Goal: Check status: Check status

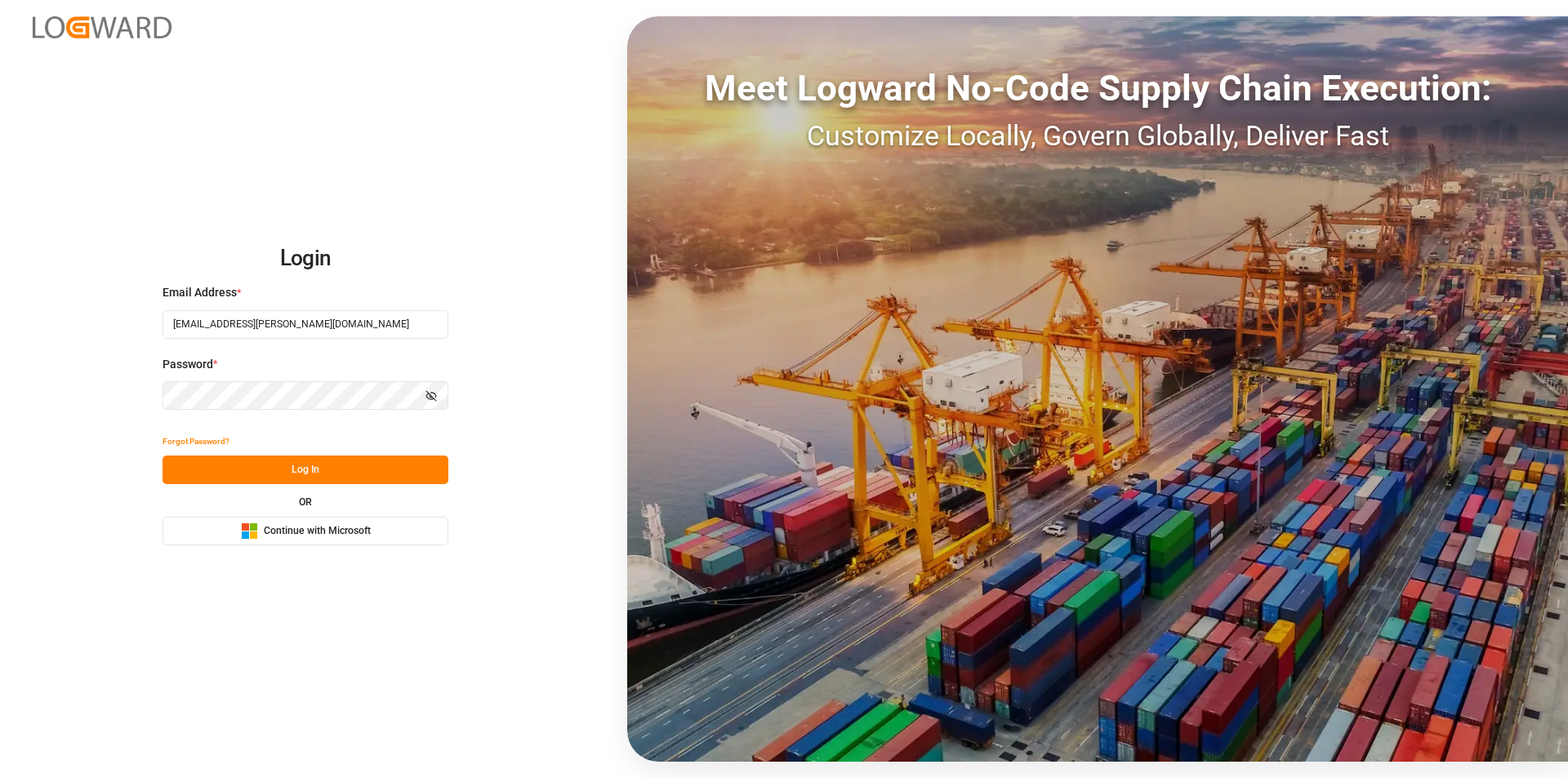
click at [324, 474] on button "Log In" at bounding box center [305, 470] width 286 height 28
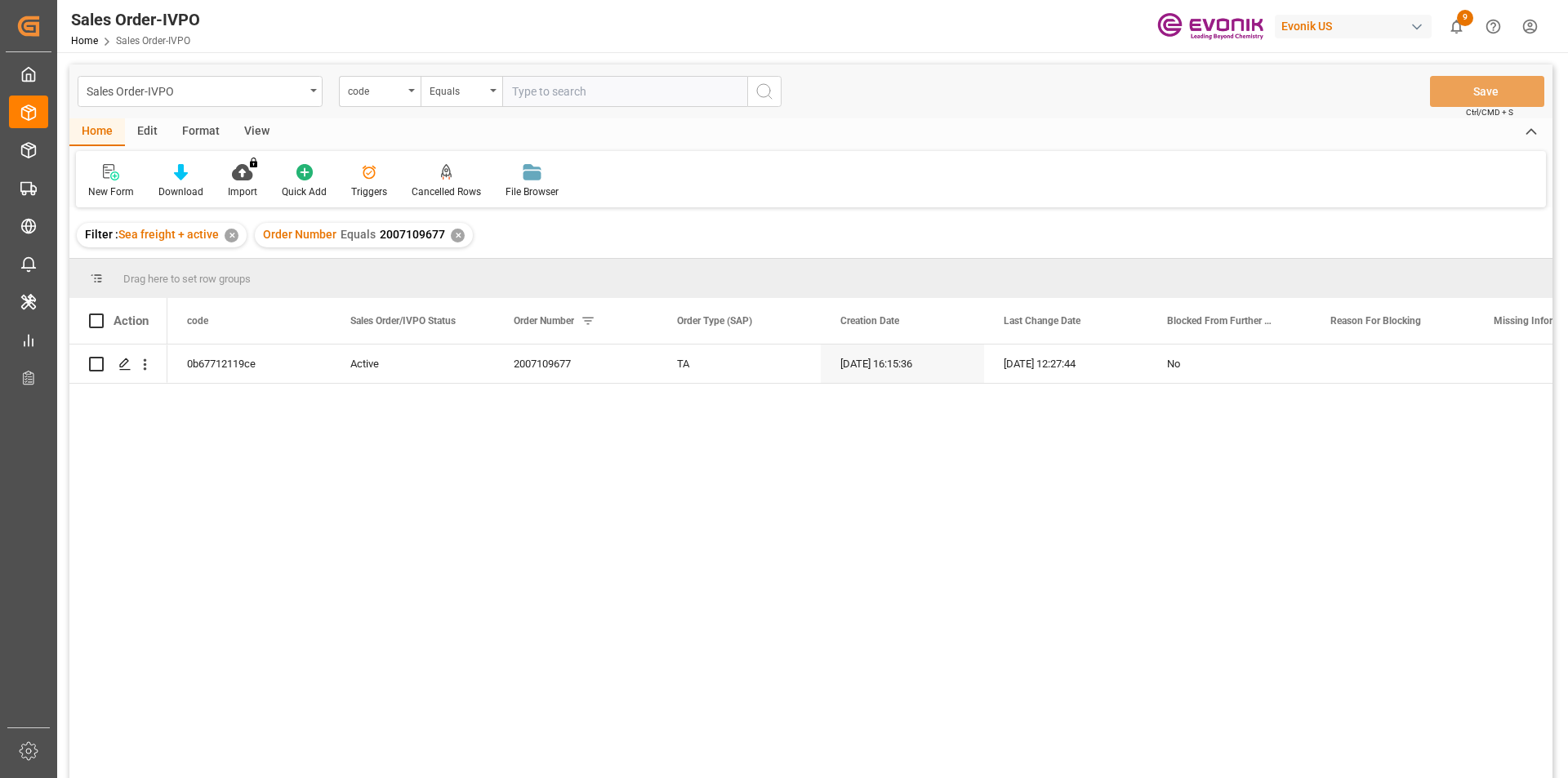
click at [458, 232] on div "✕" at bounding box center [458, 235] width 14 height 14
click at [673, 98] on input "text" at bounding box center [625, 91] width 245 height 31
paste input "0046467217"
type input "0046467217"
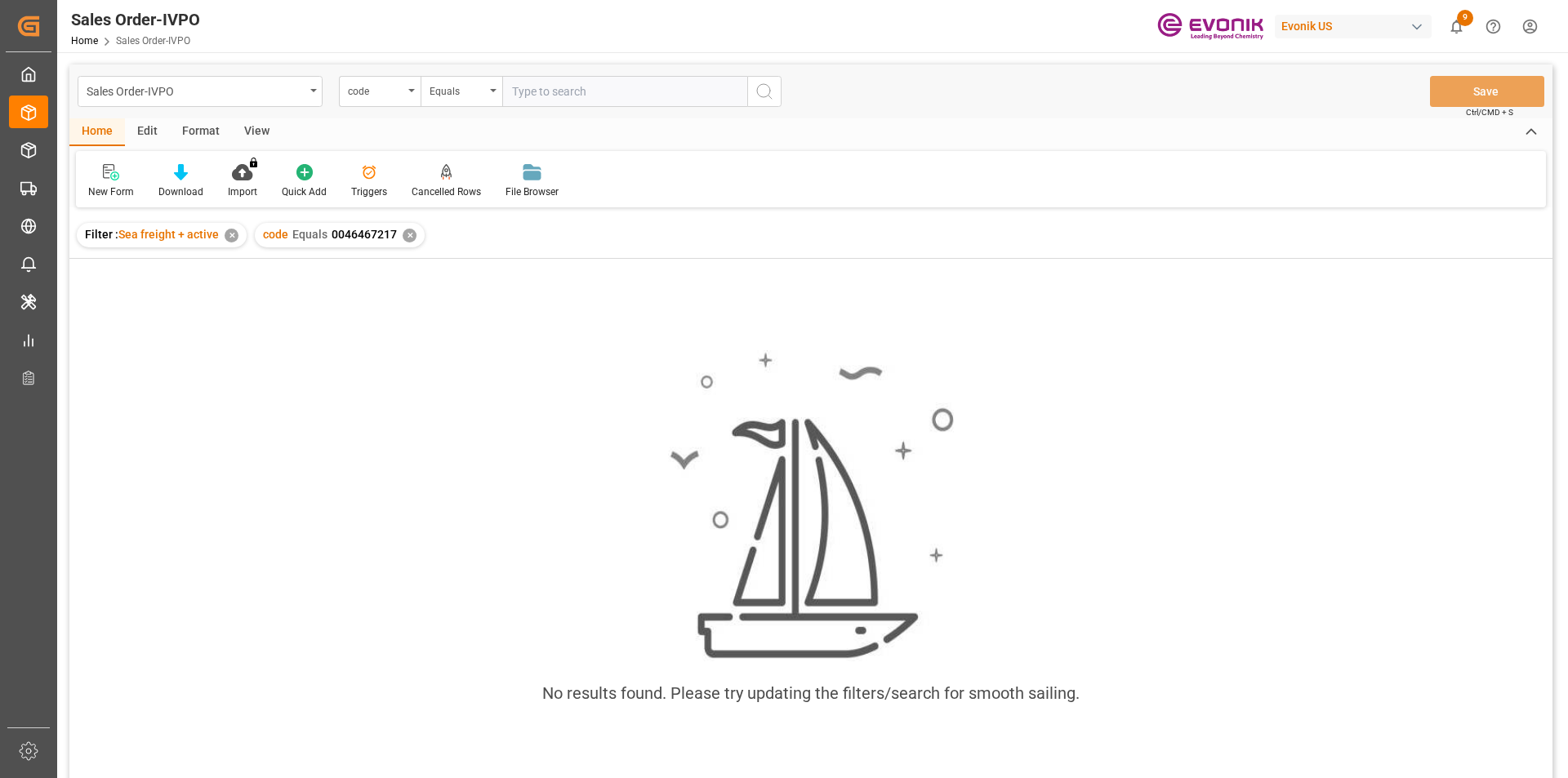
click at [402, 236] on div "✕" at bounding box center [409, 235] width 14 height 14
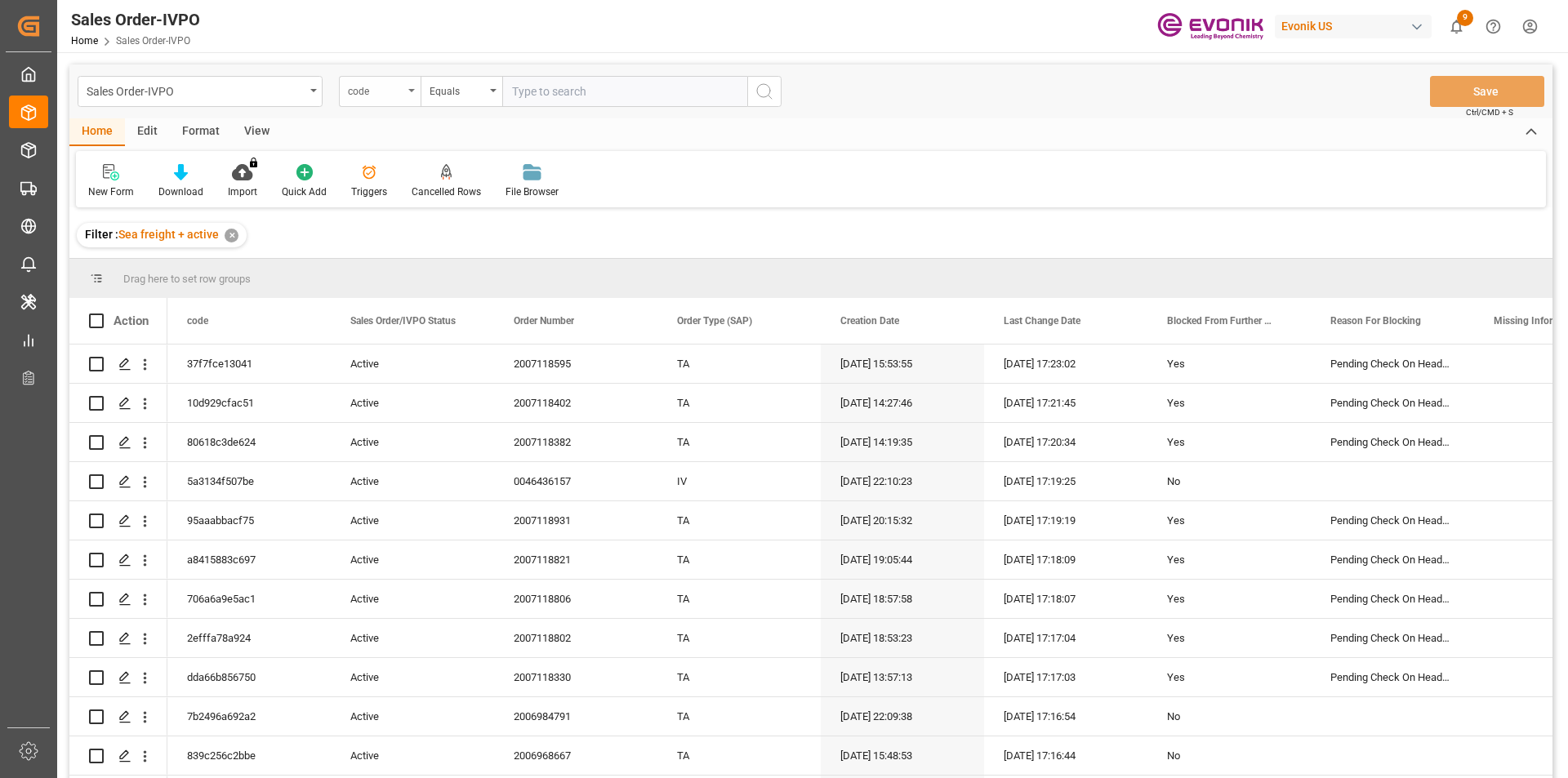
click at [388, 96] on div "code" at bounding box center [375, 89] width 55 height 19
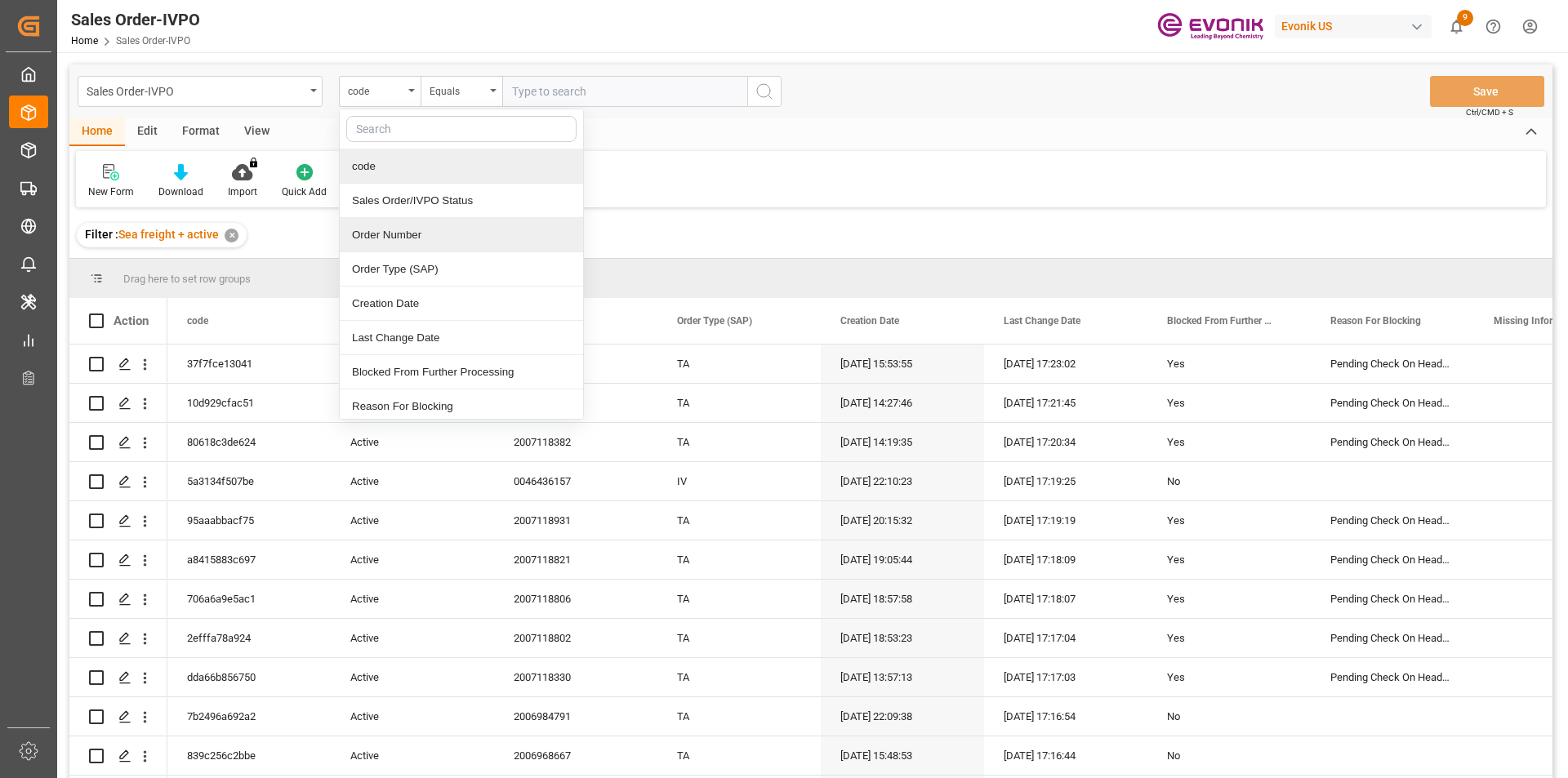
click at [377, 237] on div "Order Number" at bounding box center [461, 235] width 244 height 35
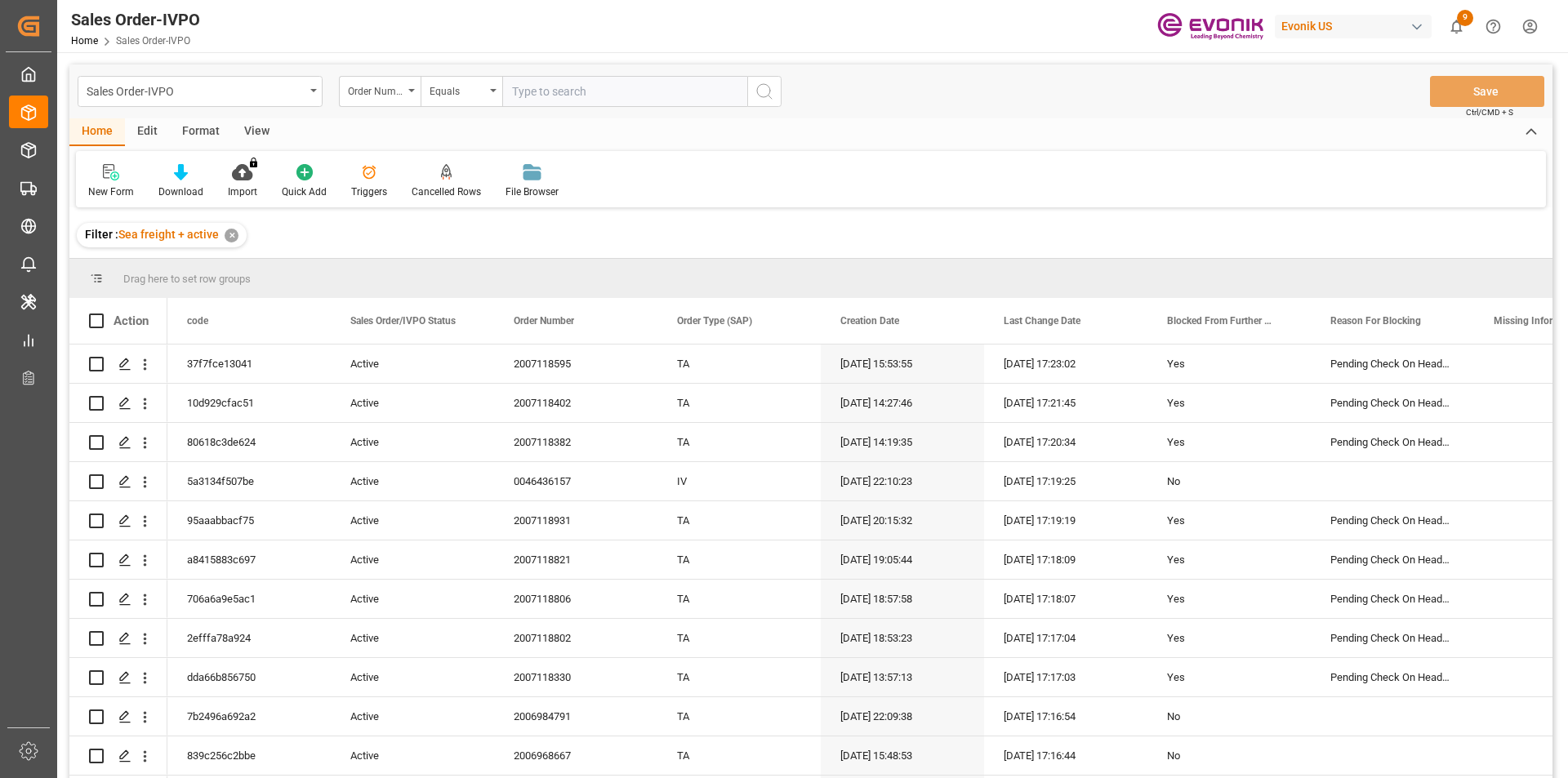
click at [545, 89] on input "text" at bounding box center [625, 91] width 245 height 31
paste input "251005010034"
click at [561, 88] on input "251005010034" at bounding box center [625, 91] width 245 height 31
click at [560, 87] on input "251005010034" at bounding box center [625, 91] width 245 height 31
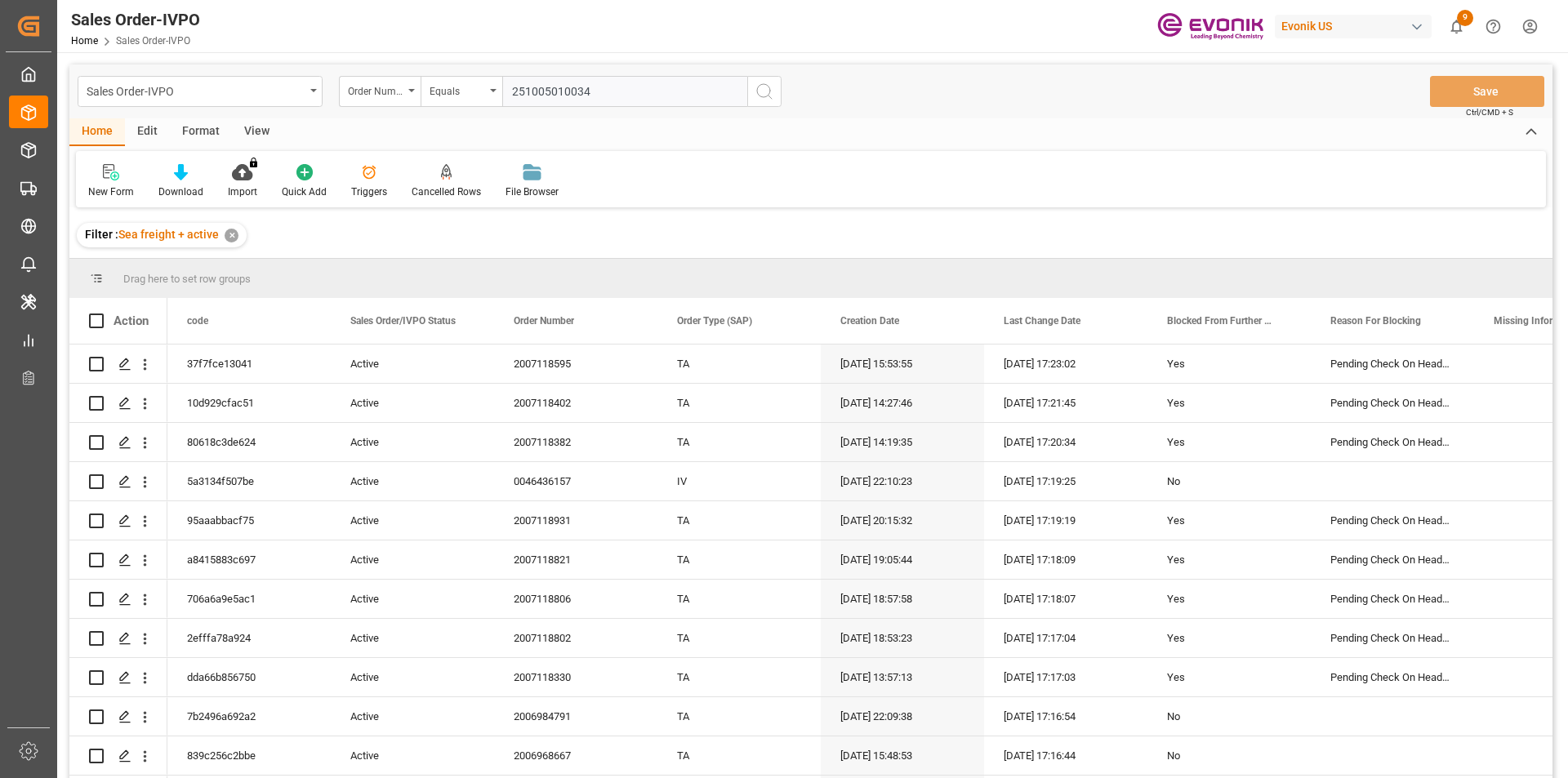
paste input "0046467217"
type input "0046467217"
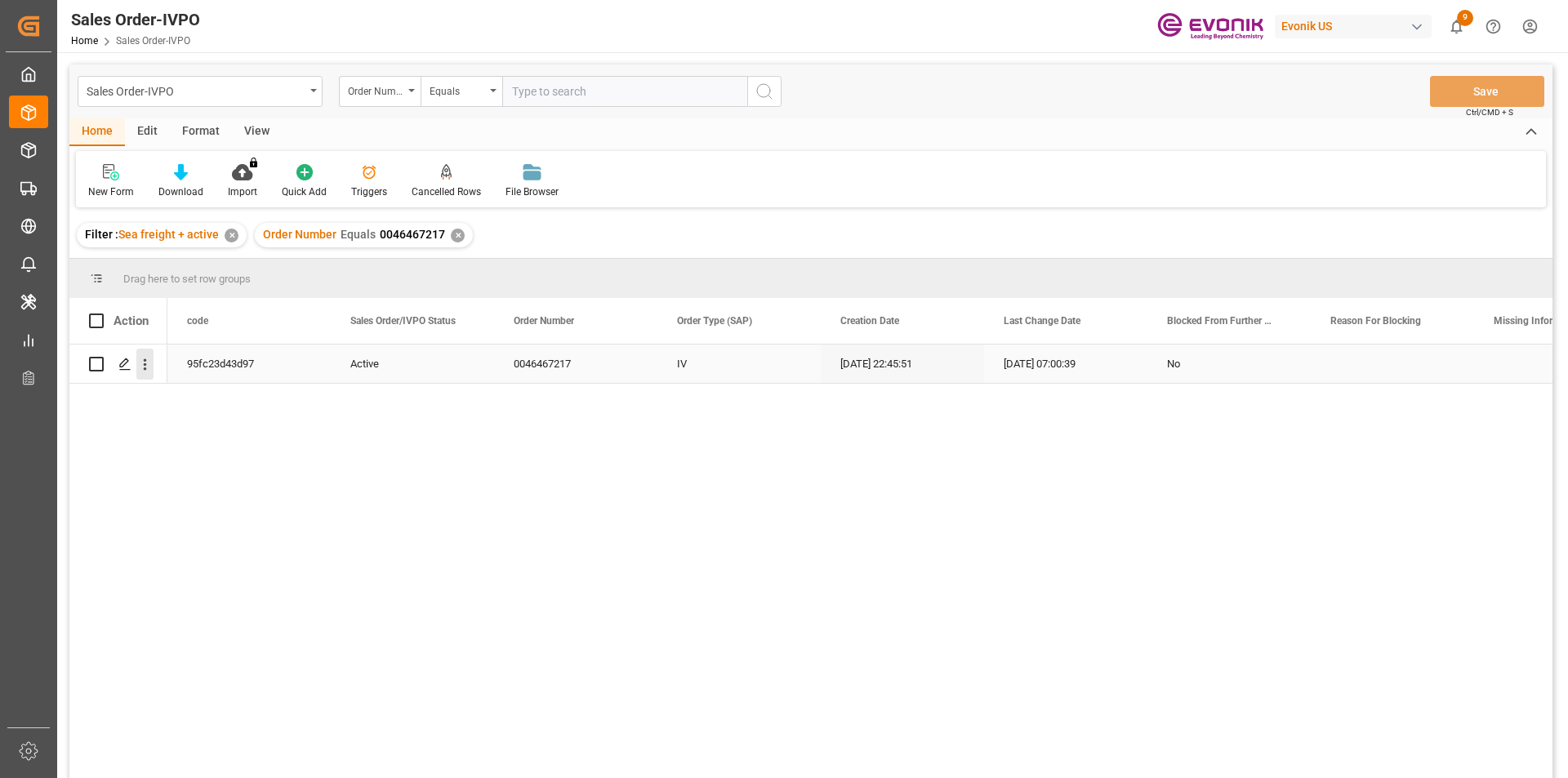
click at [144, 365] on icon "open menu" at bounding box center [144, 365] width 3 height 11
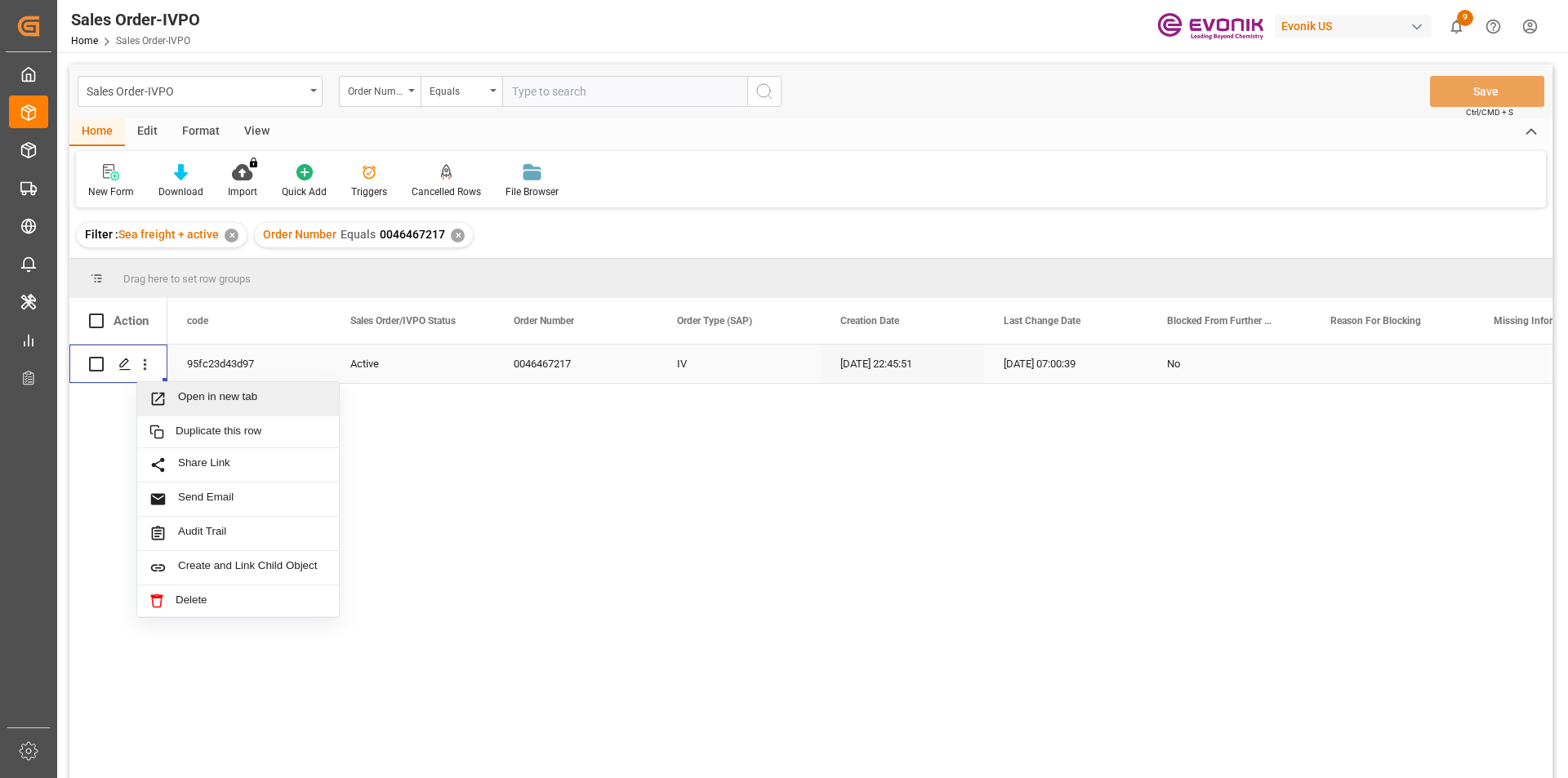
click at [253, 401] on span "Open in new tab" at bounding box center [252, 398] width 149 height 17
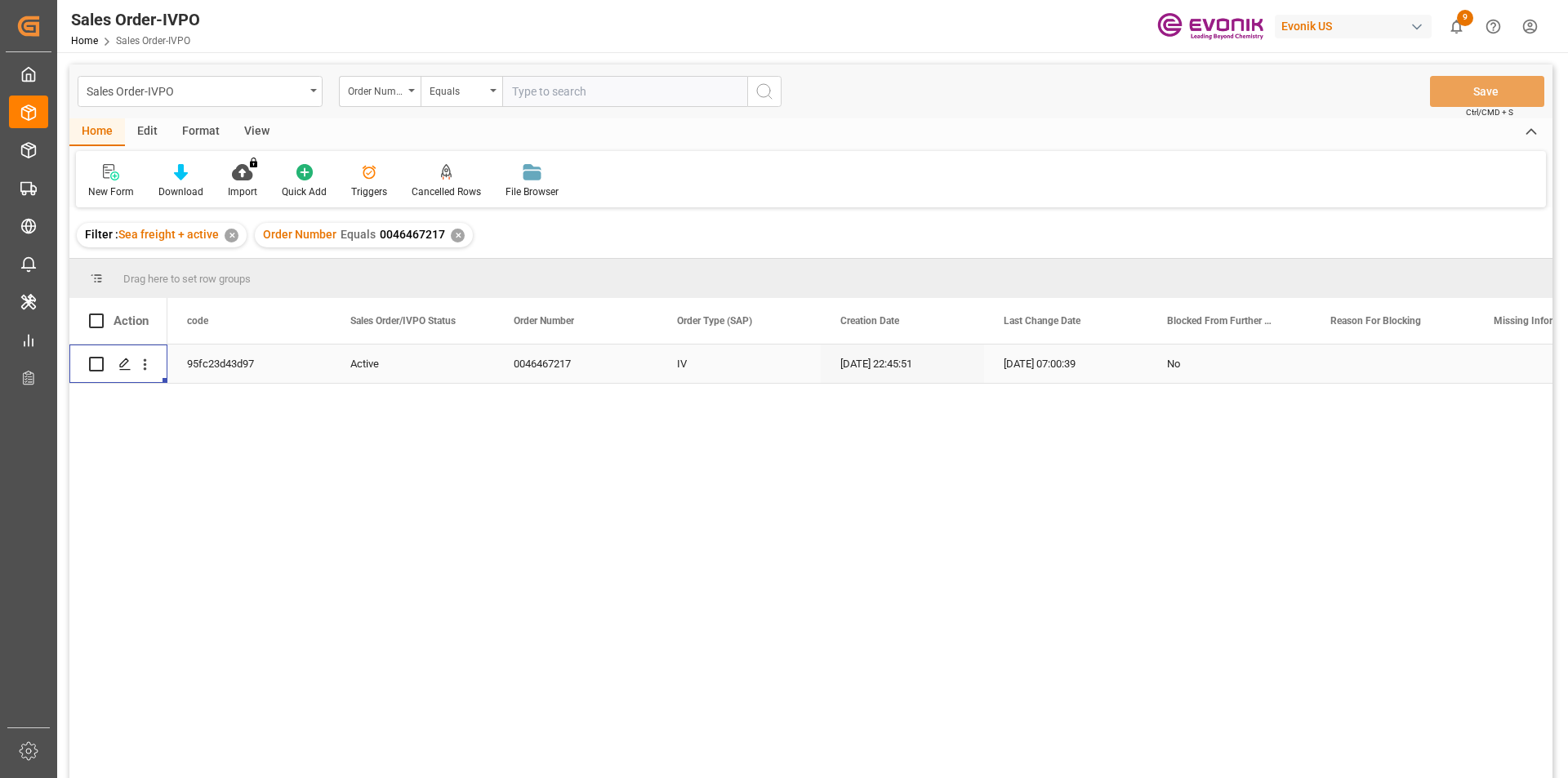
click at [452, 232] on div "✕" at bounding box center [458, 235] width 14 height 14
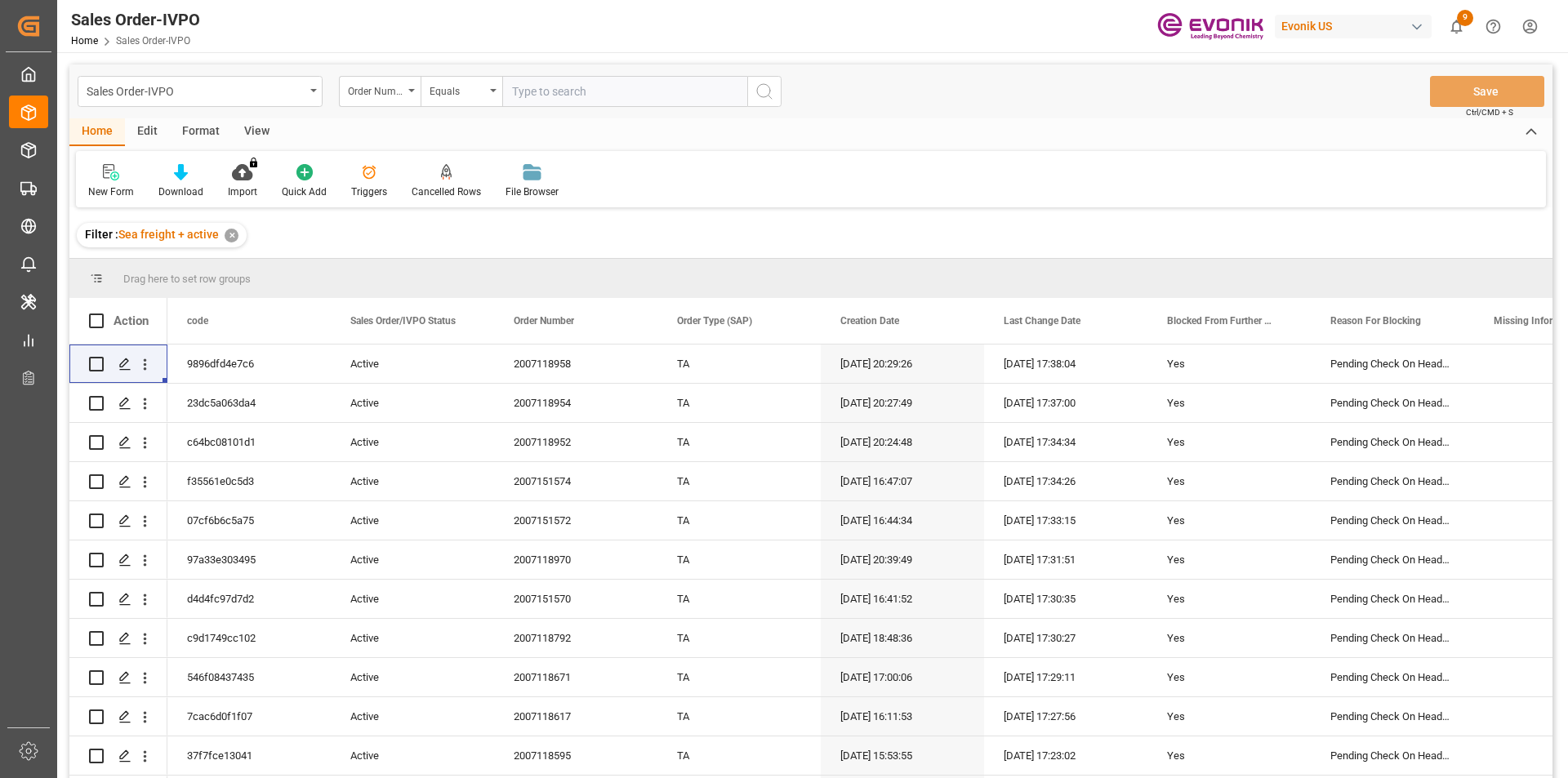
click at [647, 98] on input "text" at bounding box center [625, 91] width 245 height 31
paste input "0046467980"
type input "0046467980"
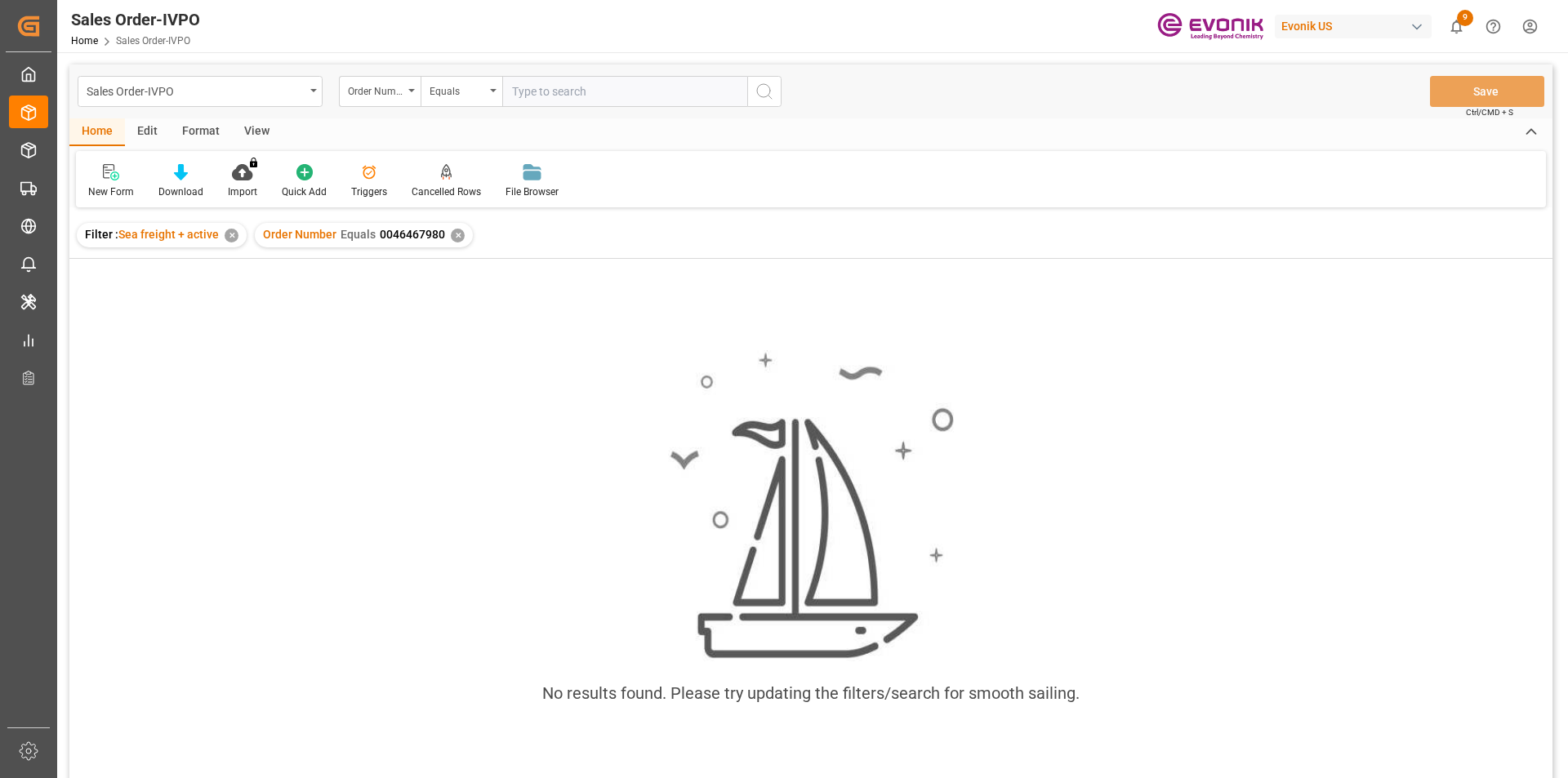
click at [451, 238] on div "✕" at bounding box center [458, 235] width 14 height 14
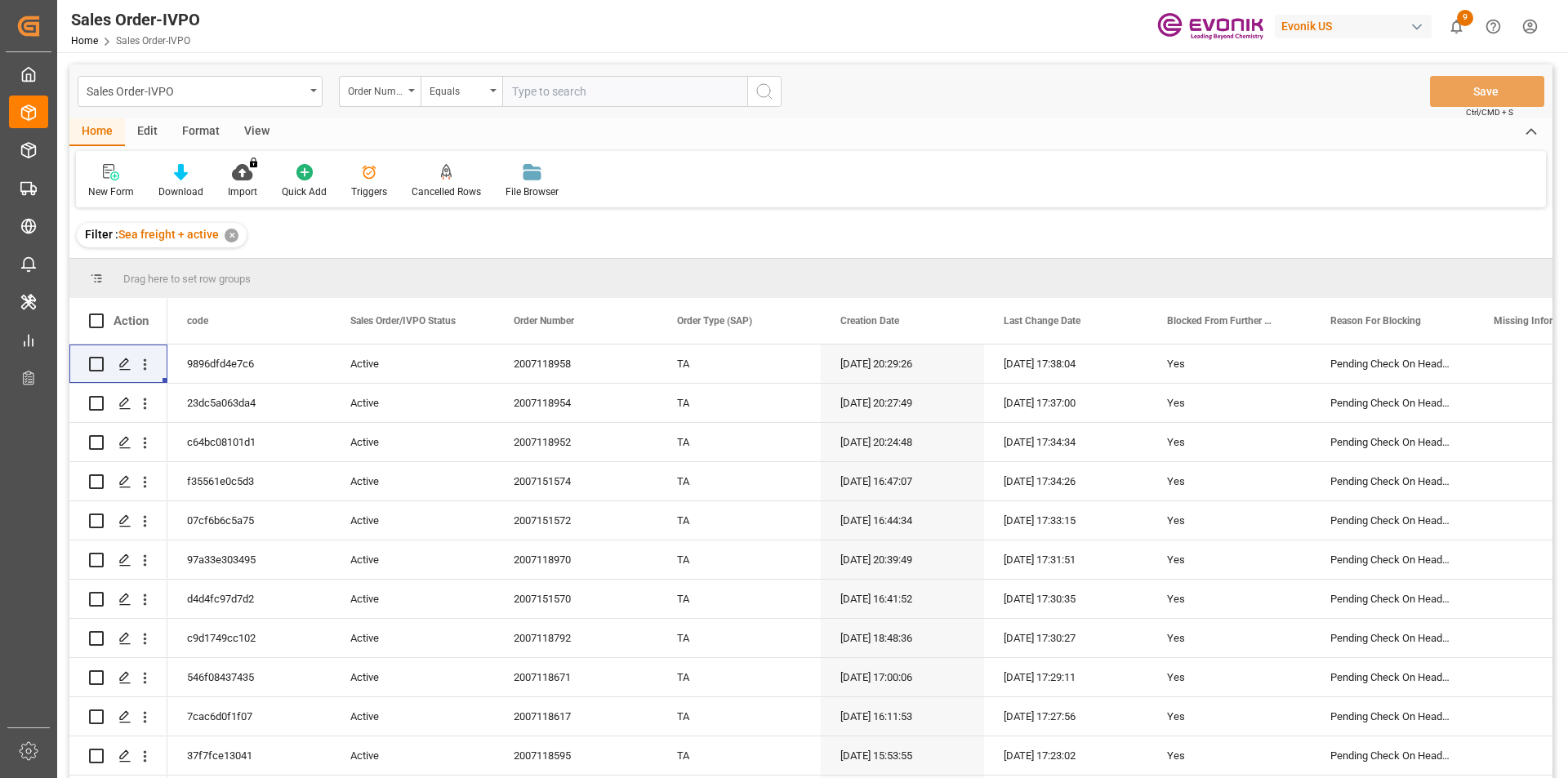
click at [557, 97] on input "text" at bounding box center [625, 91] width 245 height 31
paste input "0046467980"
type input "0046467980"
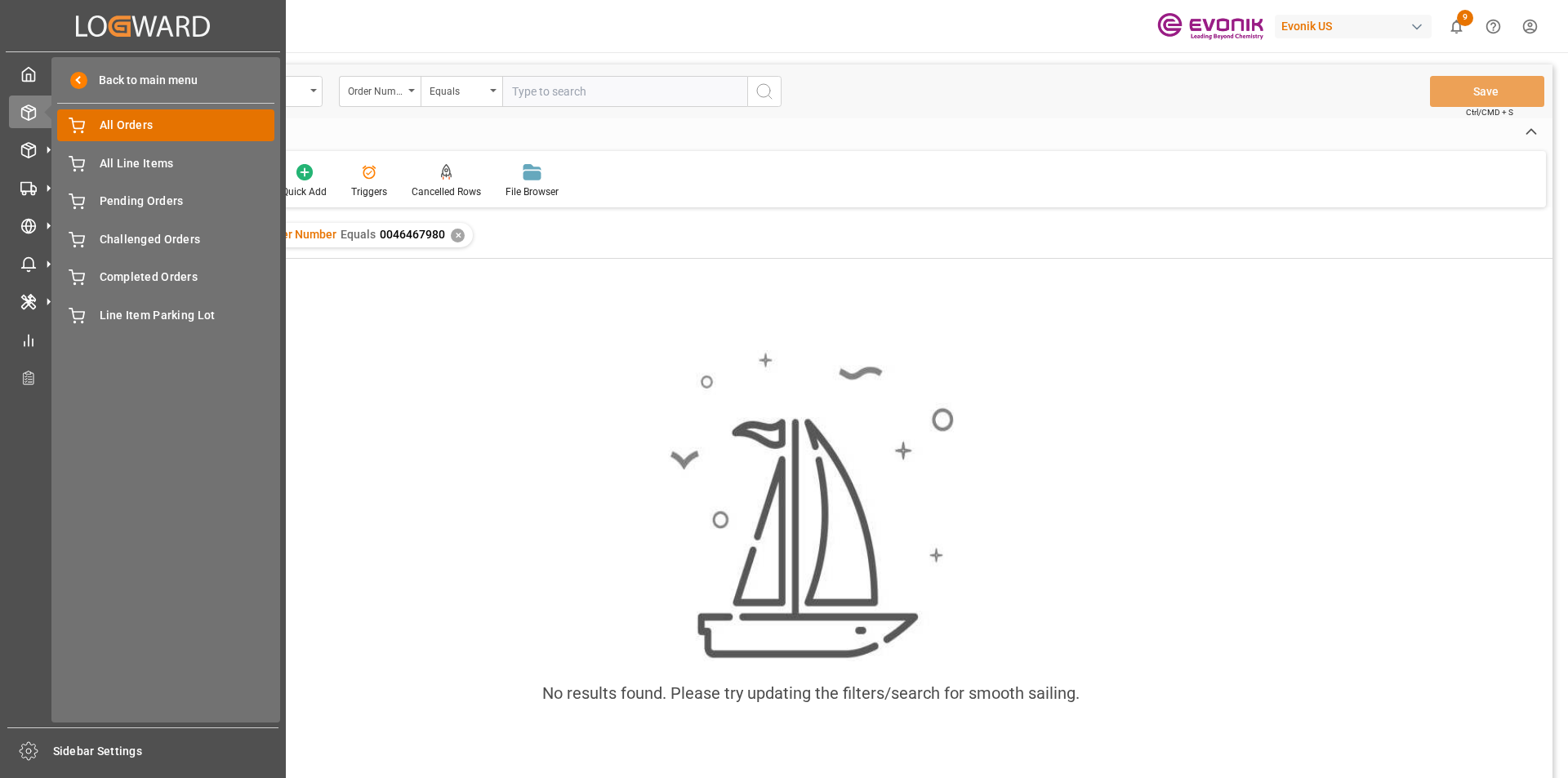
click at [182, 130] on span "All Orders" at bounding box center [187, 126] width 175 height 17
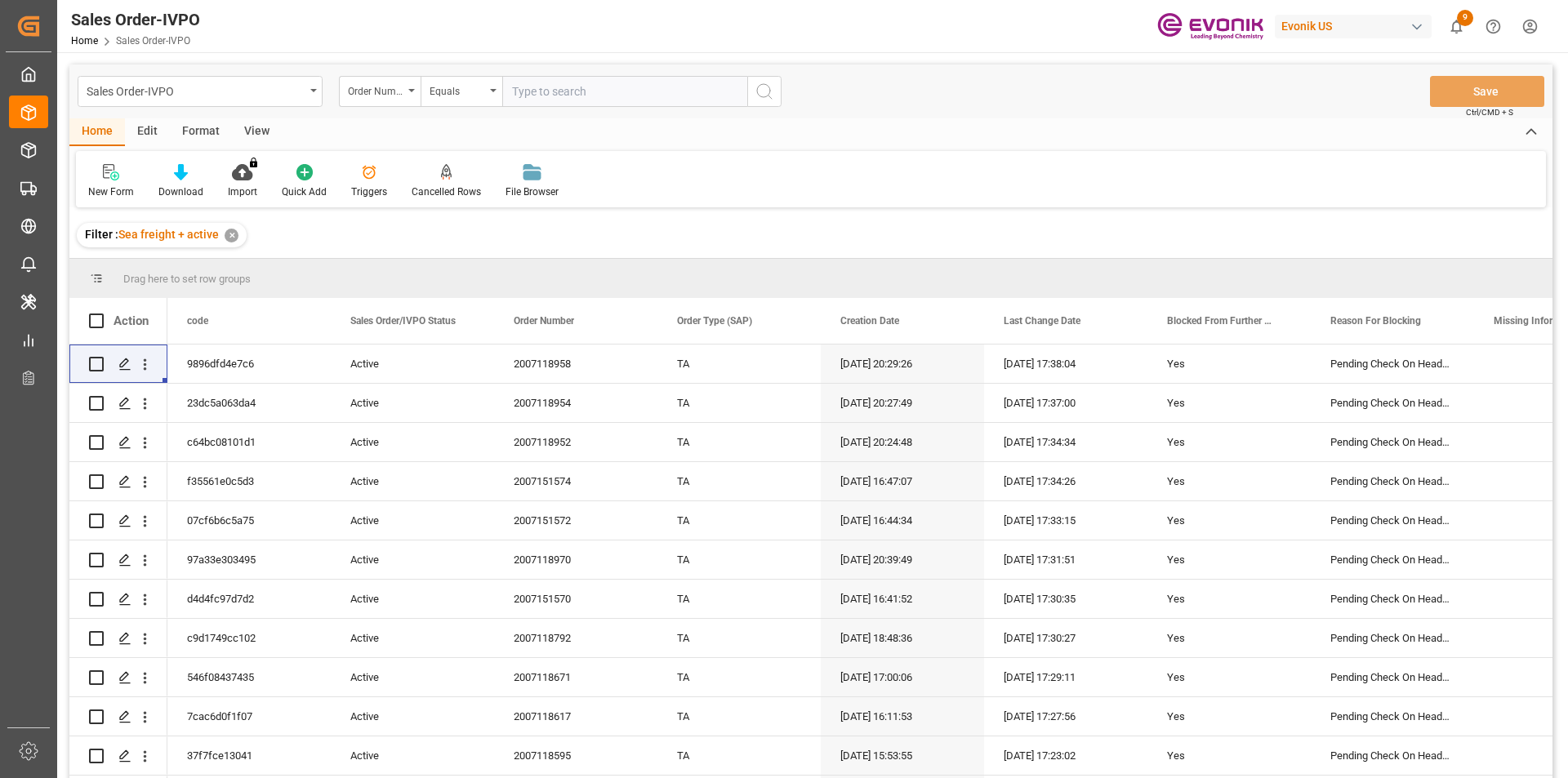
click at [632, 85] on input "text" at bounding box center [625, 91] width 245 height 31
paste input "0046467980"
type input "0046467980"
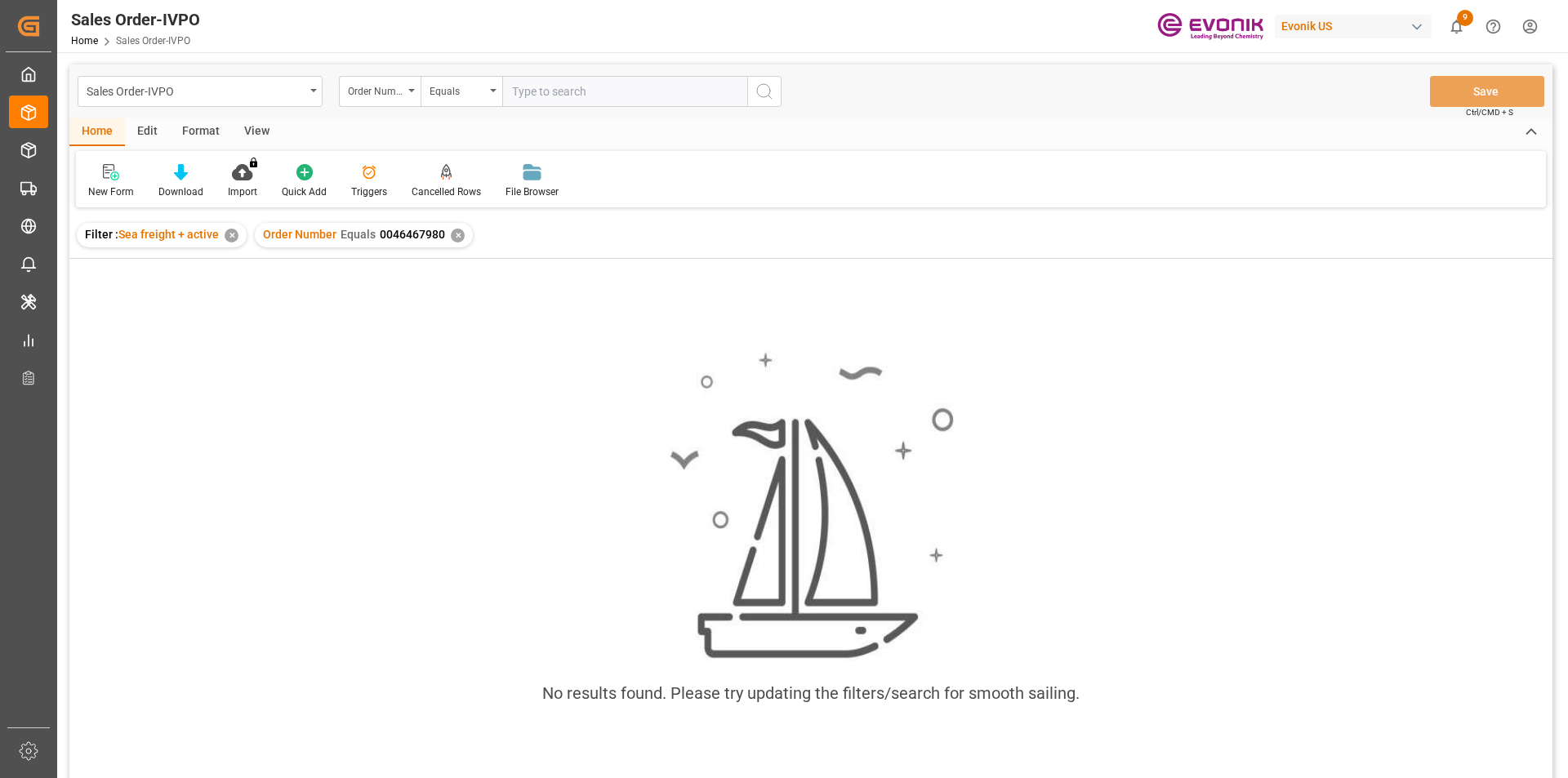
click at [459, 232] on div "✕" at bounding box center [458, 235] width 14 height 14
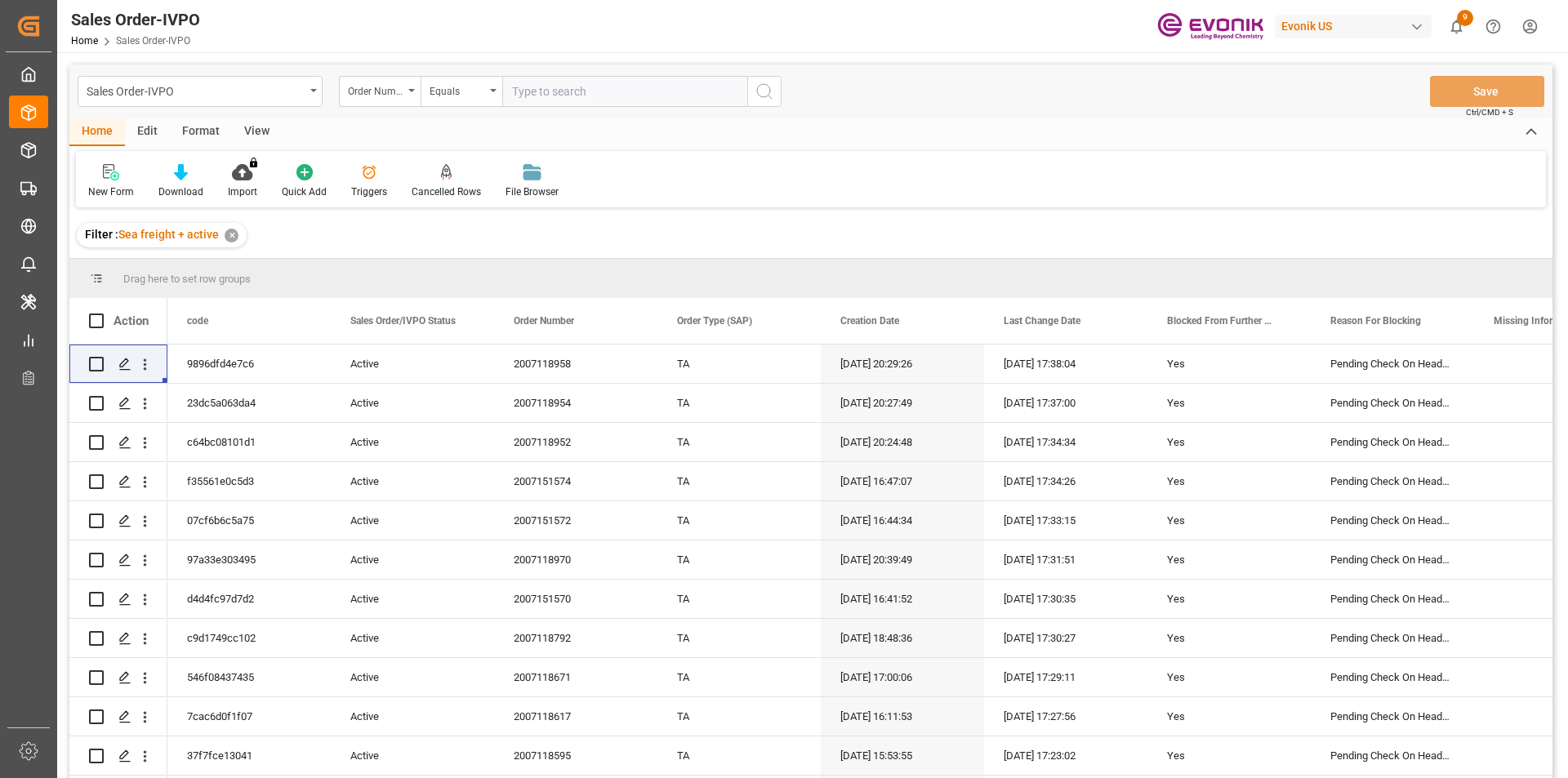
click at [546, 87] on input "text" at bounding box center [625, 91] width 245 height 31
paste input "0046467980"
type input "0046467980"
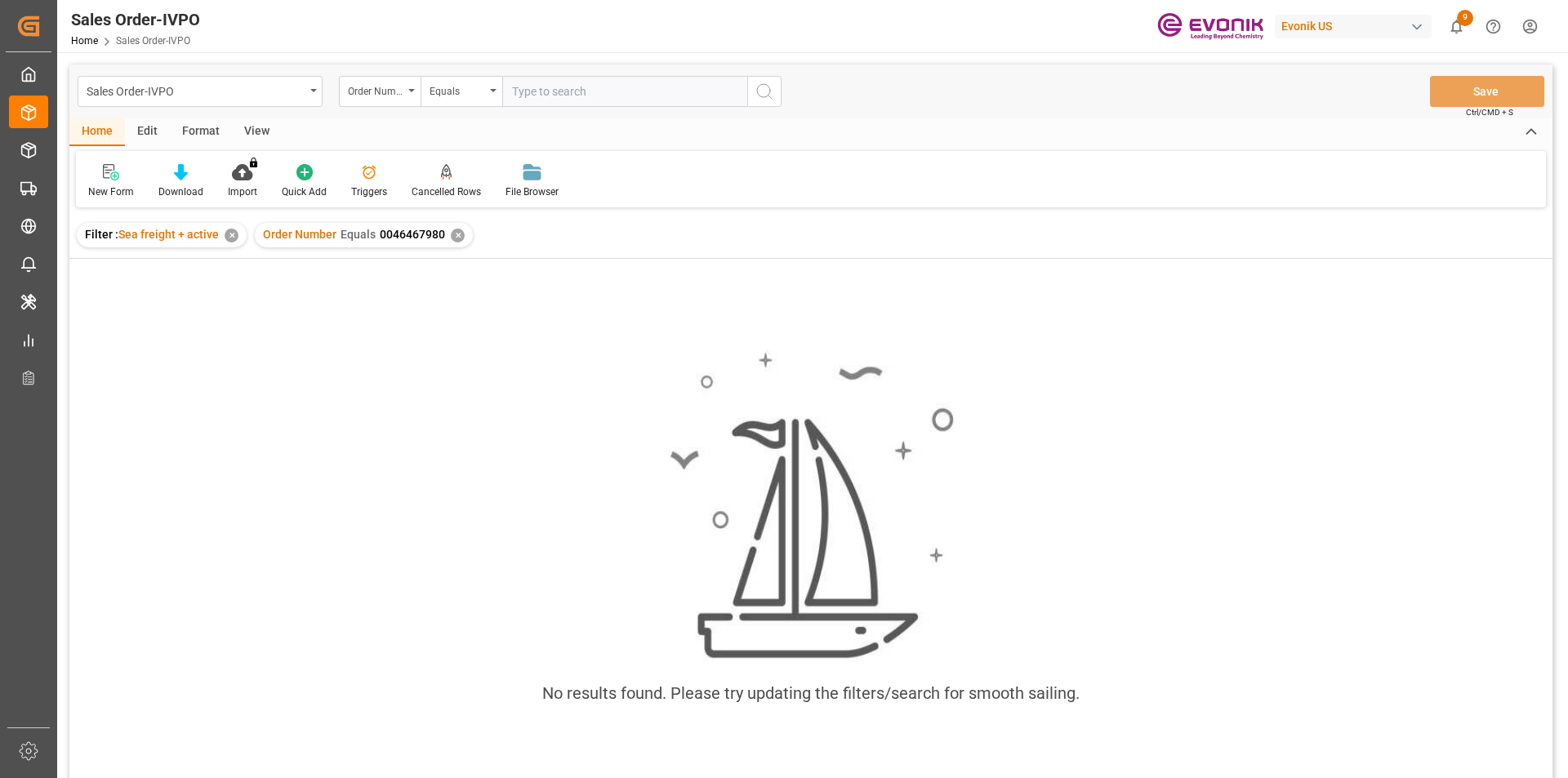
click at [452, 233] on div "✕" at bounding box center [458, 235] width 14 height 14
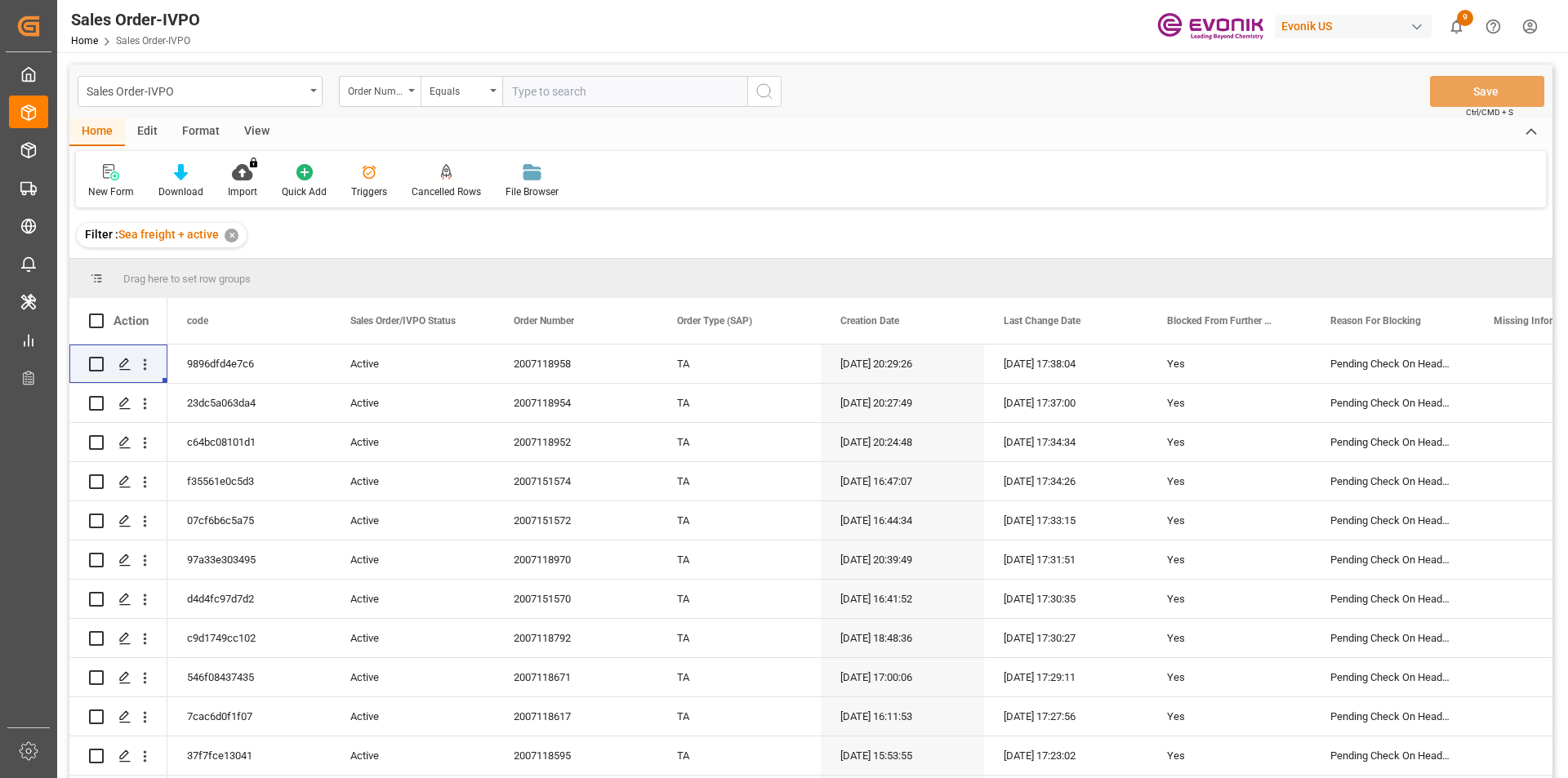
click at [556, 98] on input "text" at bounding box center [625, 91] width 245 height 31
paste input "0046467980"
type input "0046467980"
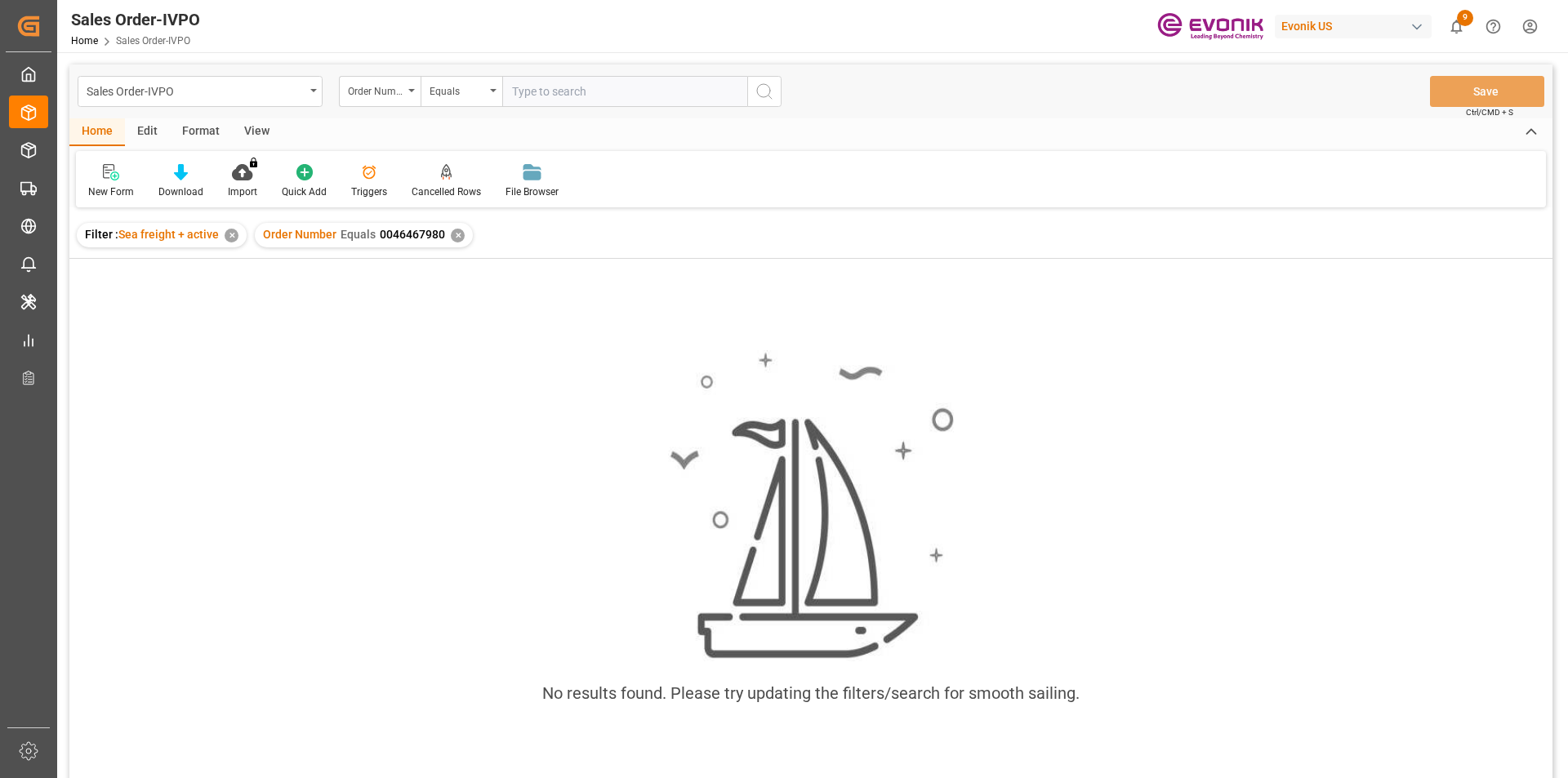
click at [229, 237] on div "✕" at bounding box center [232, 235] width 14 height 14
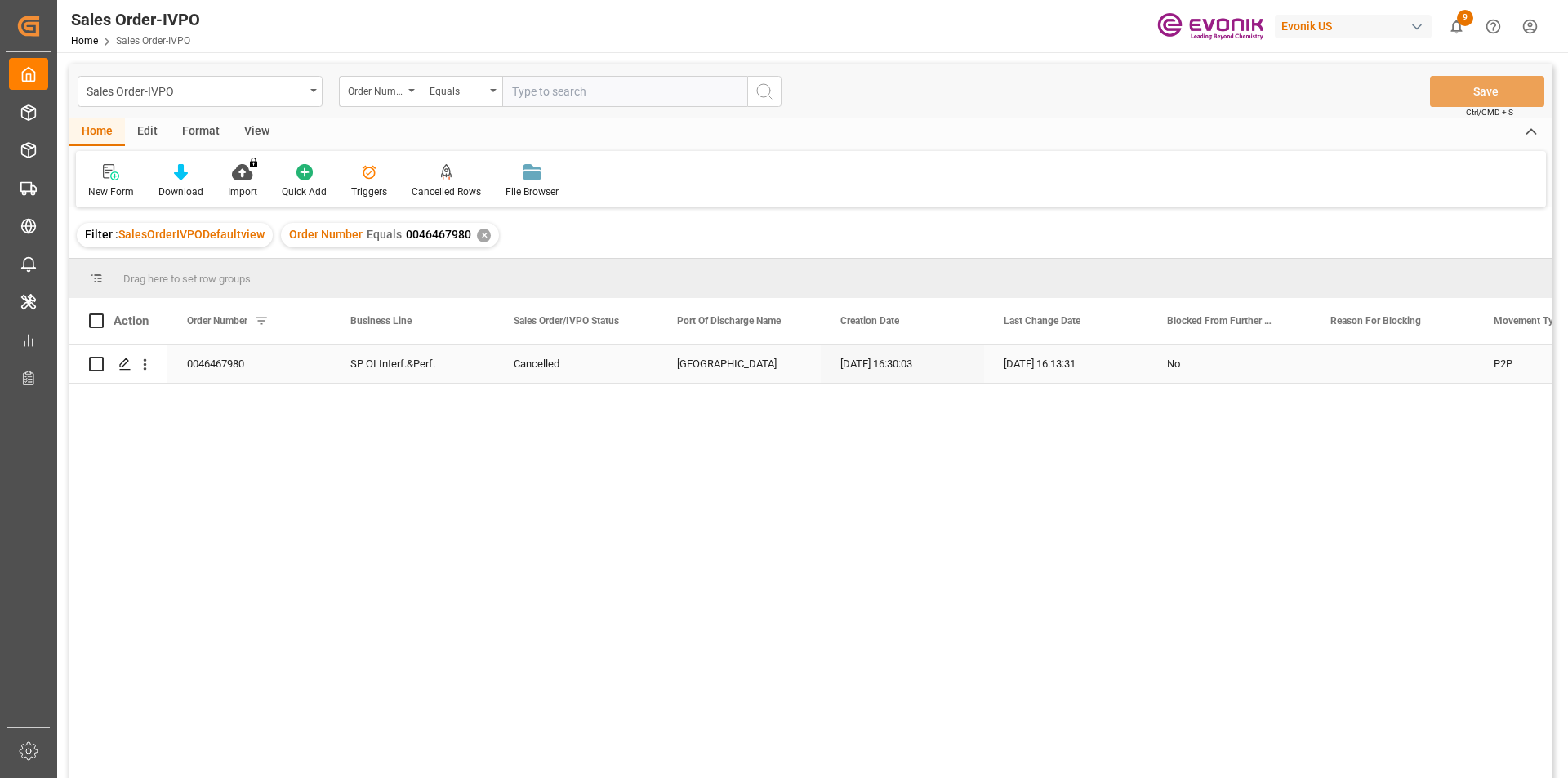
click at [154, 368] on div "Press SPACE to select this row." at bounding box center [144, 364] width 41 height 31
click at [142, 361] on icon "open menu" at bounding box center [144, 365] width 17 height 17
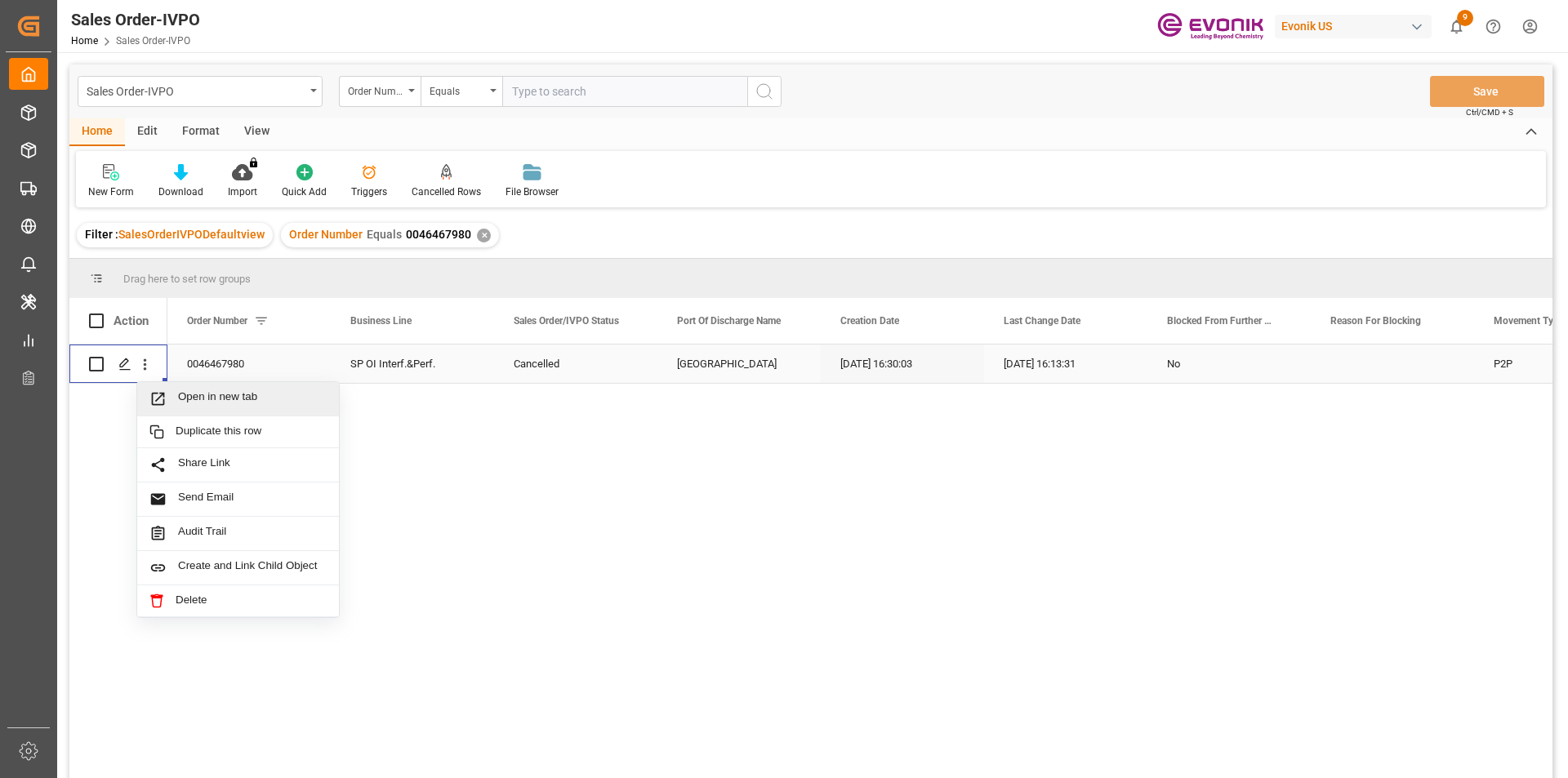
click at [266, 397] on span "Open in new tab" at bounding box center [252, 398] width 149 height 17
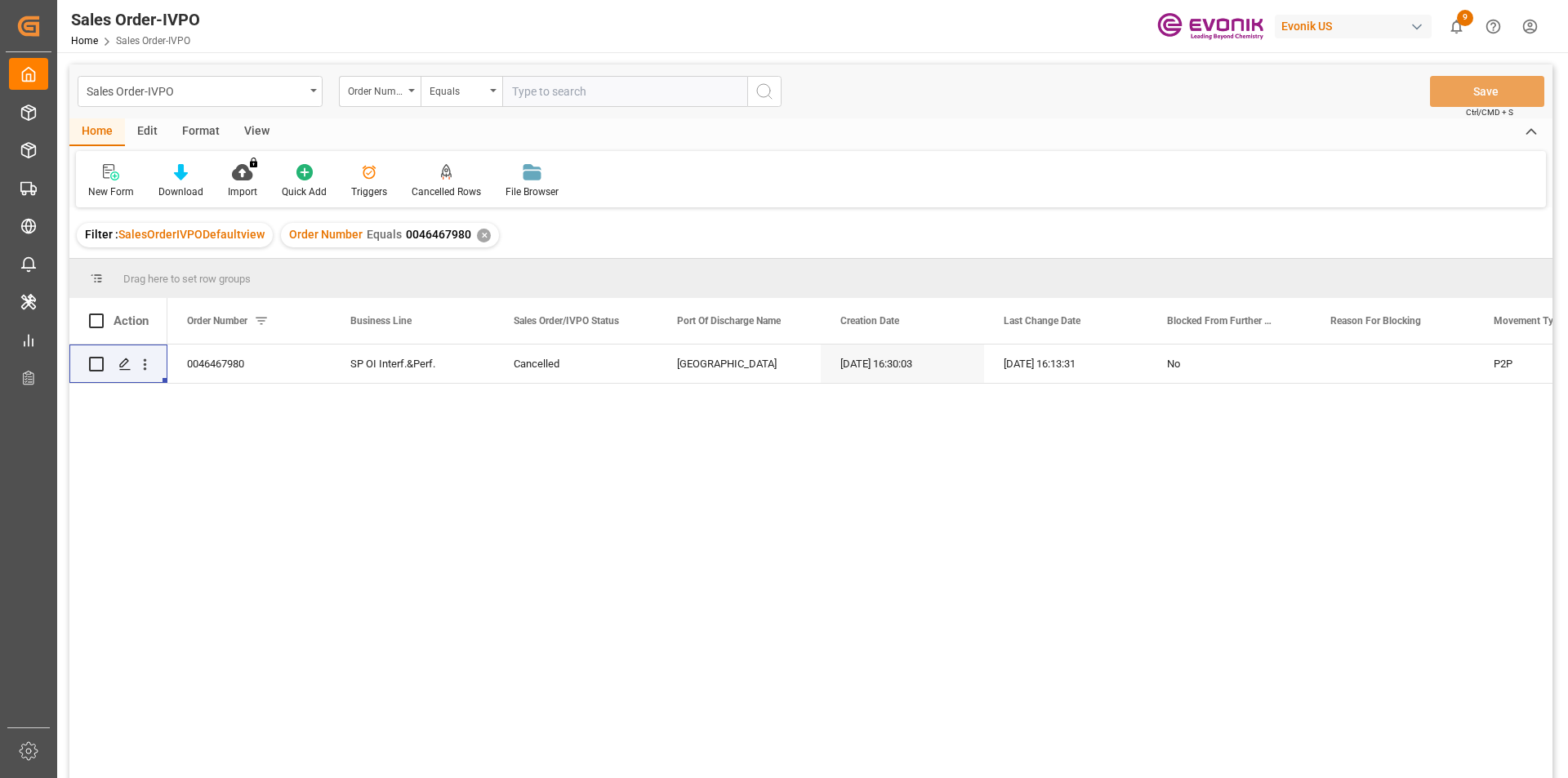
click at [481, 236] on div "✕" at bounding box center [484, 235] width 14 height 14
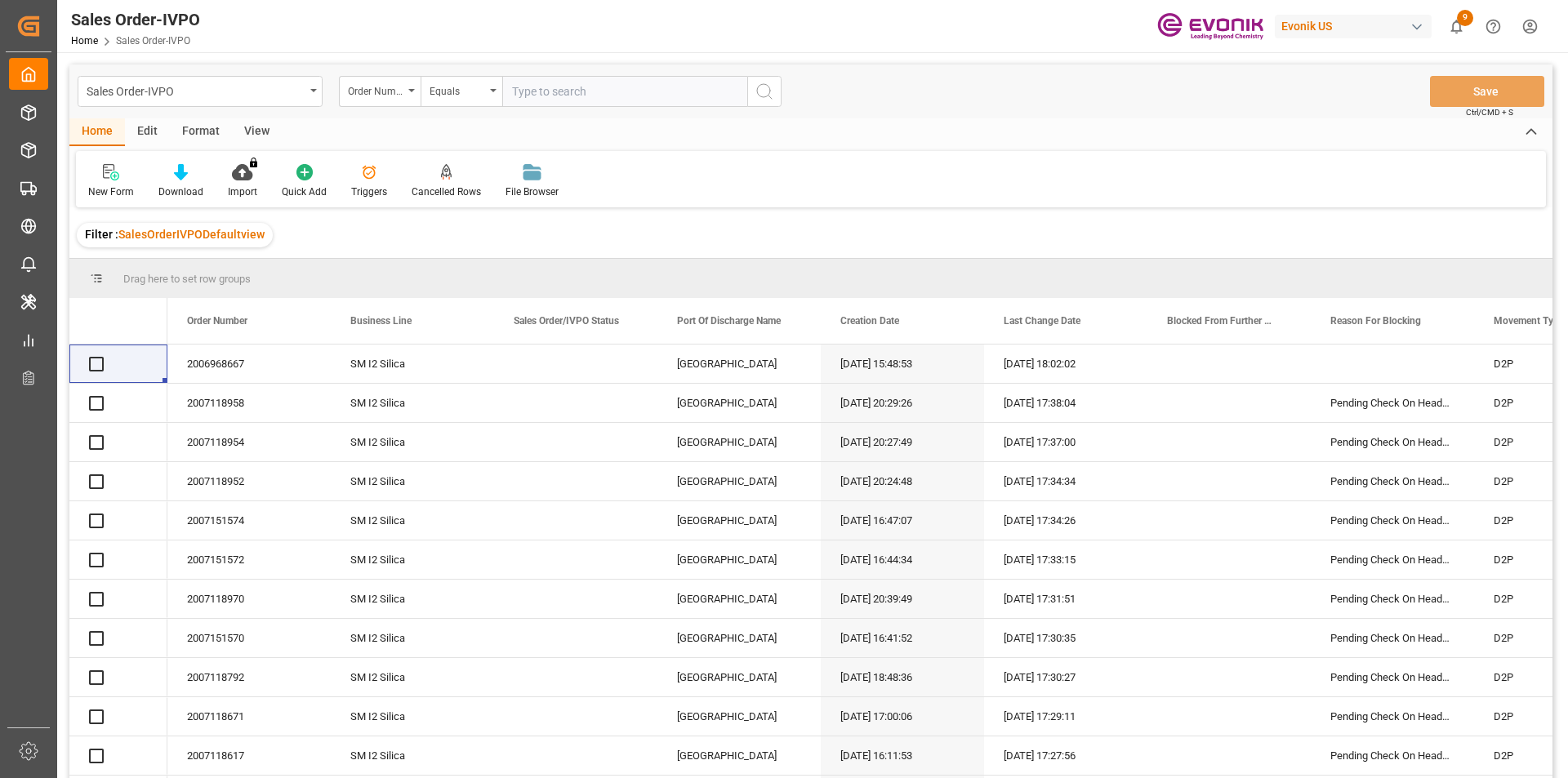
click at [588, 94] on input "text" at bounding box center [625, 91] width 245 height 31
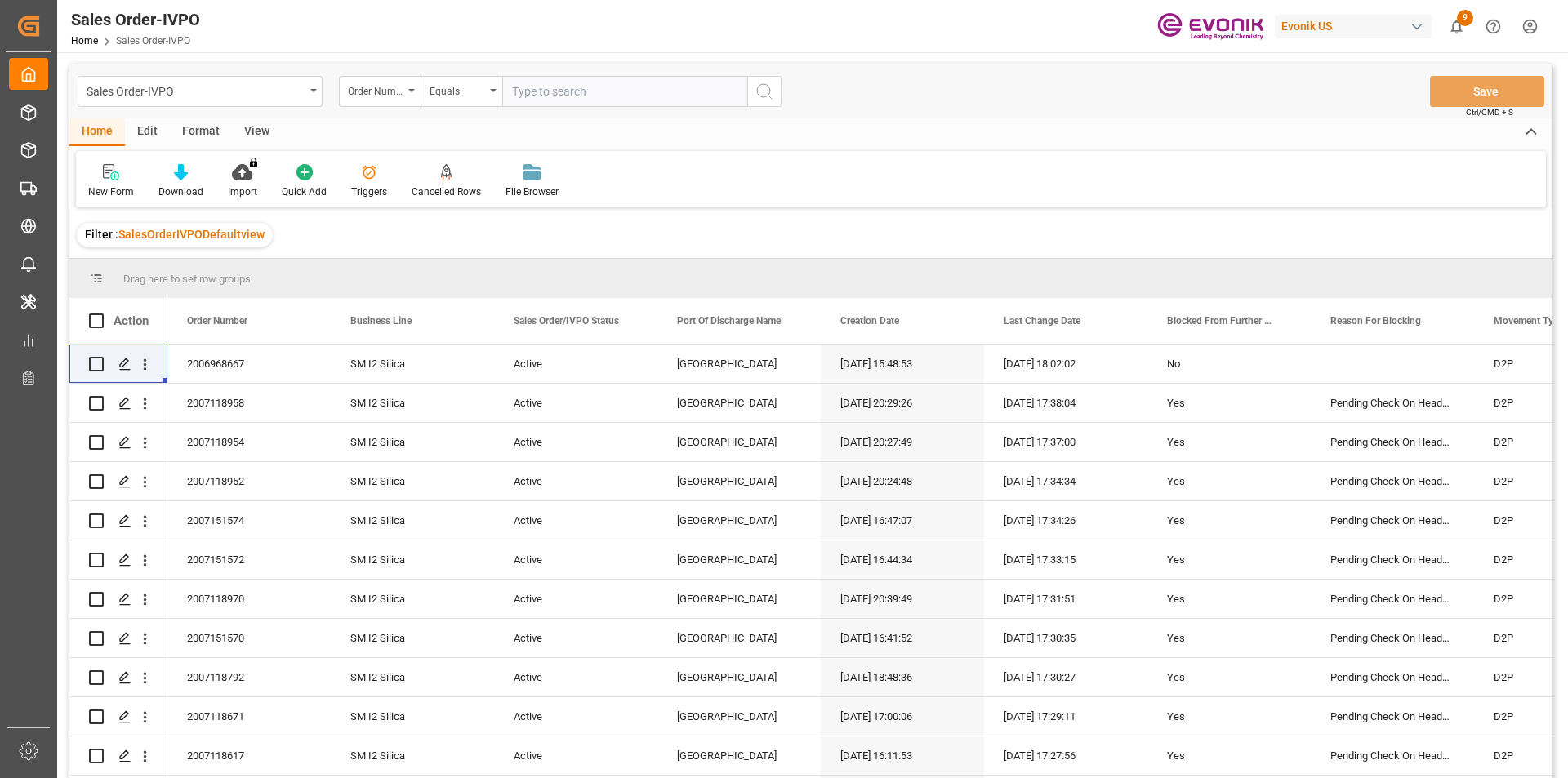
paste input "4500358269"
type input "4500358269"
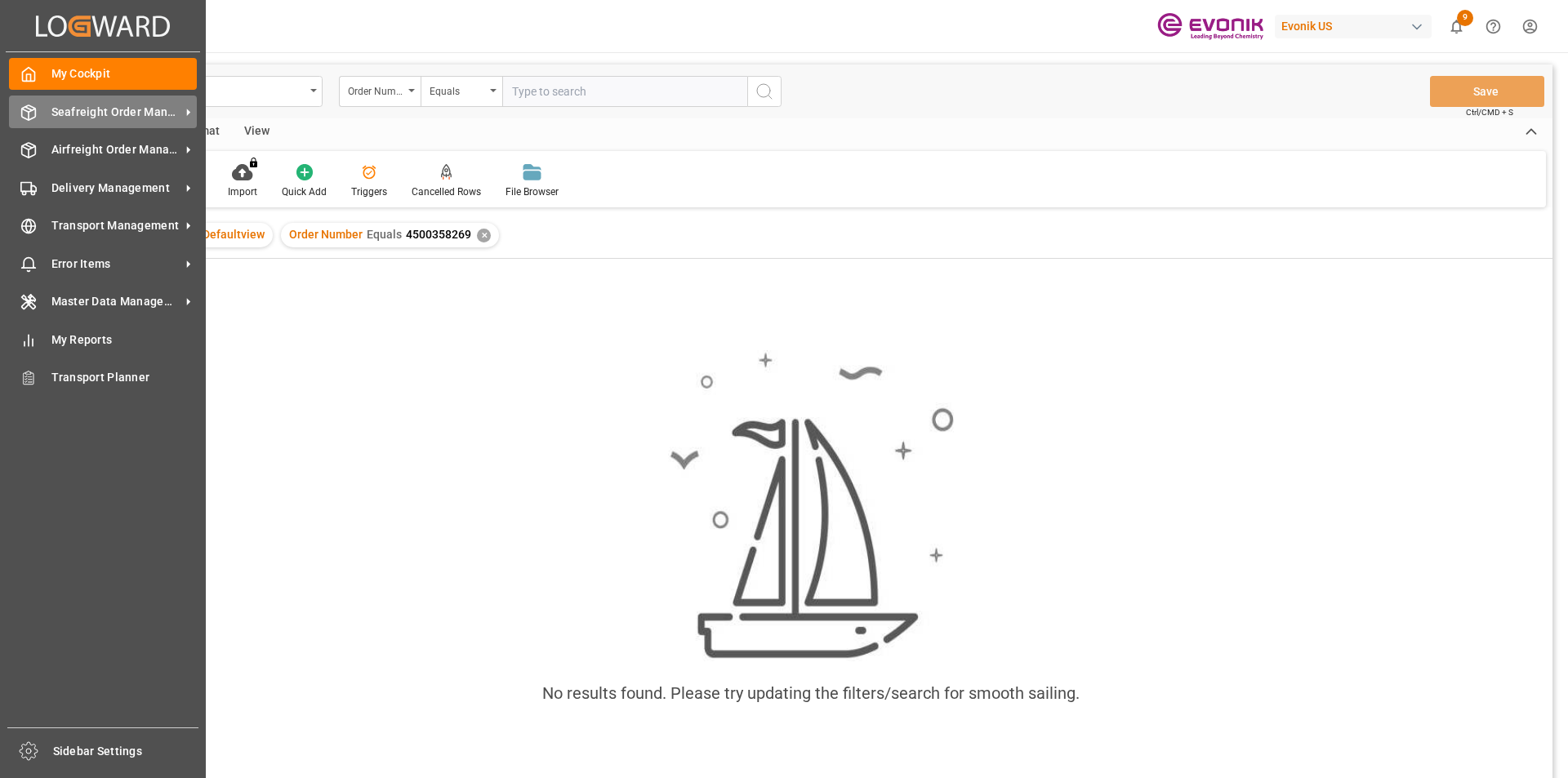
click at [94, 104] on span "Seafreight Order Management" at bounding box center [116, 112] width 129 height 17
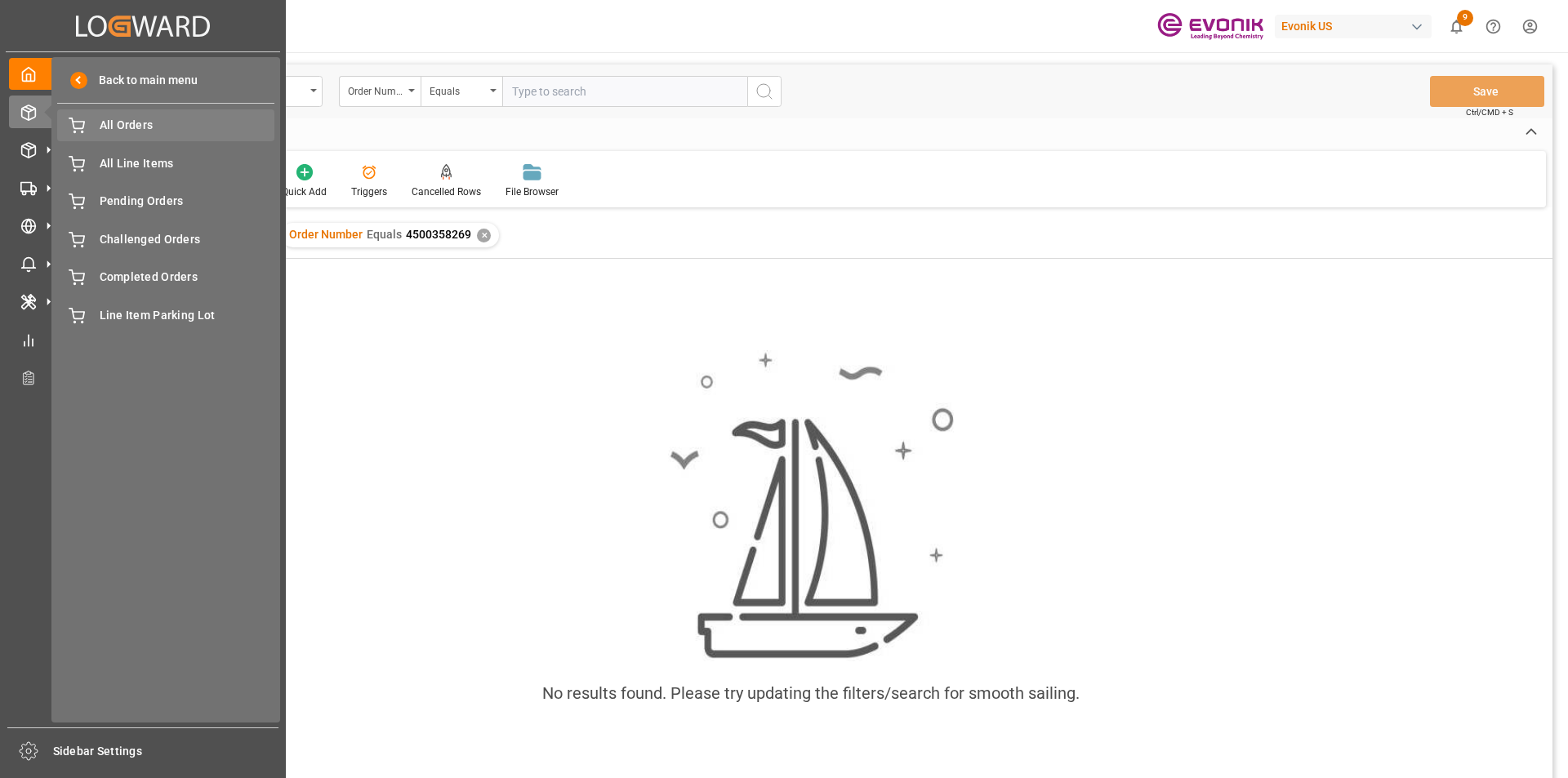
click at [155, 127] on span "All Orders" at bounding box center [187, 126] width 175 height 17
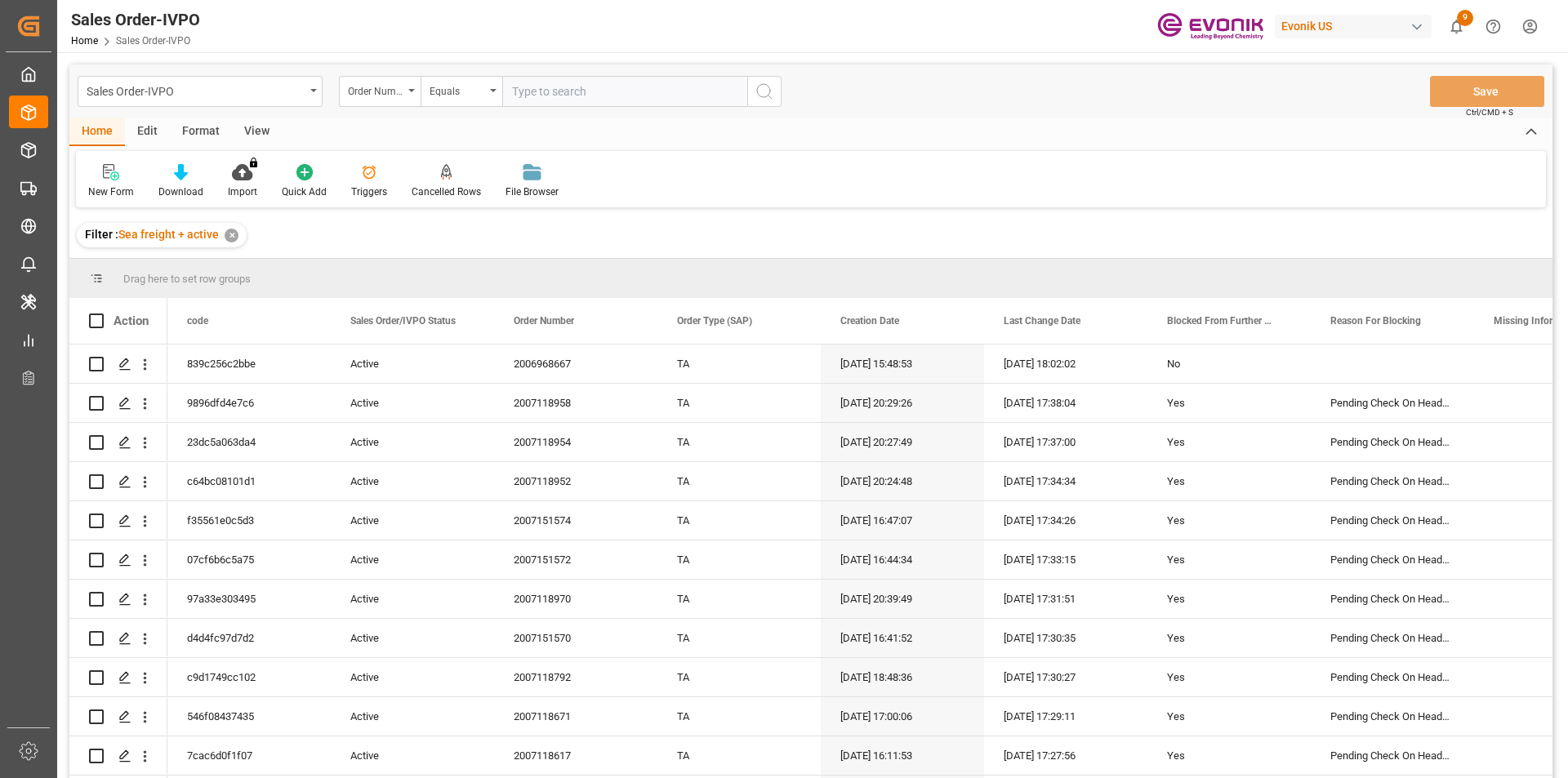
click at [565, 90] on input "text" at bounding box center [625, 91] width 245 height 31
paste input "4500358269"
type input "4500358269"
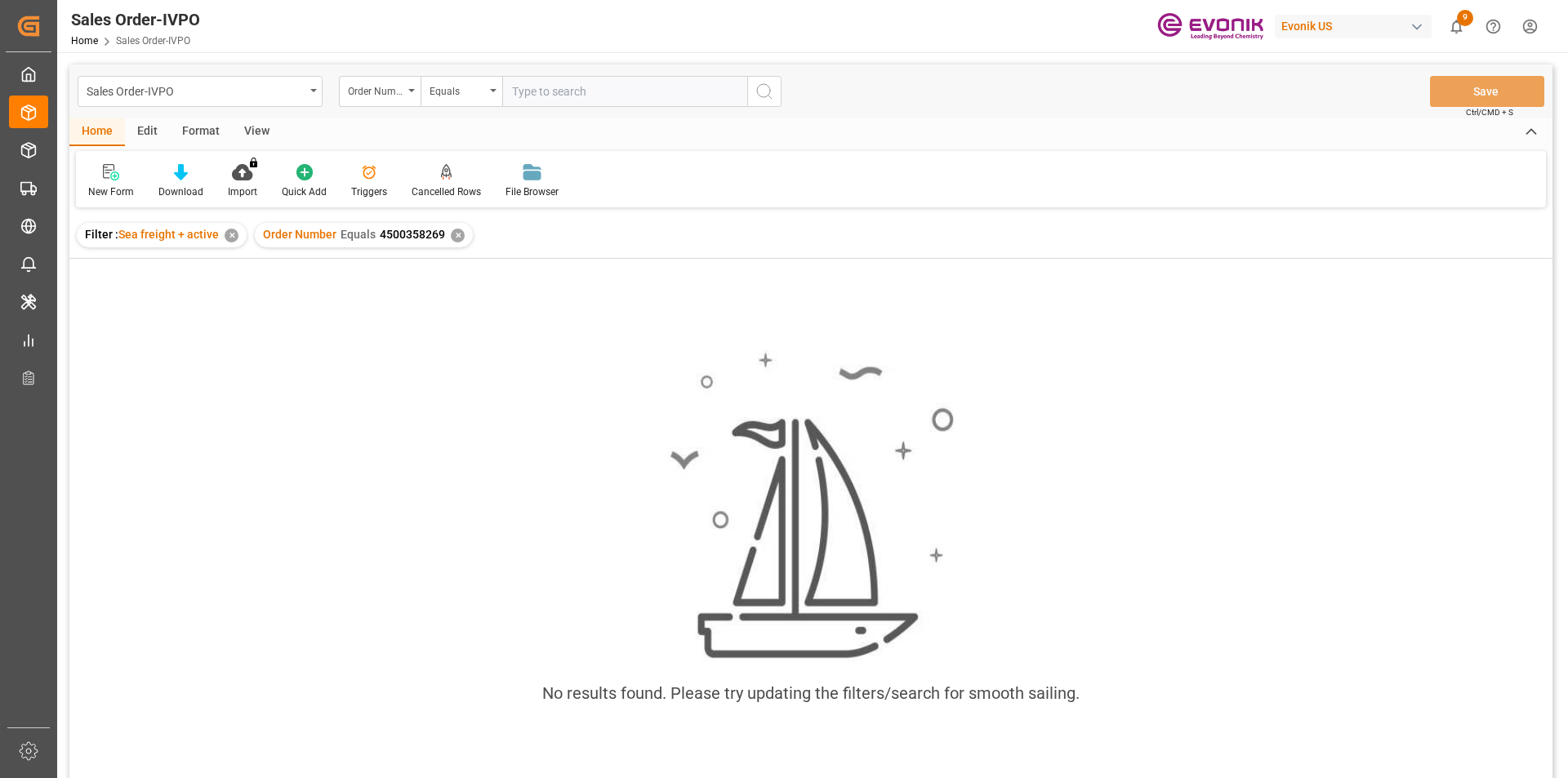
click at [566, 86] on input "text" at bounding box center [625, 91] width 245 height 31
type input "4500358269"
click at [452, 237] on div "✕" at bounding box center [458, 235] width 14 height 14
click at [542, 89] on input "text" at bounding box center [625, 91] width 245 height 31
paste input "4500358269"
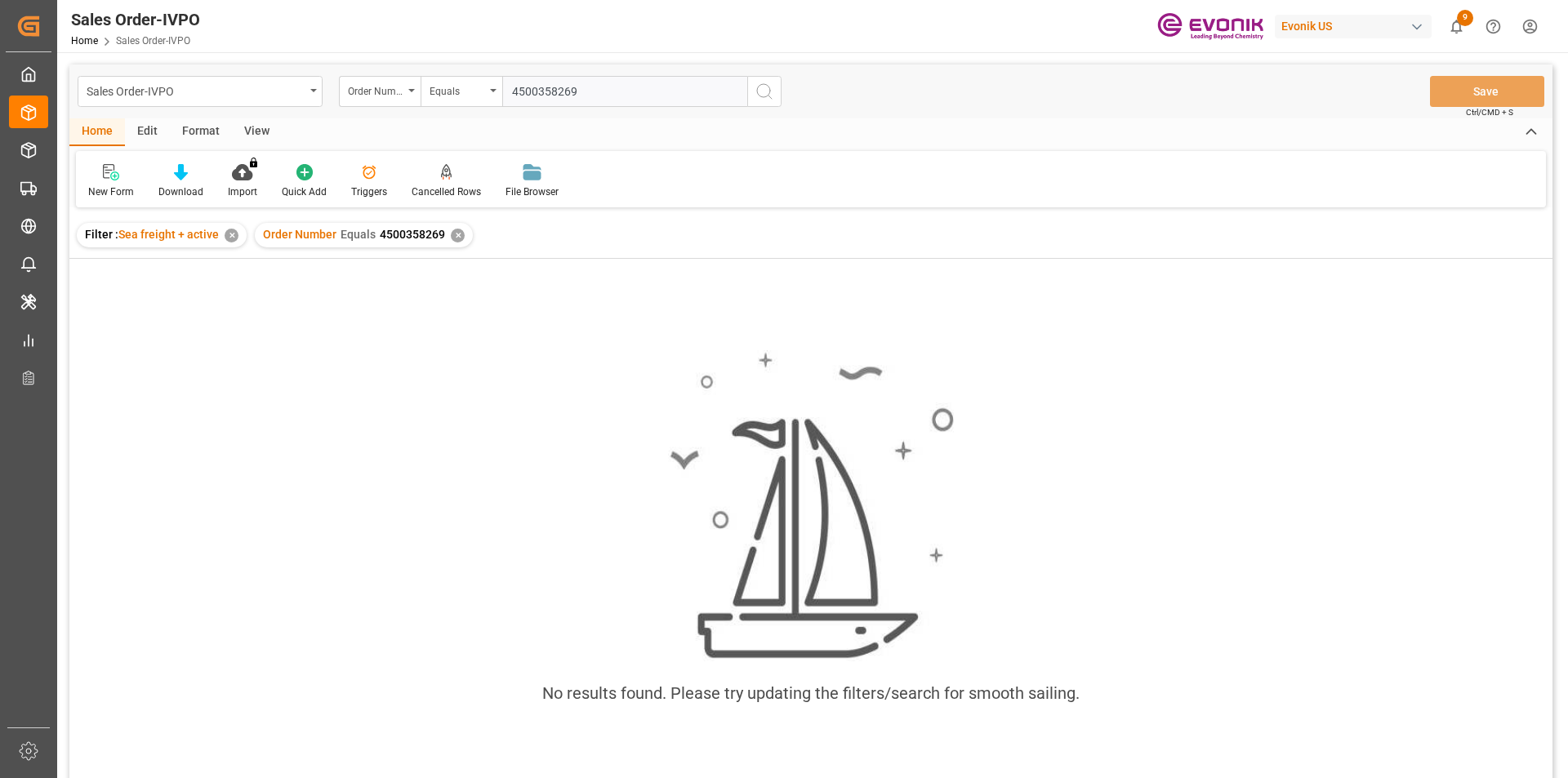
type input "4500358269"
click at [593, 95] on input "text" at bounding box center [625, 91] width 245 height 31
paste input "2007103563"
type input "2007103563"
drag, startPoint x: 675, startPoint y: 236, endPoint x: 668, endPoint y: 235, distance: 7.1
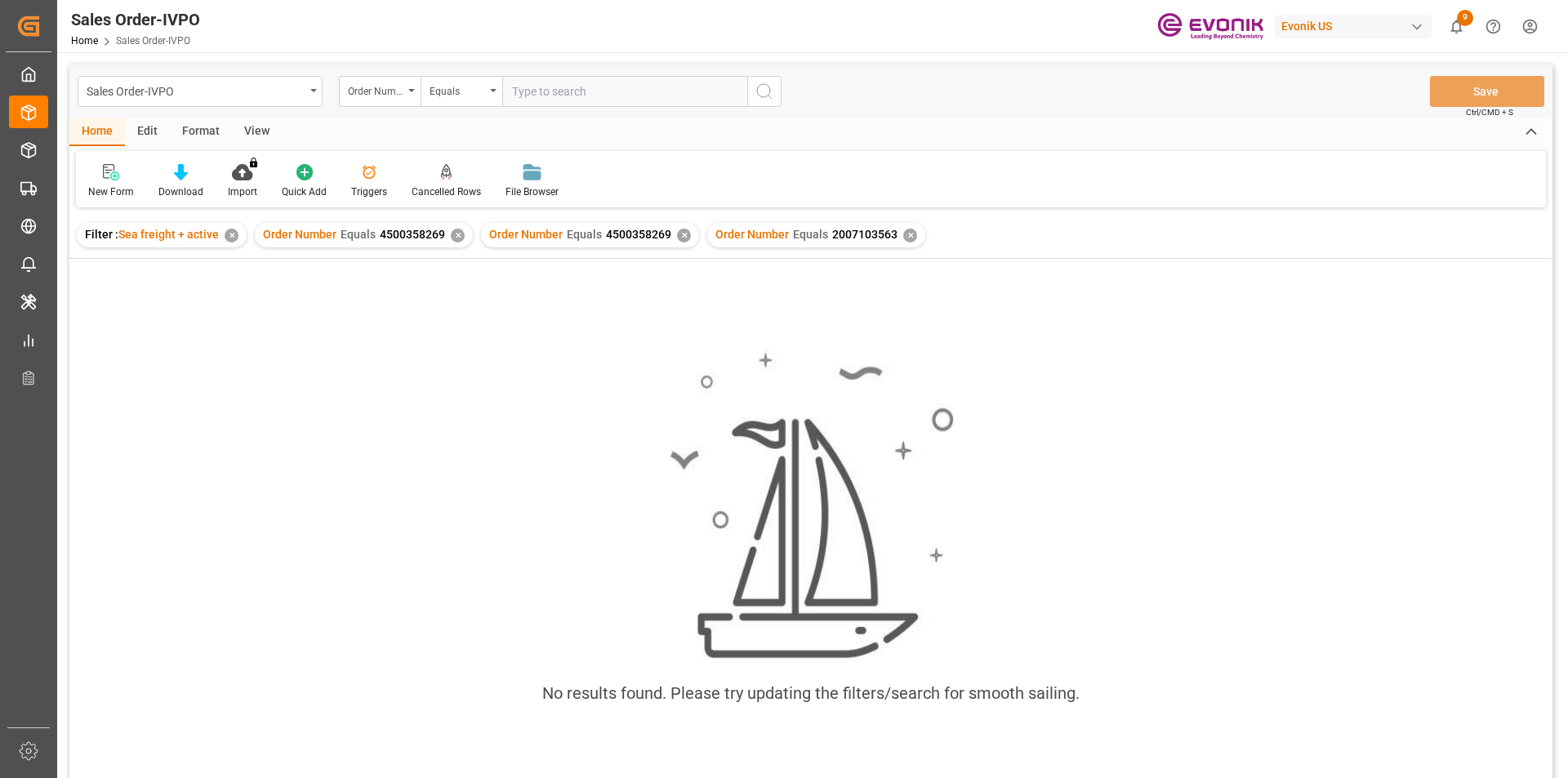
click at [677, 235] on div "✕" at bounding box center [684, 235] width 14 height 14
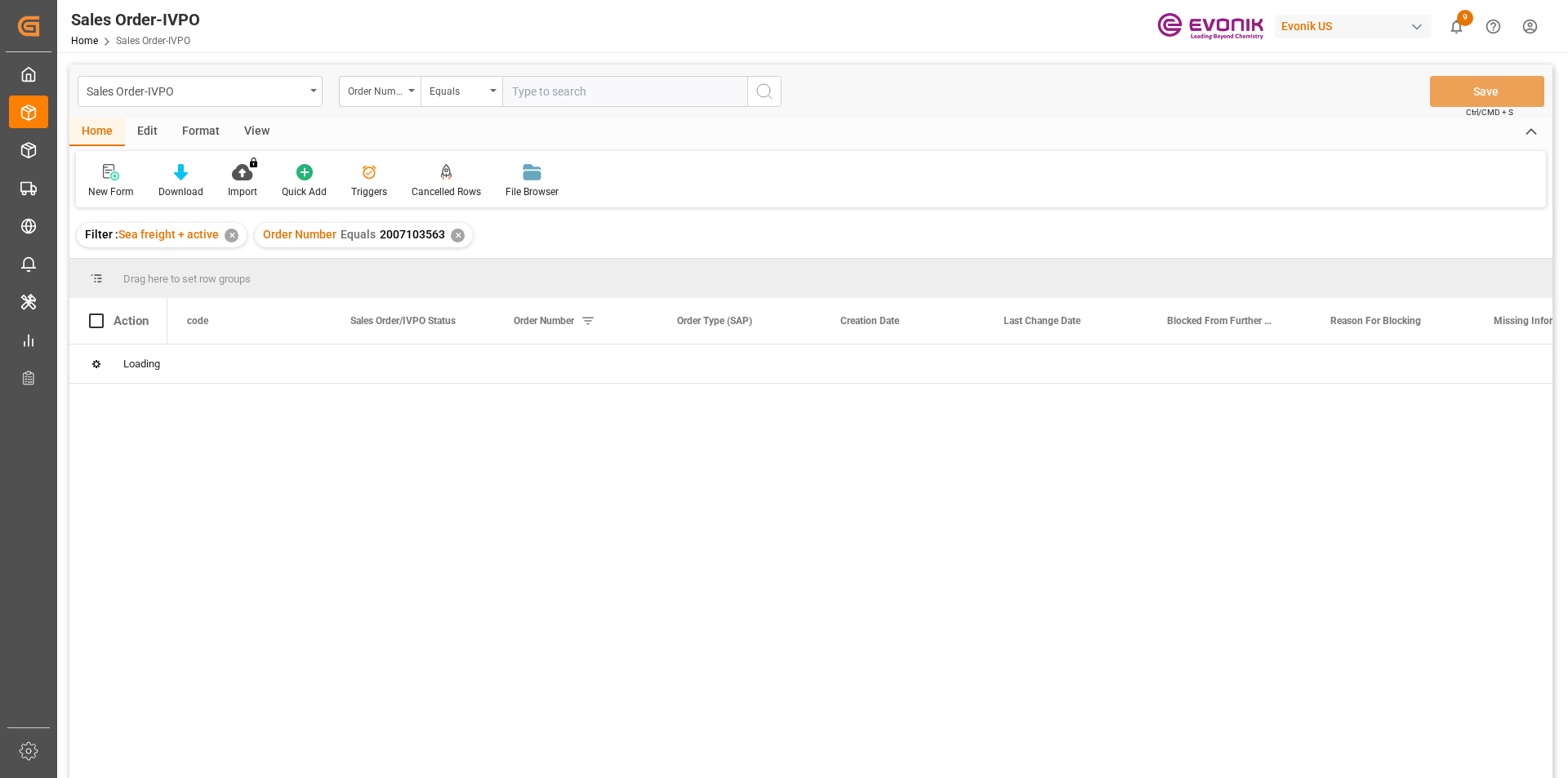
click at [456, 239] on div "✕" at bounding box center [458, 235] width 14 height 14
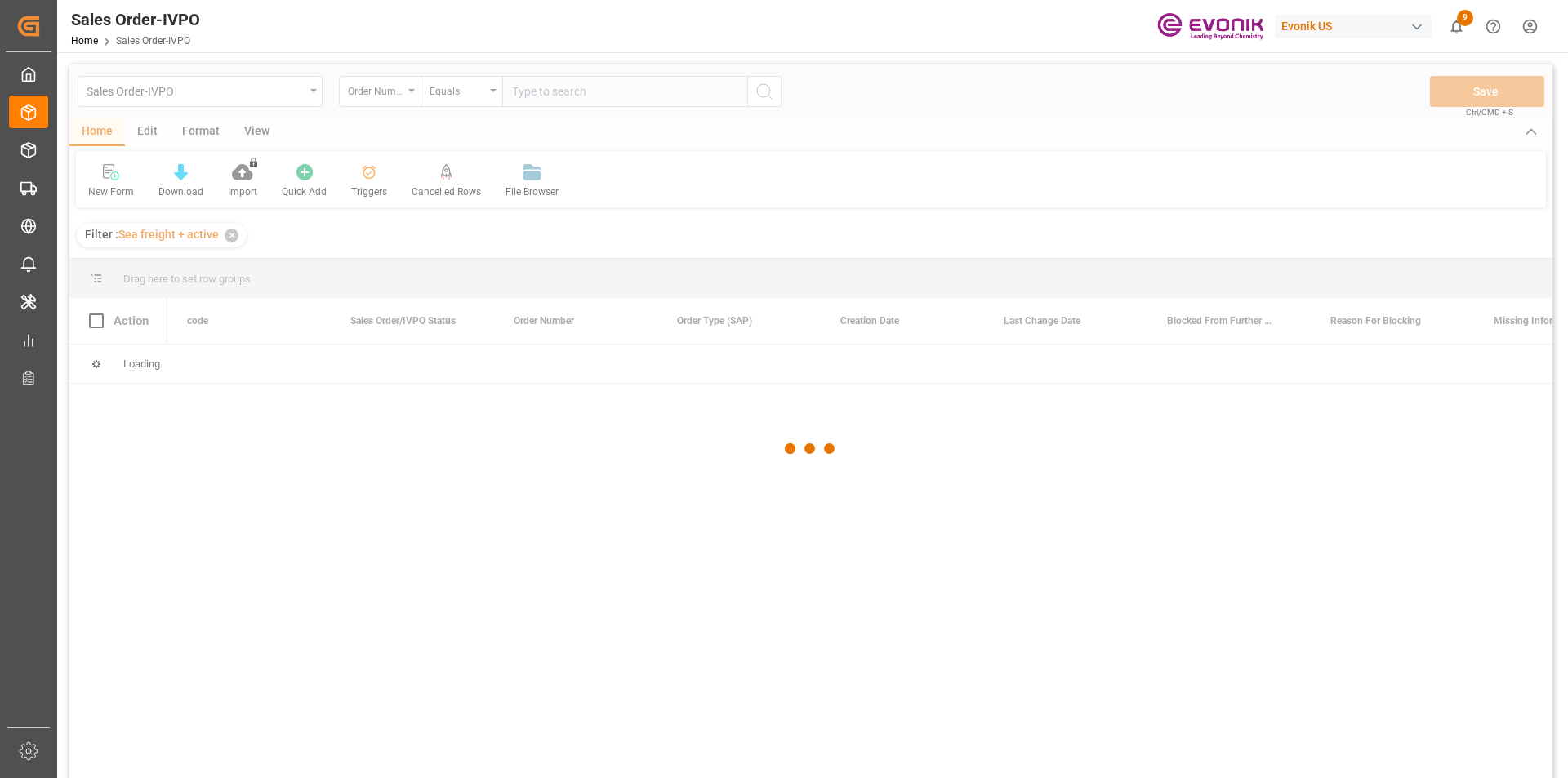
click at [545, 99] on input "text" at bounding box center [625, 91] width 245 height 31
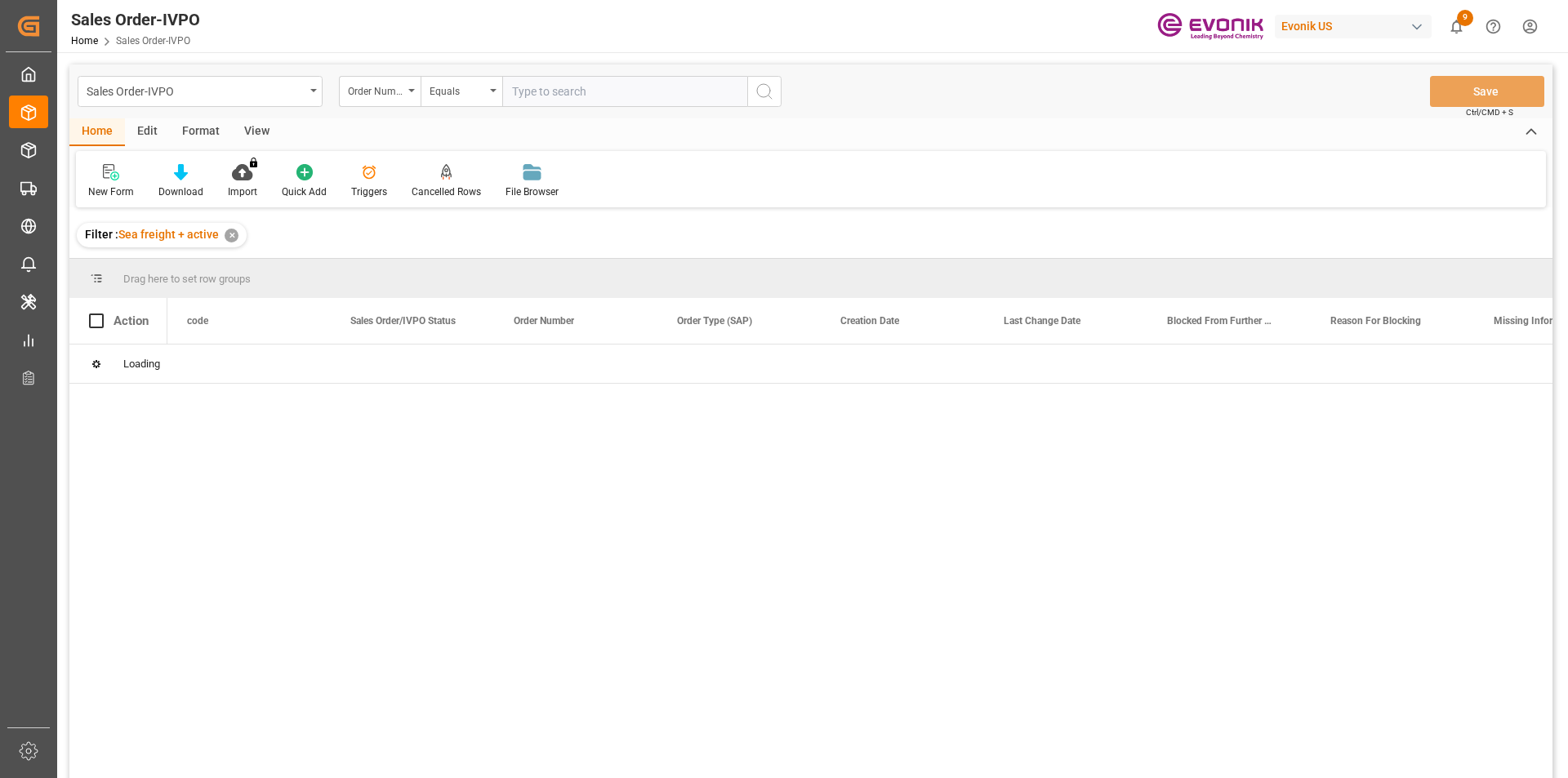
click at [545, 95] on input "text" at bounding box center [625, 91] width 245 height 31
paste input "2007103563"
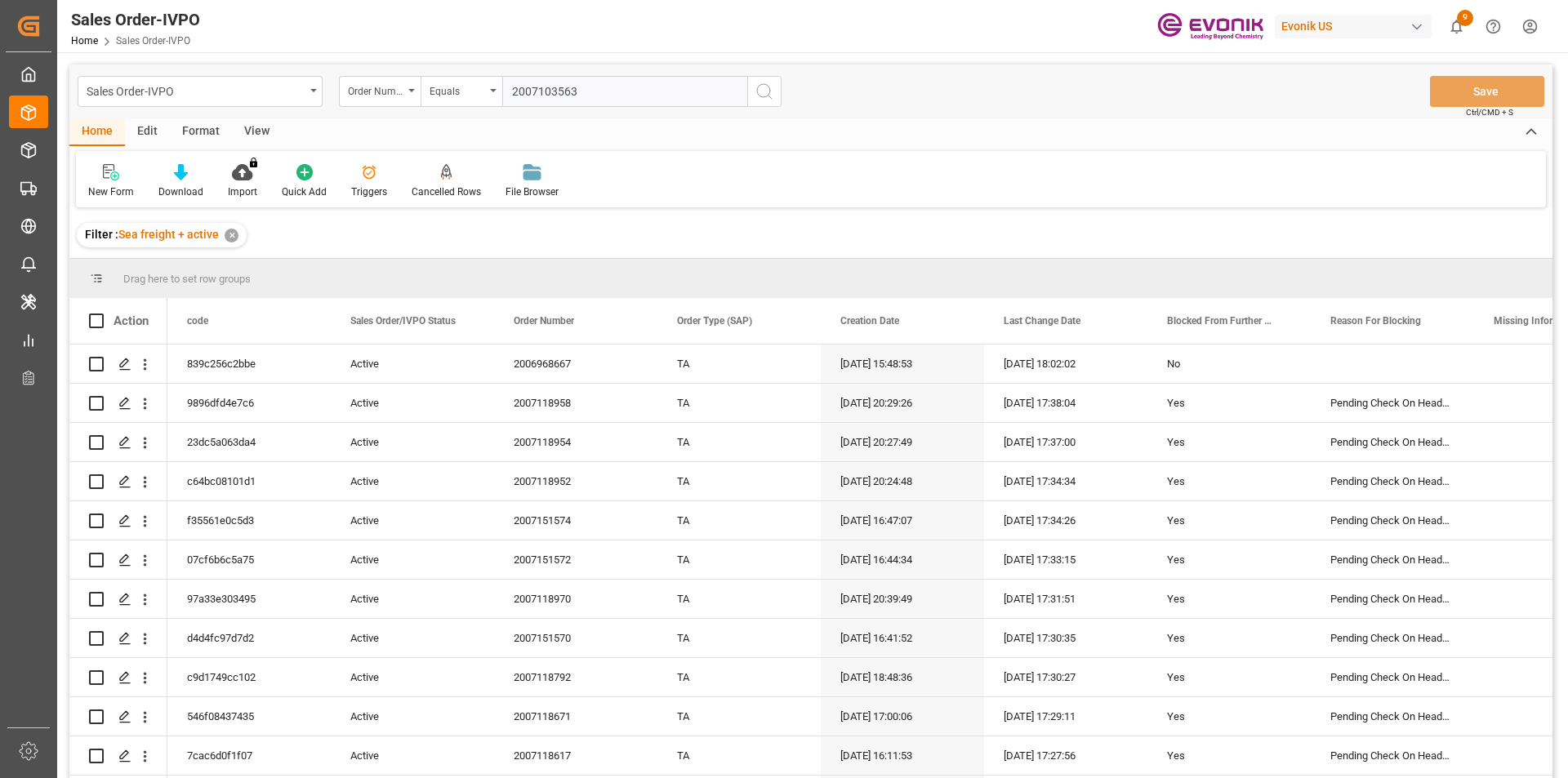
type input "2007103563"
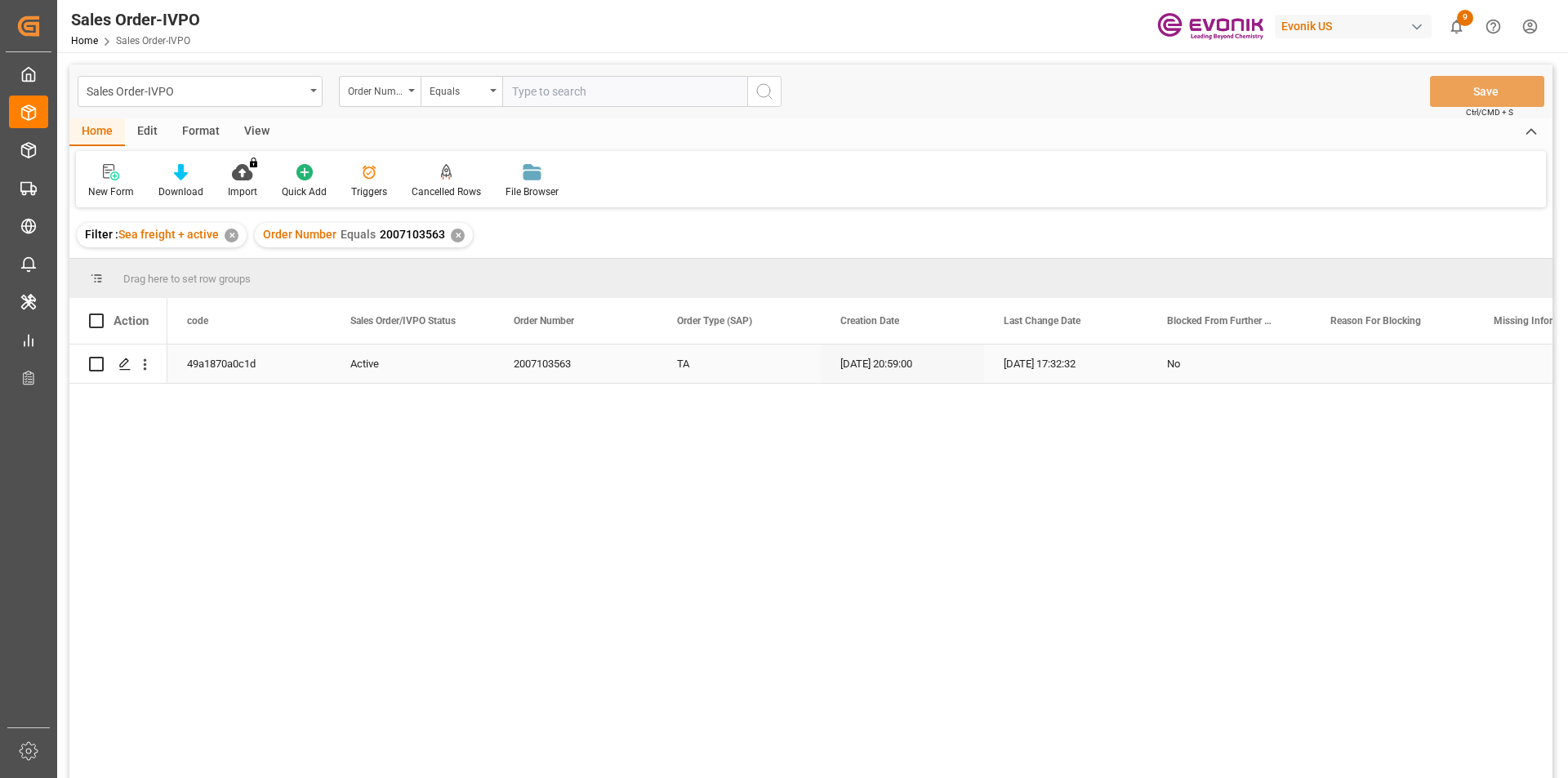
click at [158, 361] on div "Press SPACE to select this row." at bounding box center [144, 364] width 41 height 31
click at [143, 368] on icon "open menu" at bounding box center [144, 365] width 17 height 17
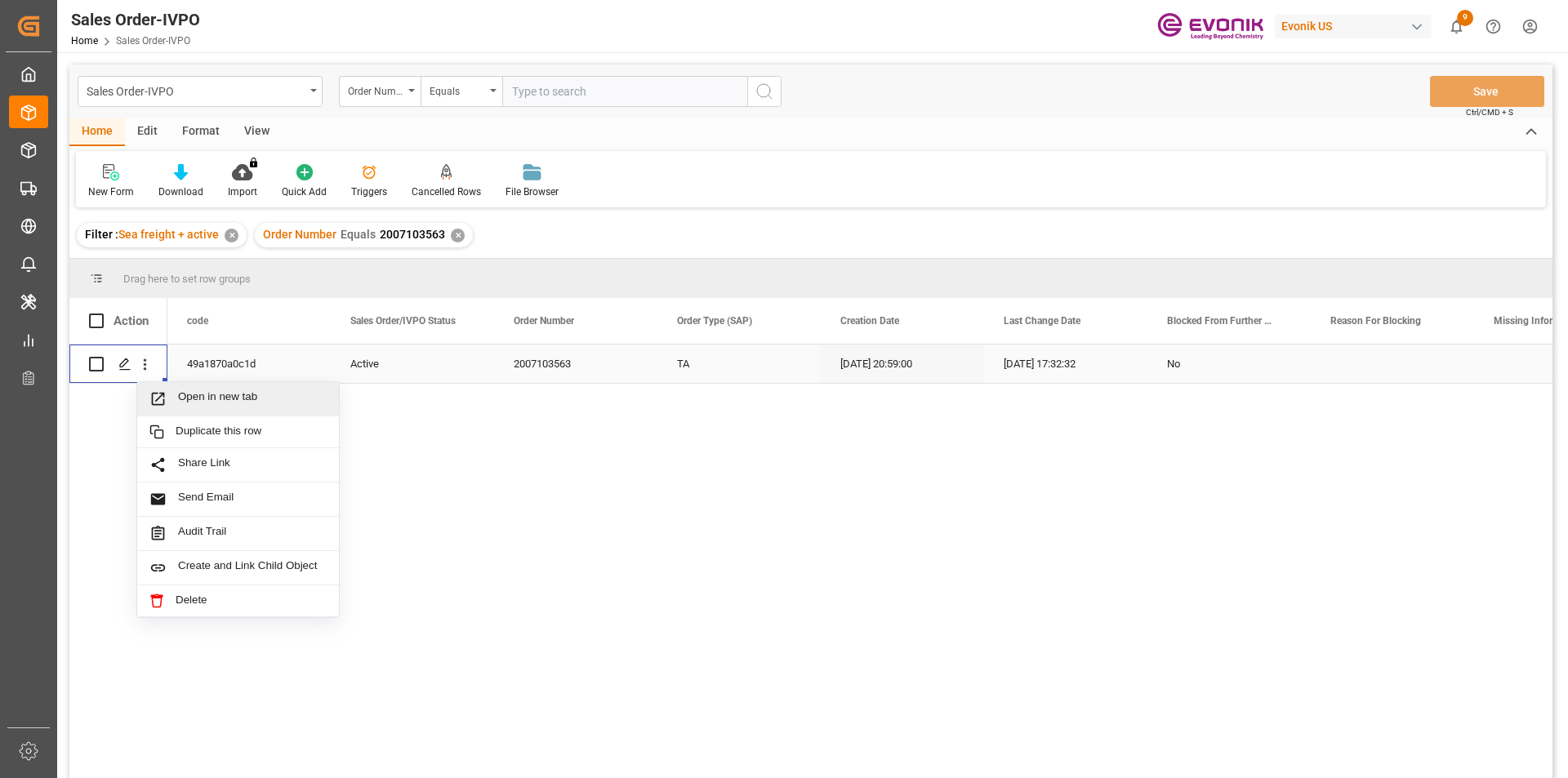
click at [249, 392] on span "Open in new tab" at bounding box center [252, 398] width 149 height 17
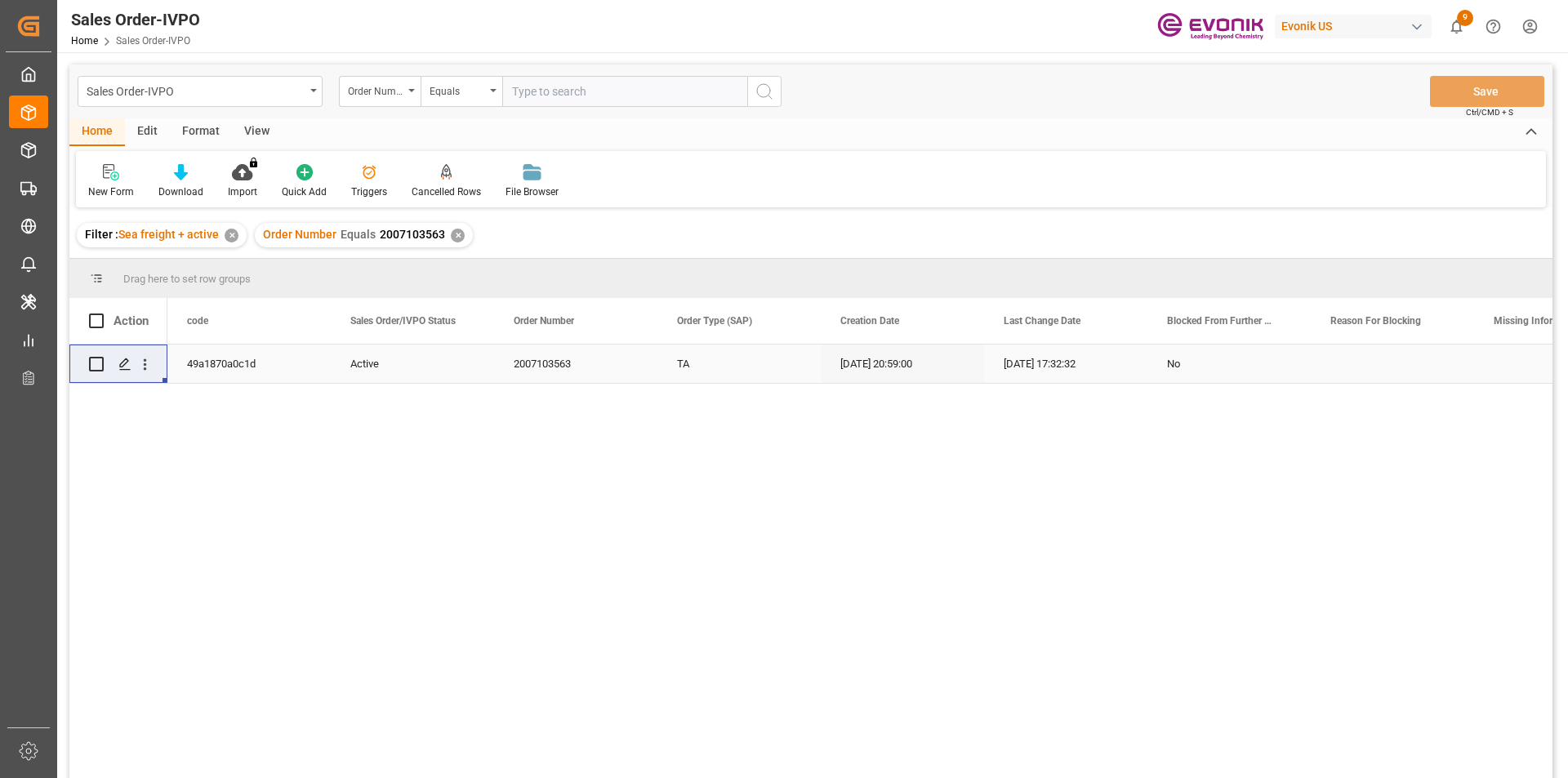
click at [457, 233] on div "✕" at bounding box center [458, 235] width 14 height 14
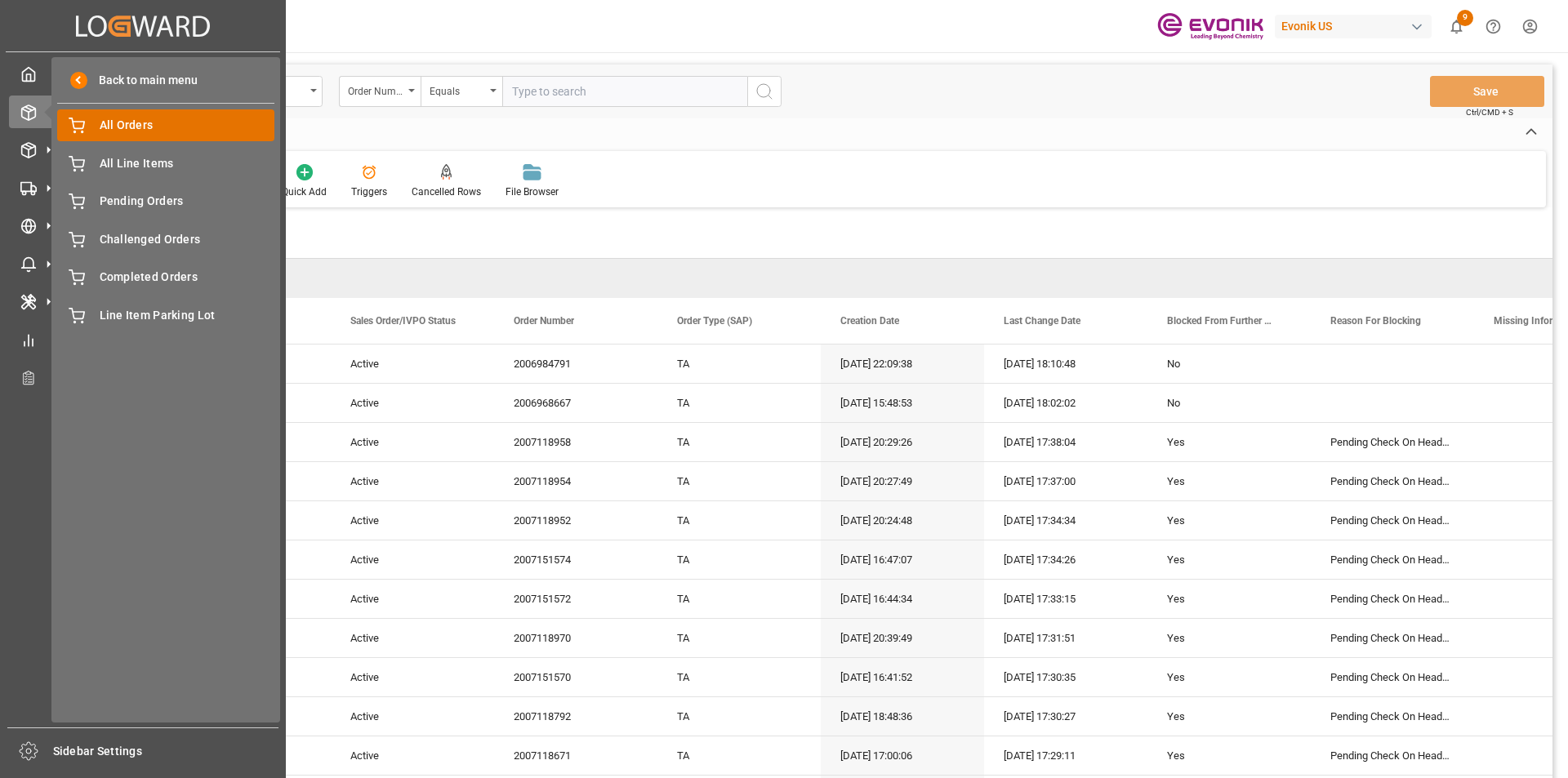
click at [176, 127] on span "All Orders" at bounding box center [187, 126] width 175 height 17
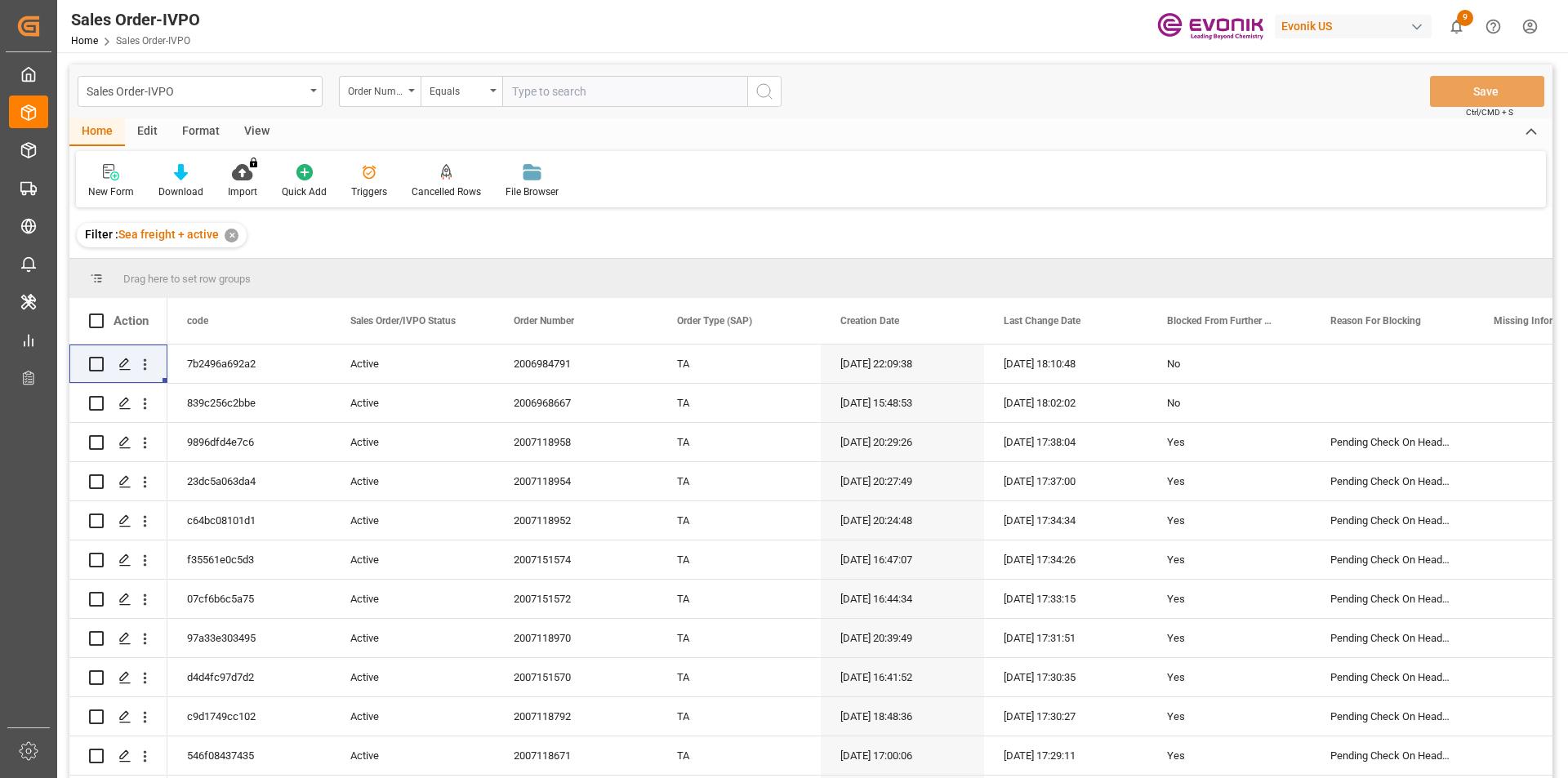
click at [568, 90] on input "text" at bounding box center [625, 91] width 245 height 31
type input "0046466190"
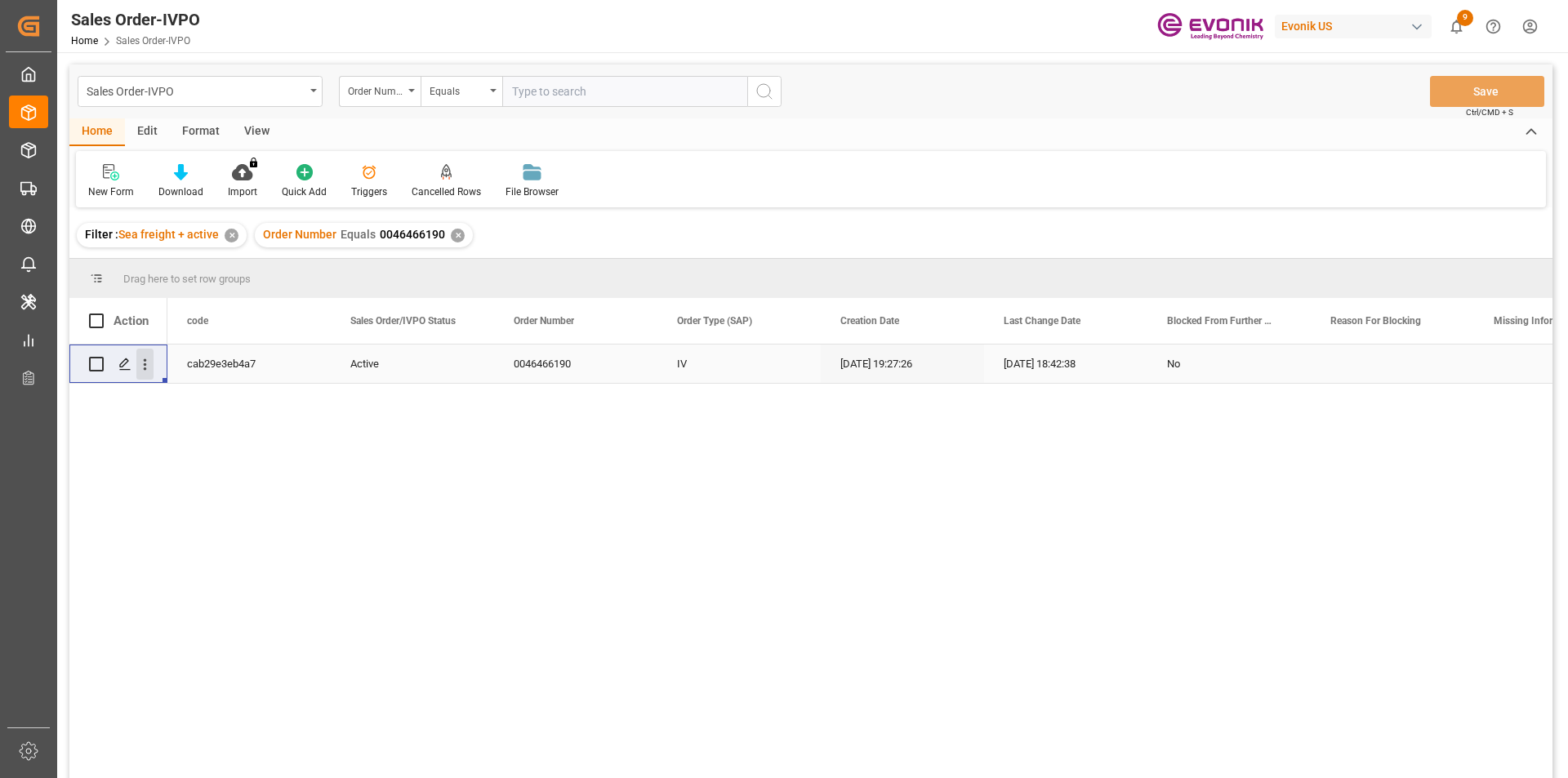
click at [145, 365] on icon "open menu" at bounding box center [144, 365] width 3 height 11
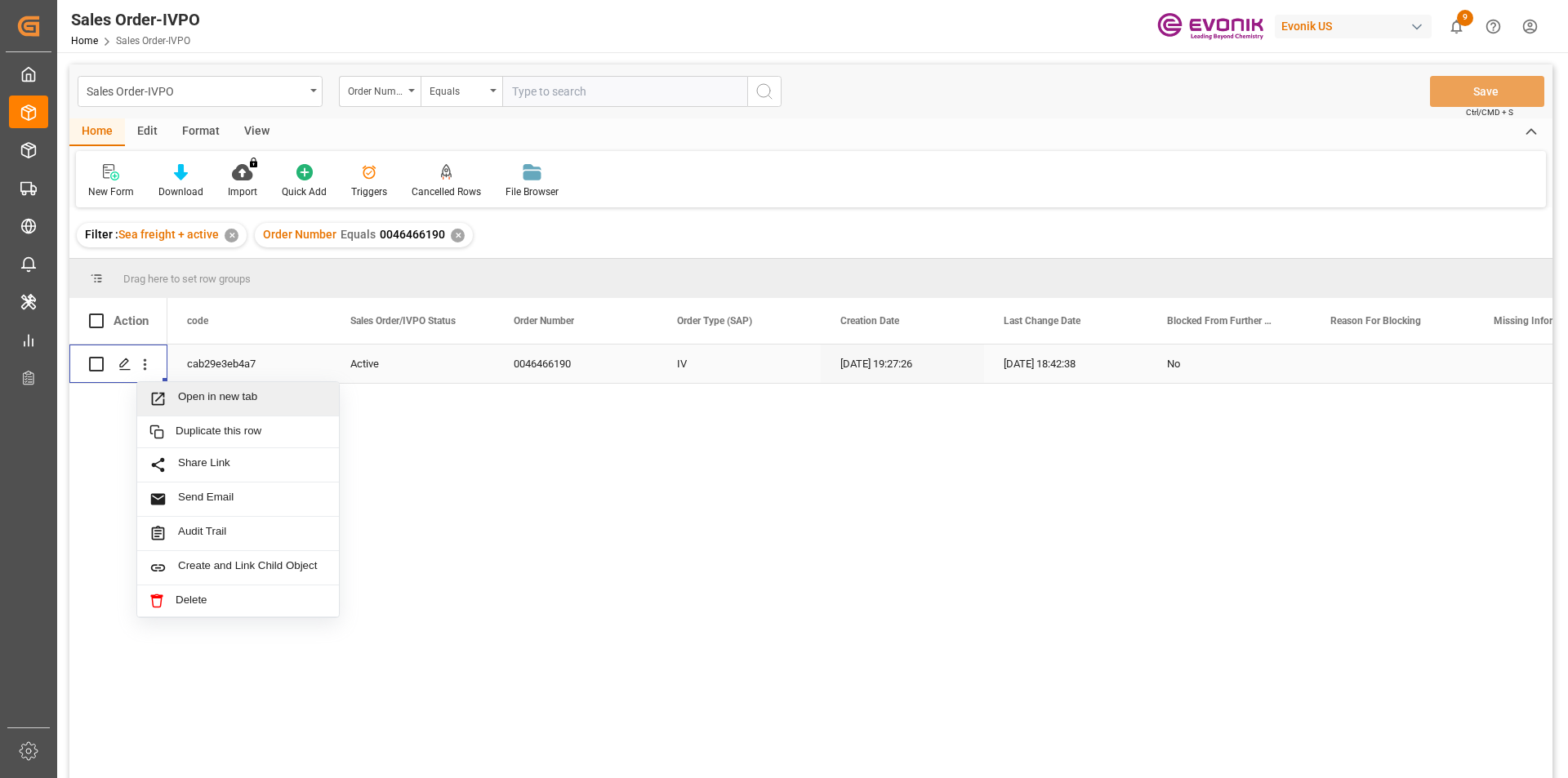
click at [217, 402] on span "Open in new tab" at bounding box center [252, 398] width 149 height 17
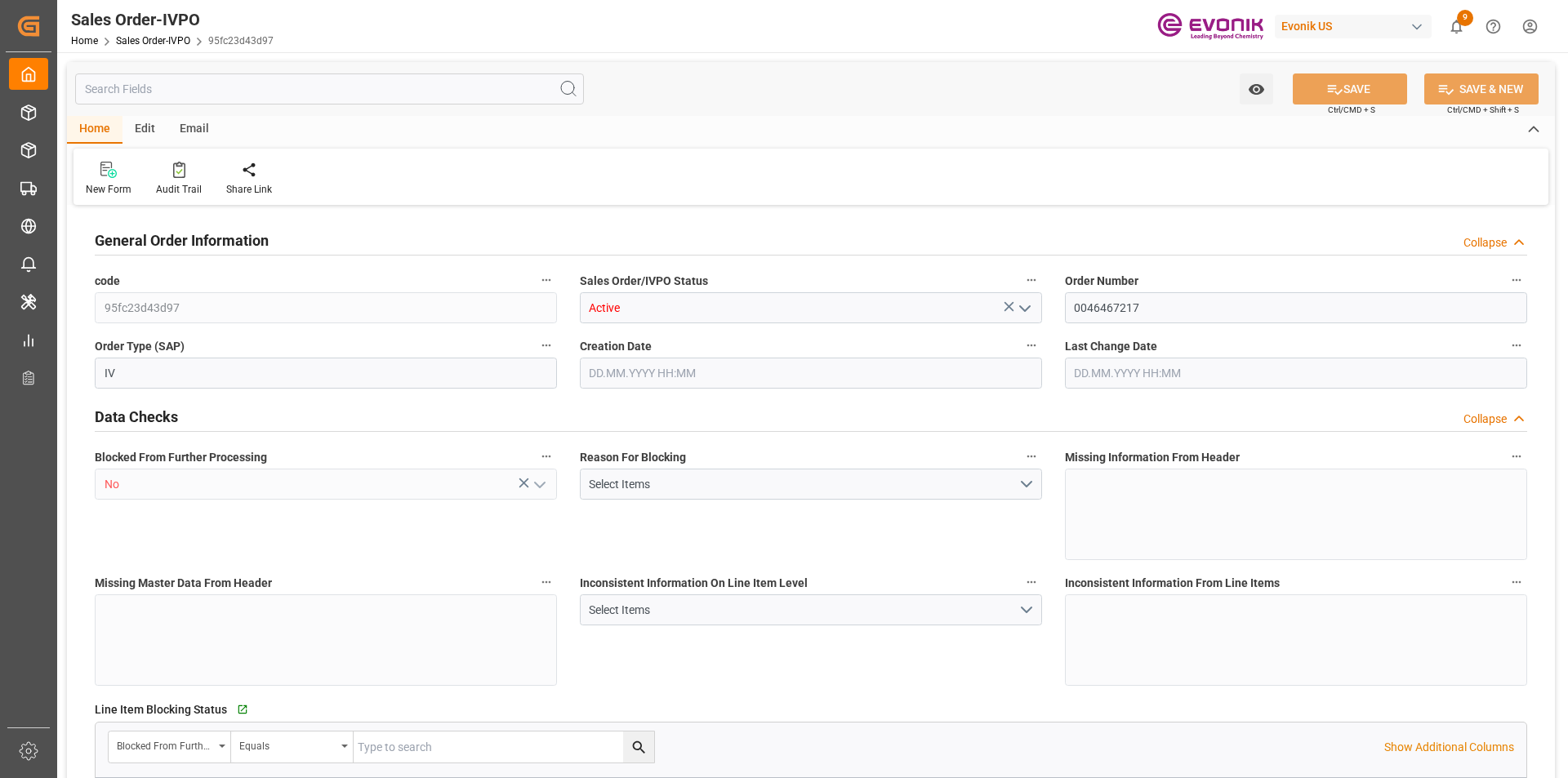
type input "BRSSZ"
type input "0"
type input "1"
type input "3877.12"
type input "[DATE] 22:45"
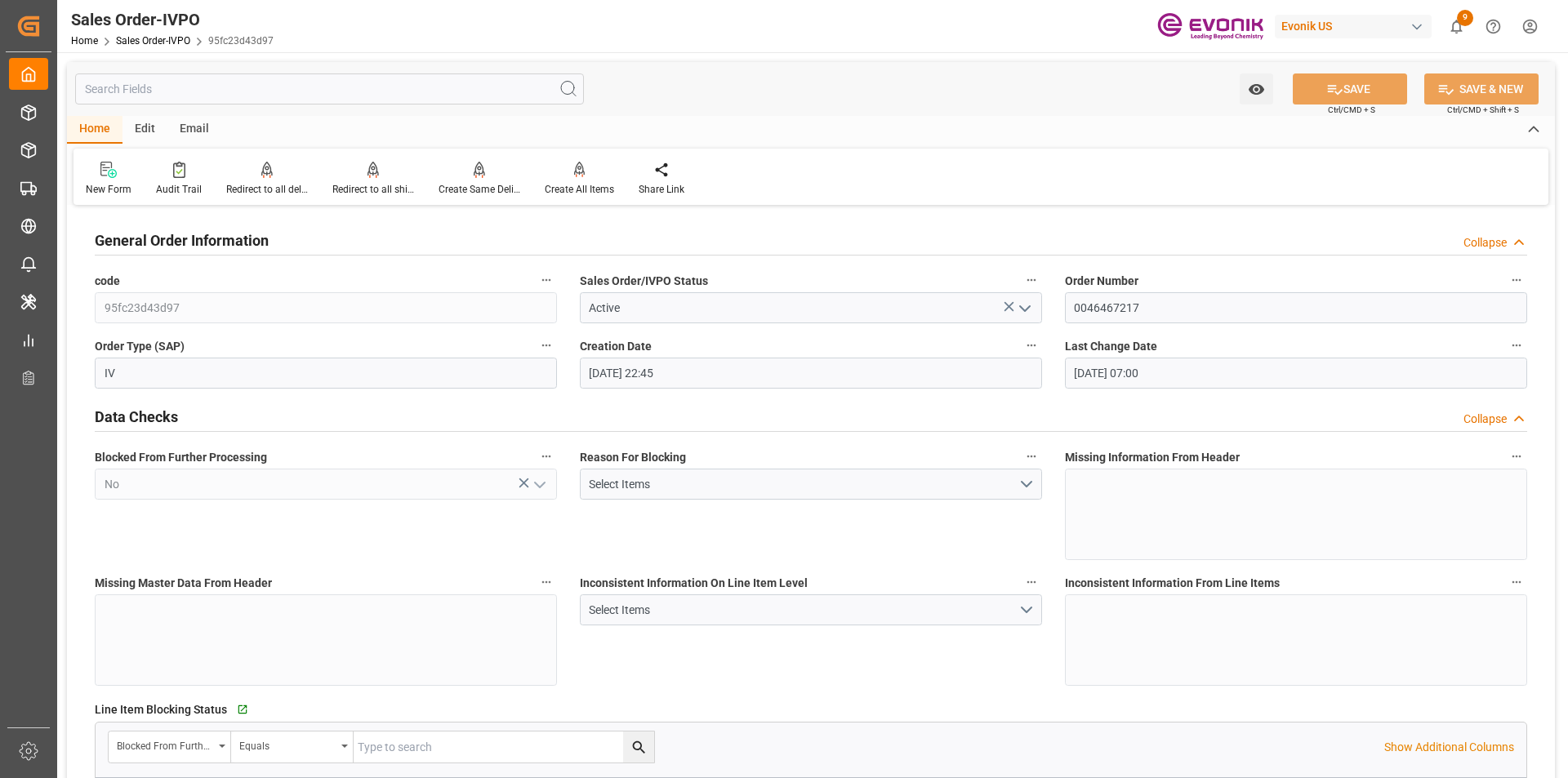
type input "[DATE] 07:00"
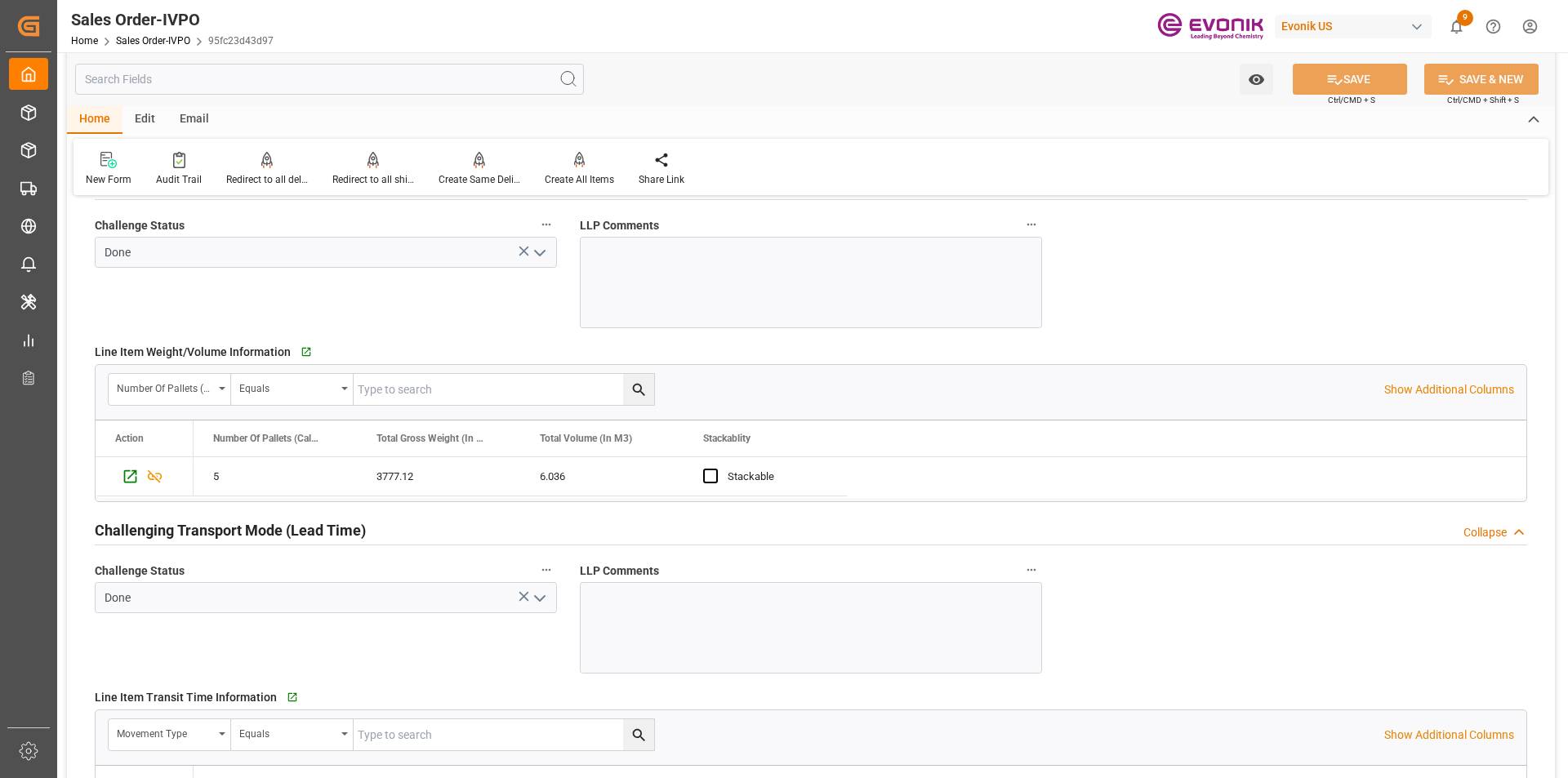
scroll to position [2531, 0]
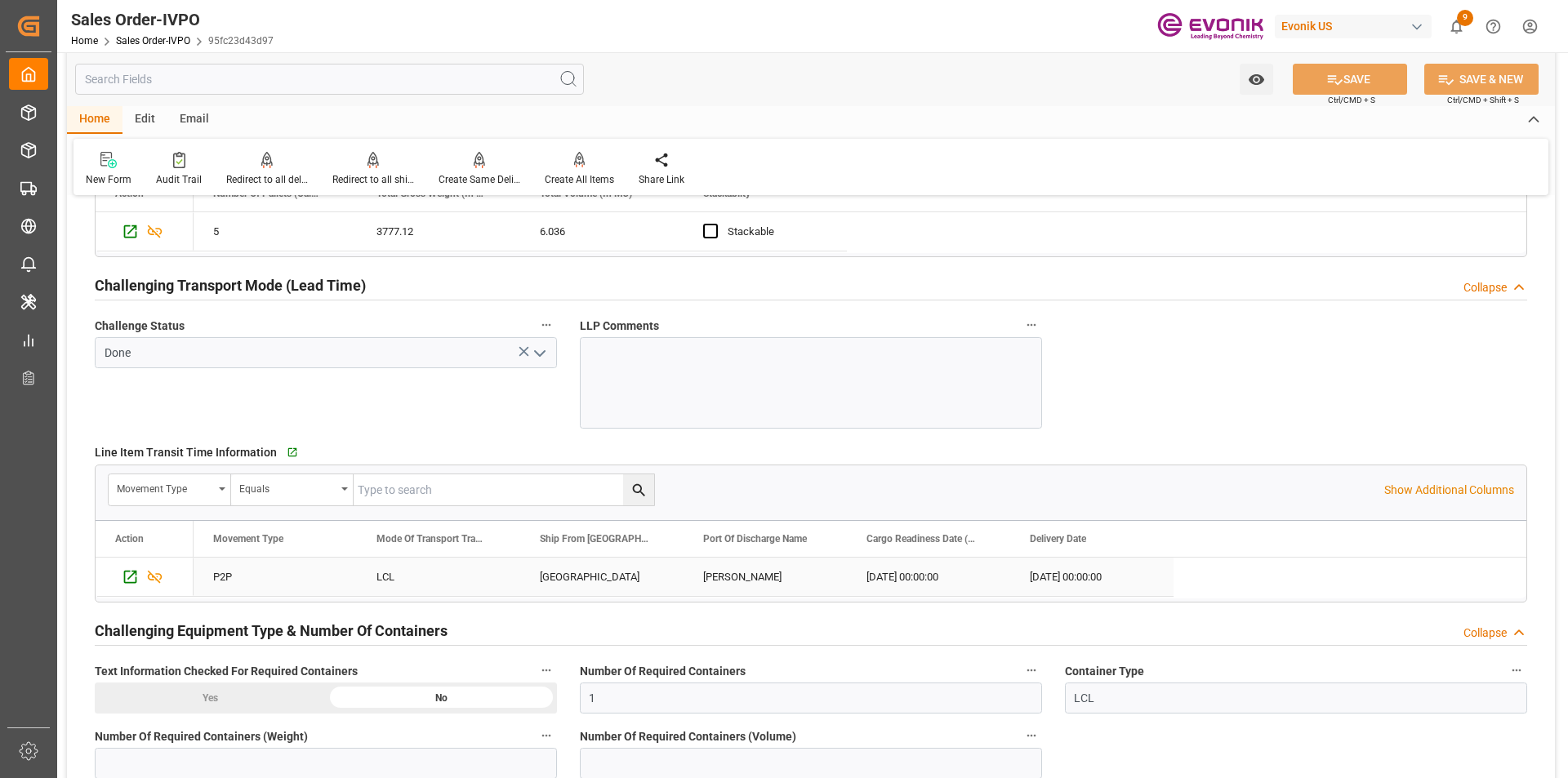
click at [554, 562] on div "[GEOGRAPHIC_DATA]" at bounding box center [602, 576] width 163 height 38
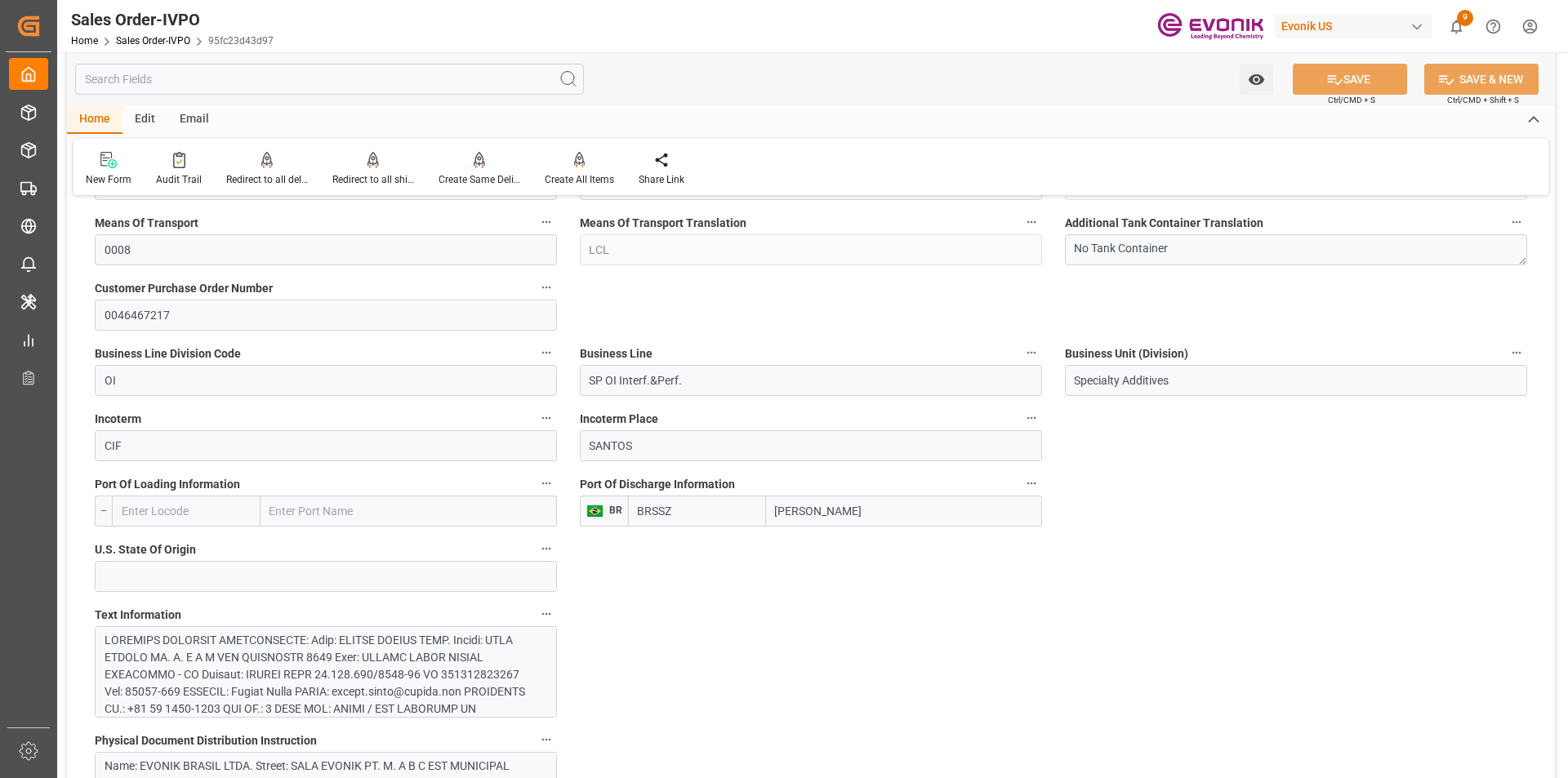
scroll to position [572, 0]
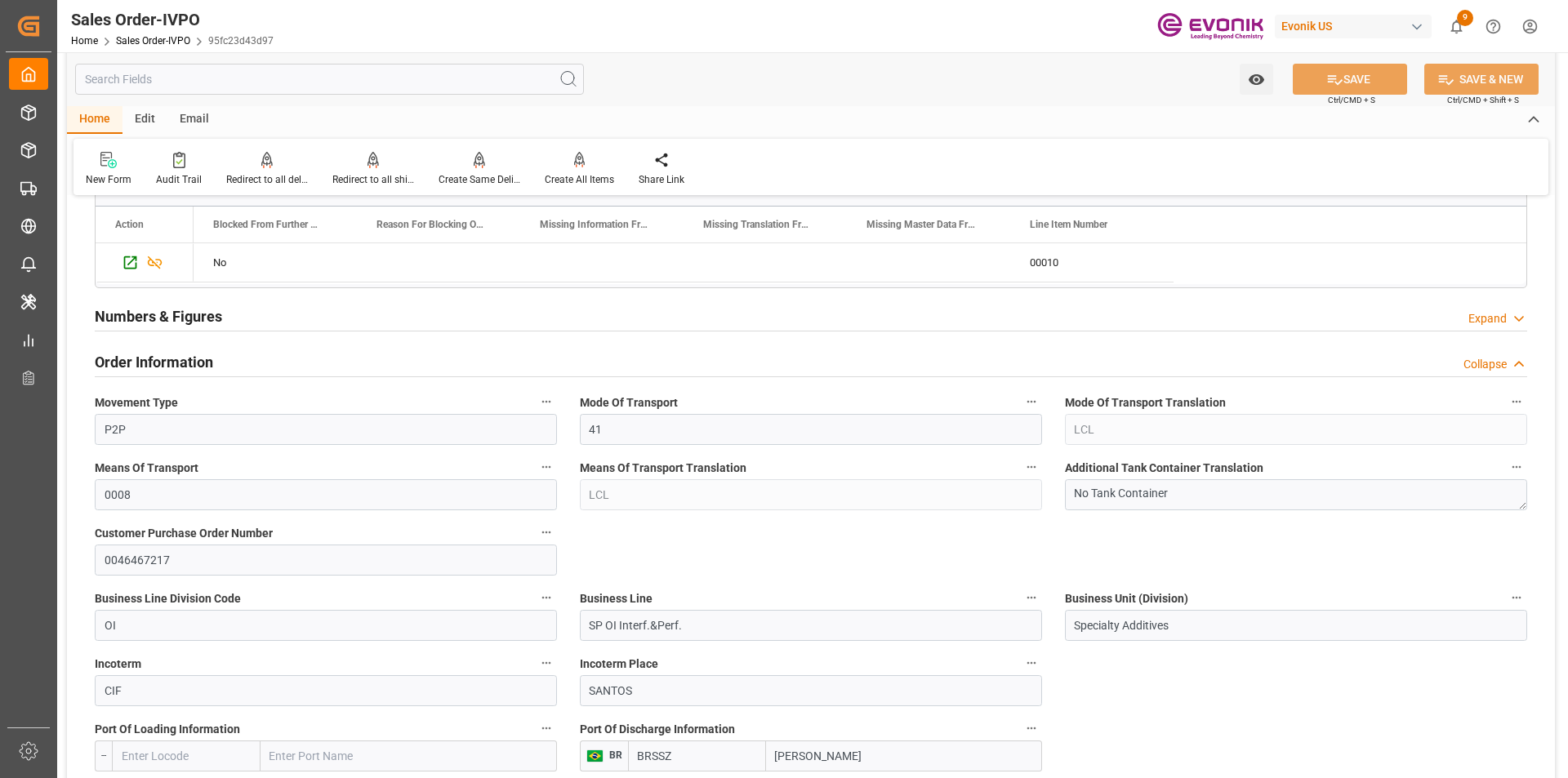
click at [168, 85] on input "text" at bounding box center [329, 79] width 509 height 31
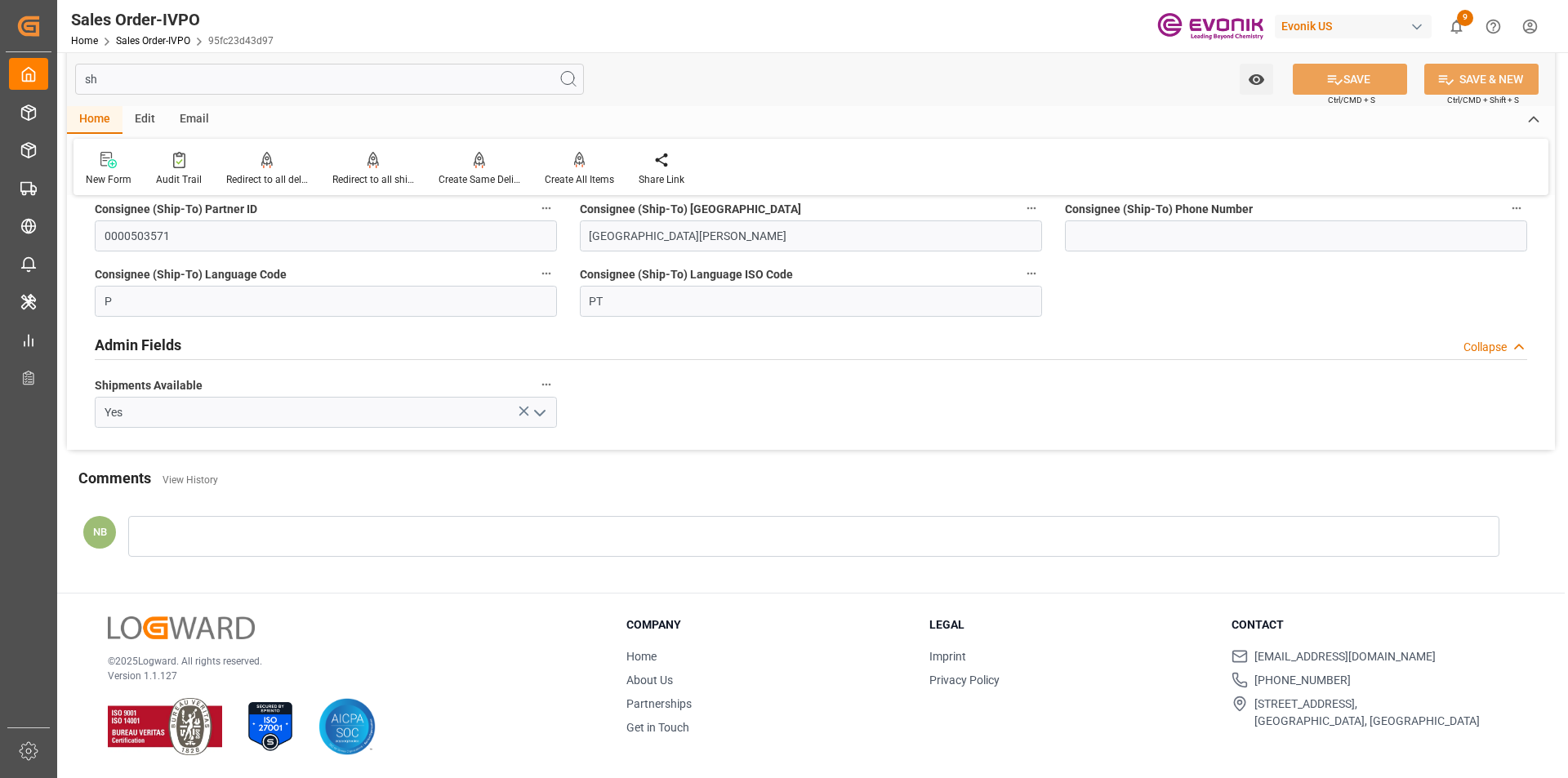
scroll to position [0, 0]
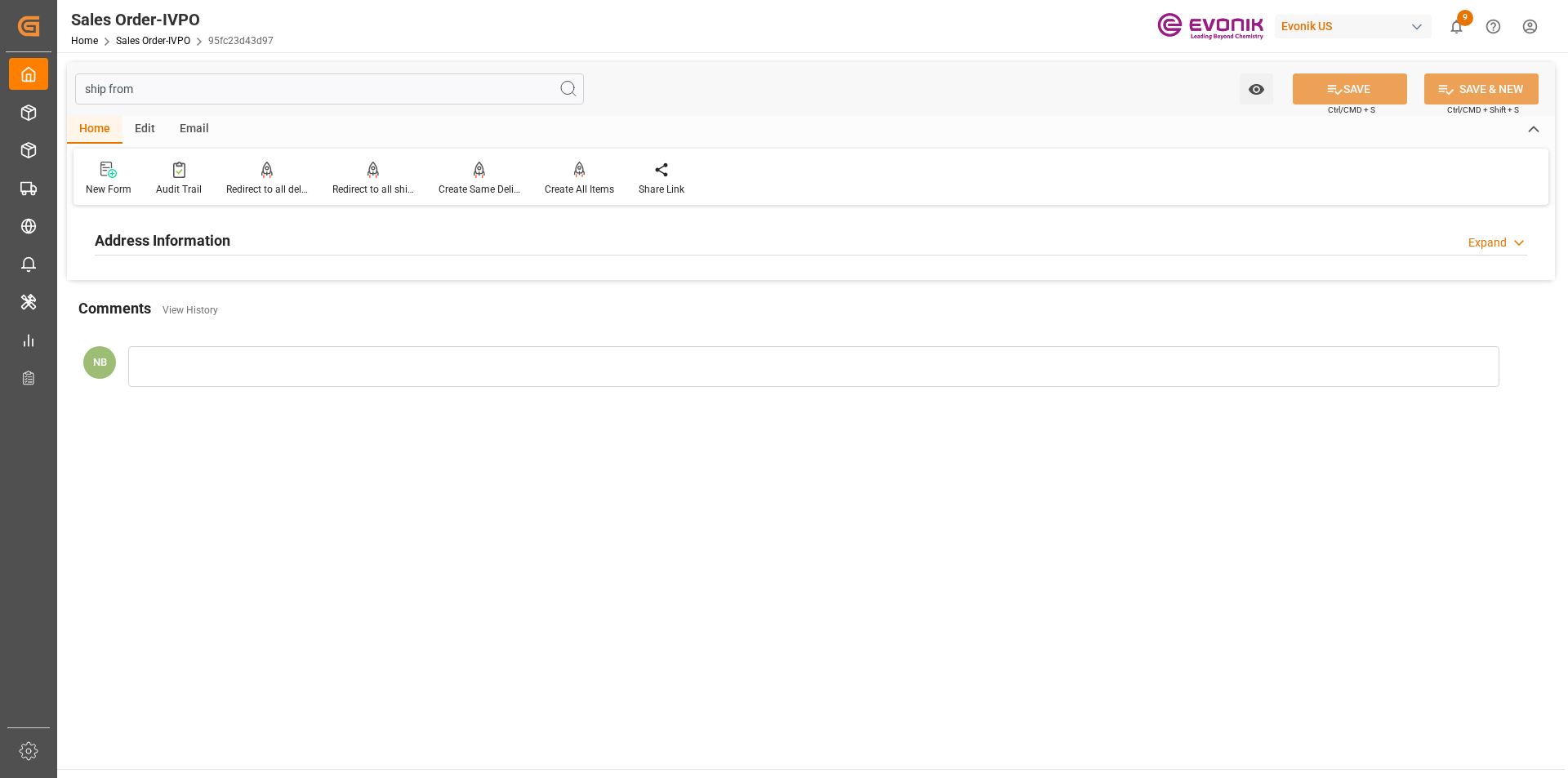
click at [226, 227] on div "Address Information" at bounding box center [162, 239] width 136 height 31
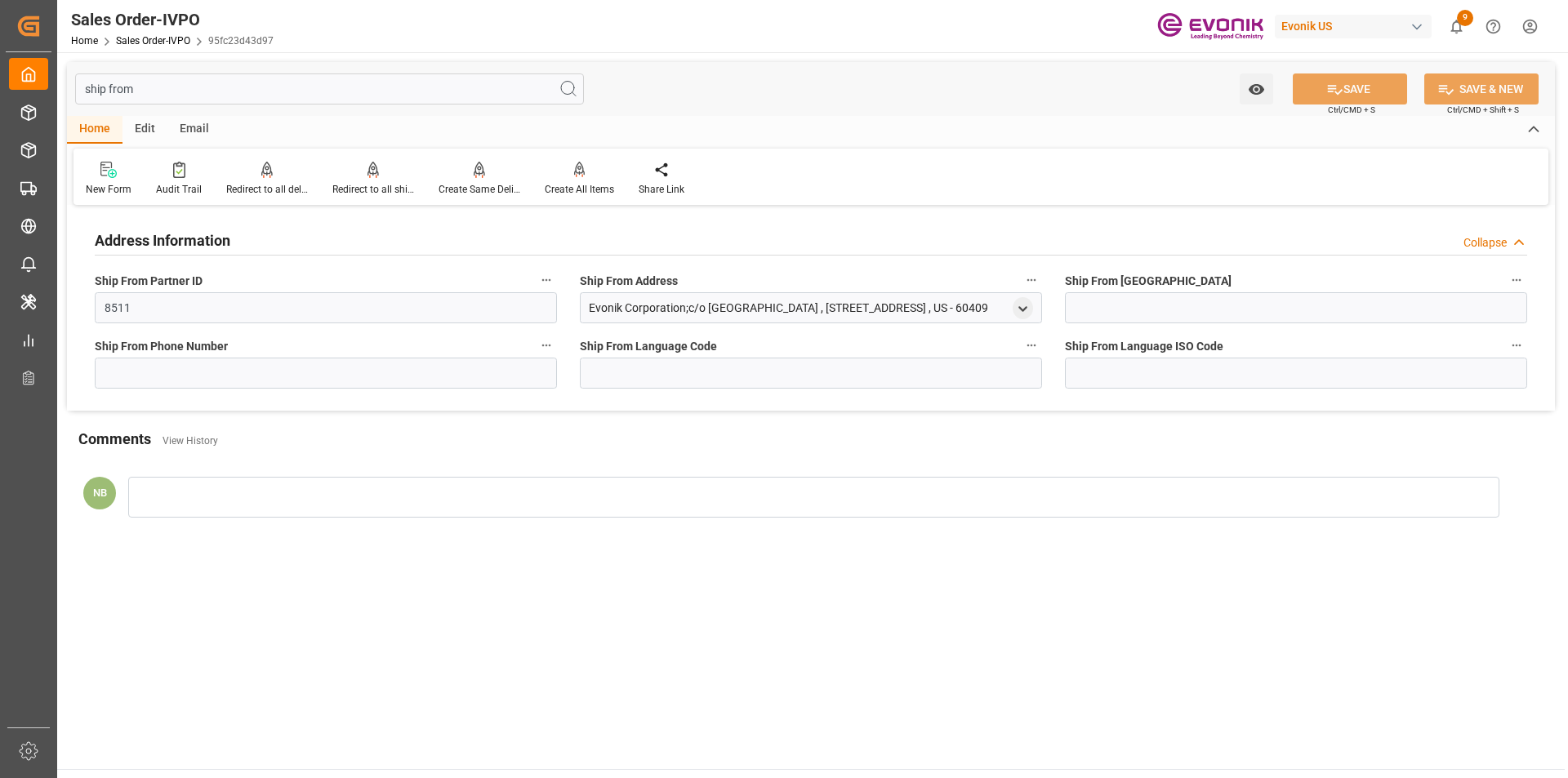
click at [1033, 306] on div "Evonik Corporation;c/o [GEOGRAPHIC_DATA] , [STREET_ADDRESS] , US - 60409" at bounding box center [810, 307] width 462 height 31
click at [1025, 309] on polyline "open menu" at bounding box center [1023, 308] width 8 height 3
drag, startPoint x: 686, startPoint y: 448, endPoint x: 582, endPoint y: 442, distance: 104.2
click at [582, 442] on div "Add address to address book Evonik Corporation;c/o Gateway Calumet City 1000 ST…" at bounding box center [810, 413] width 462 height 180
click at [1103, 636] on main "ship from Watch Option SAVE Ctrl/CMD + S SAVE & NEW Ctrl/CMD + Shift + S Home E…" at bounding box center [811, 411] width 1508 height 717
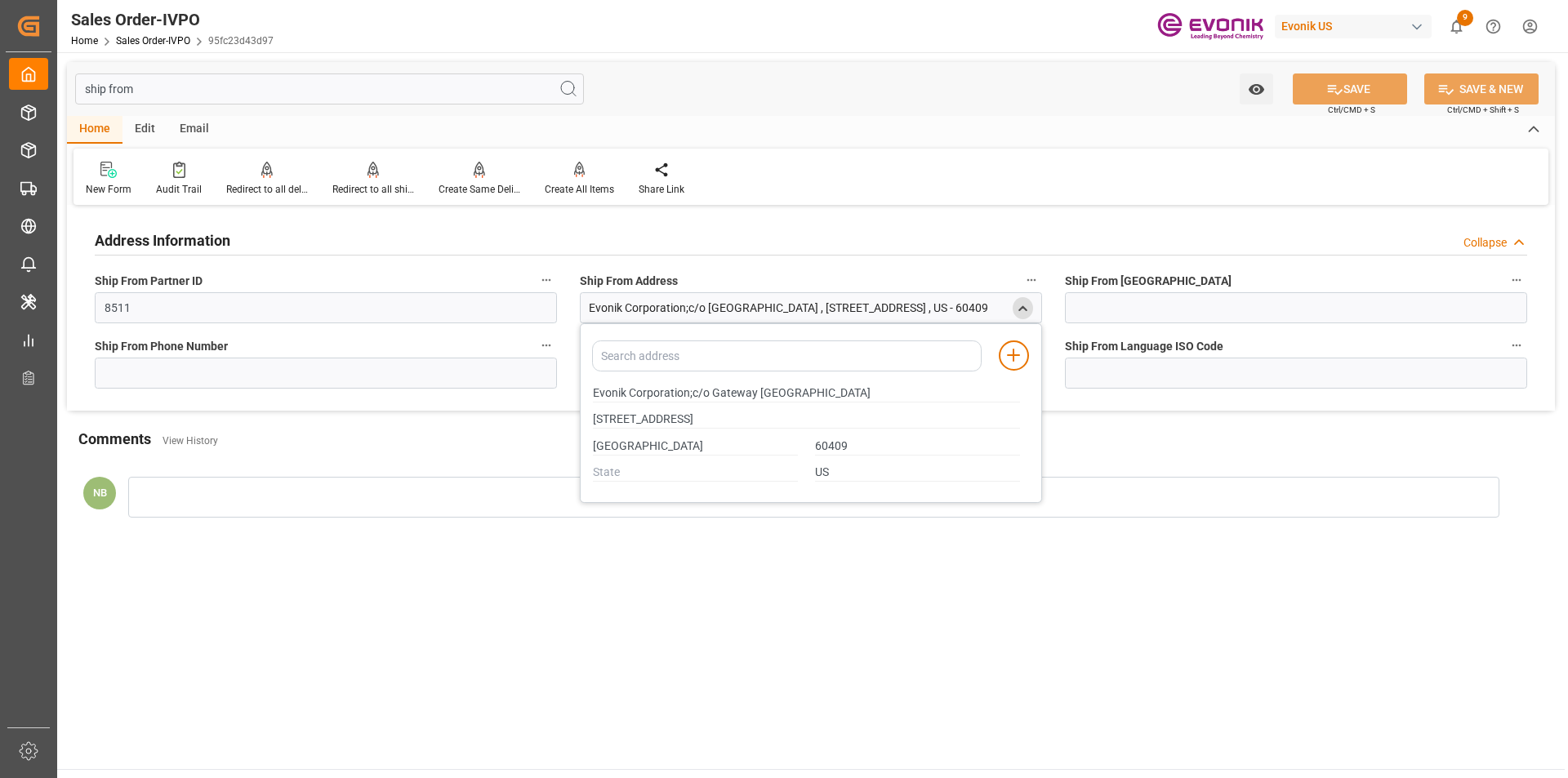
click at [309, 97] on input "ship from" at bounding box center [329, 88] width 509 height 31
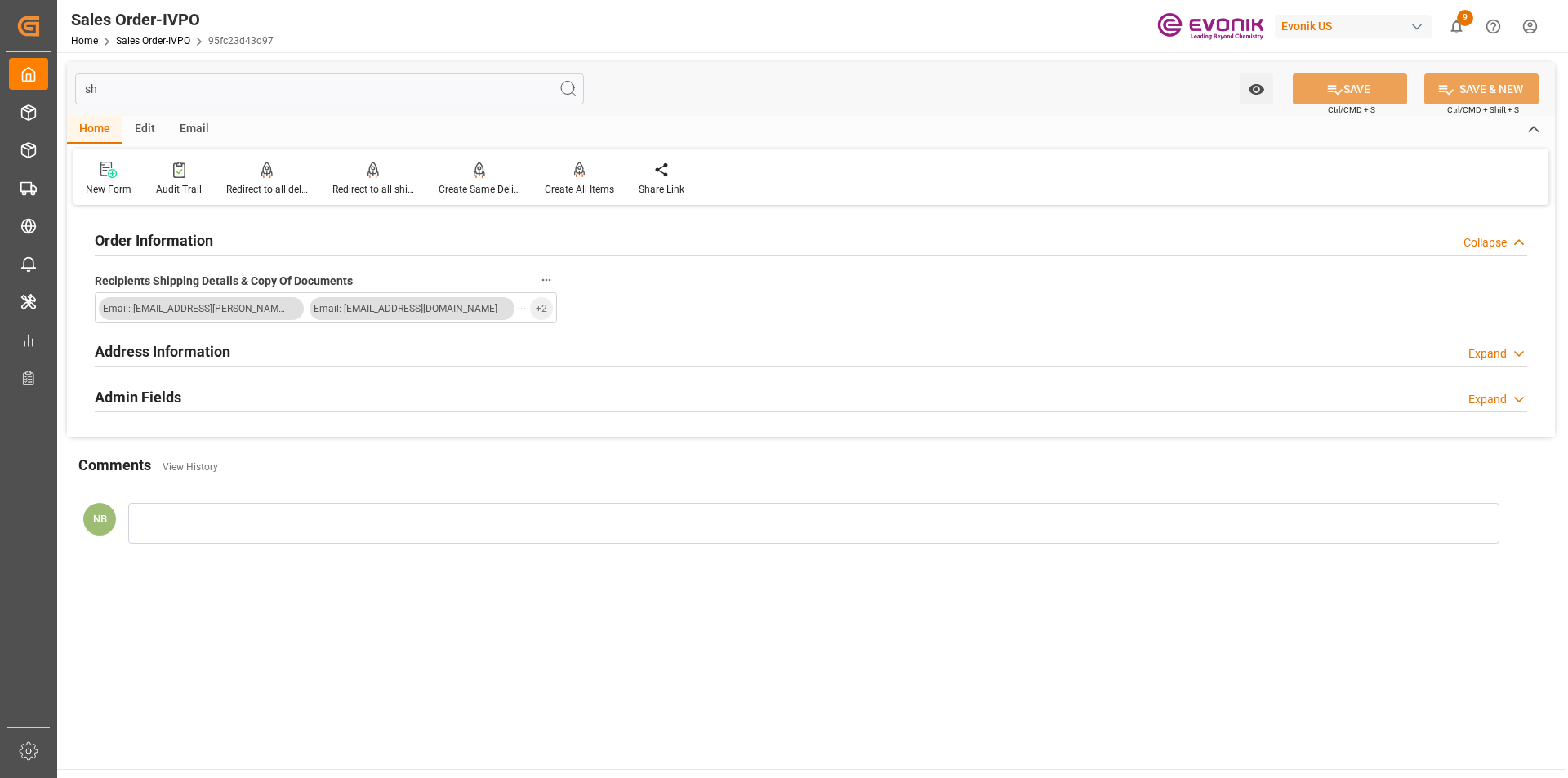
type input "s"
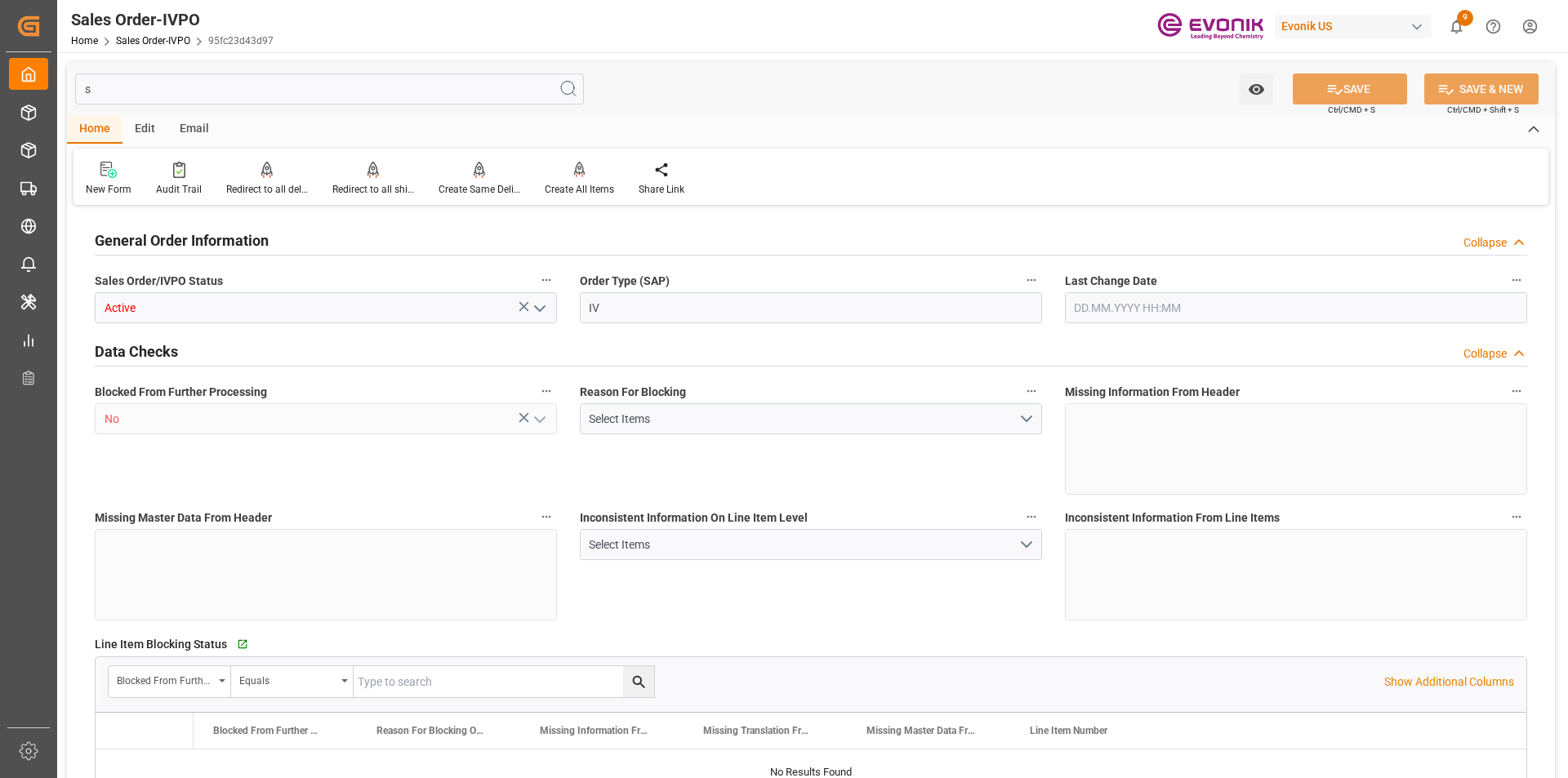
type input "BRSSZ"
type input "0"
type input "1"
type input "02.09.2025 07:00"
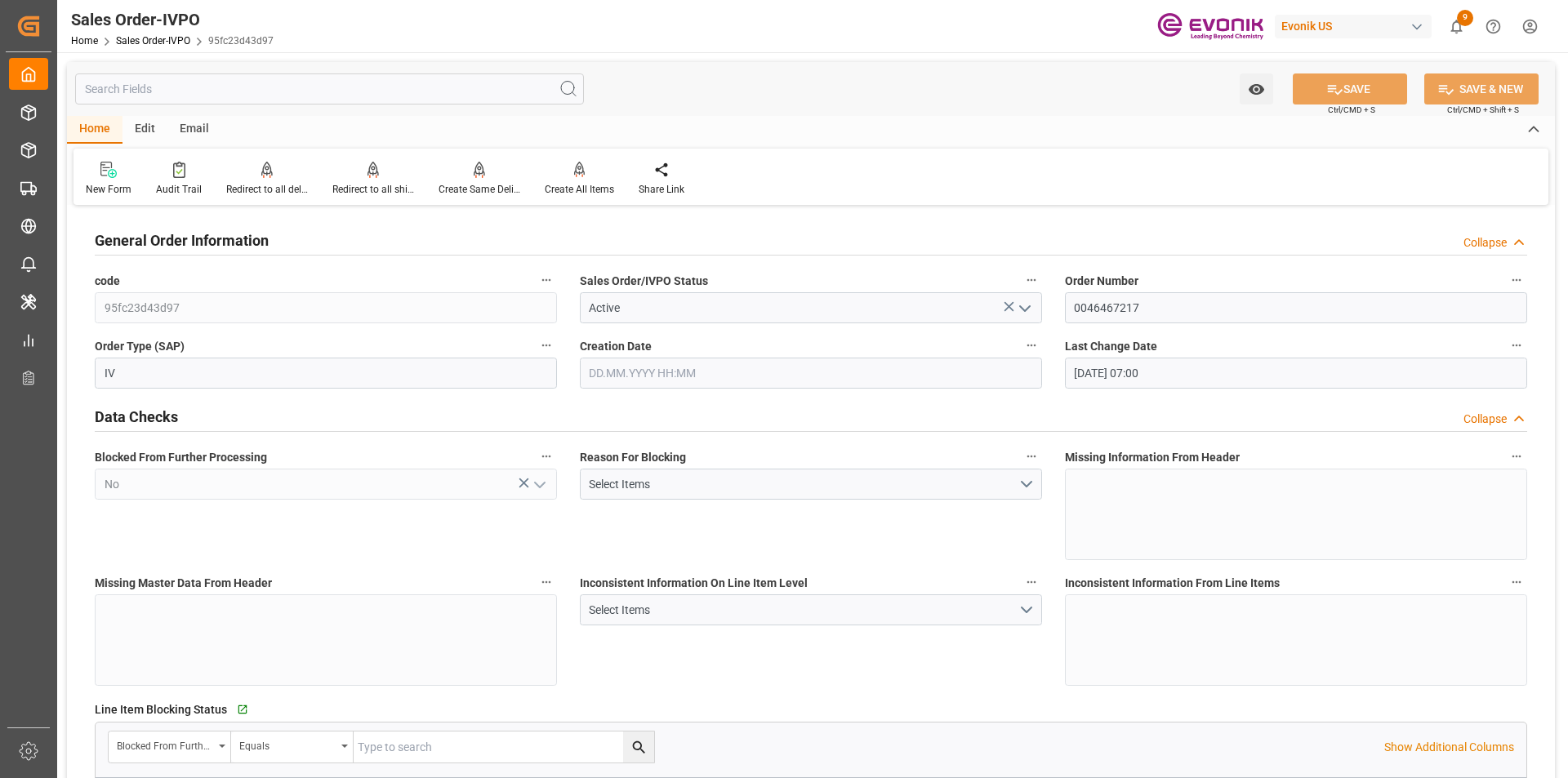
type input "07.08.2025 22:45"
click at [958, 172] on div "New Form Audit Trail Redirect to all deliveries Redirect to all deliveries Redi…" at bounding box center [810, 177] width 1475 height 56
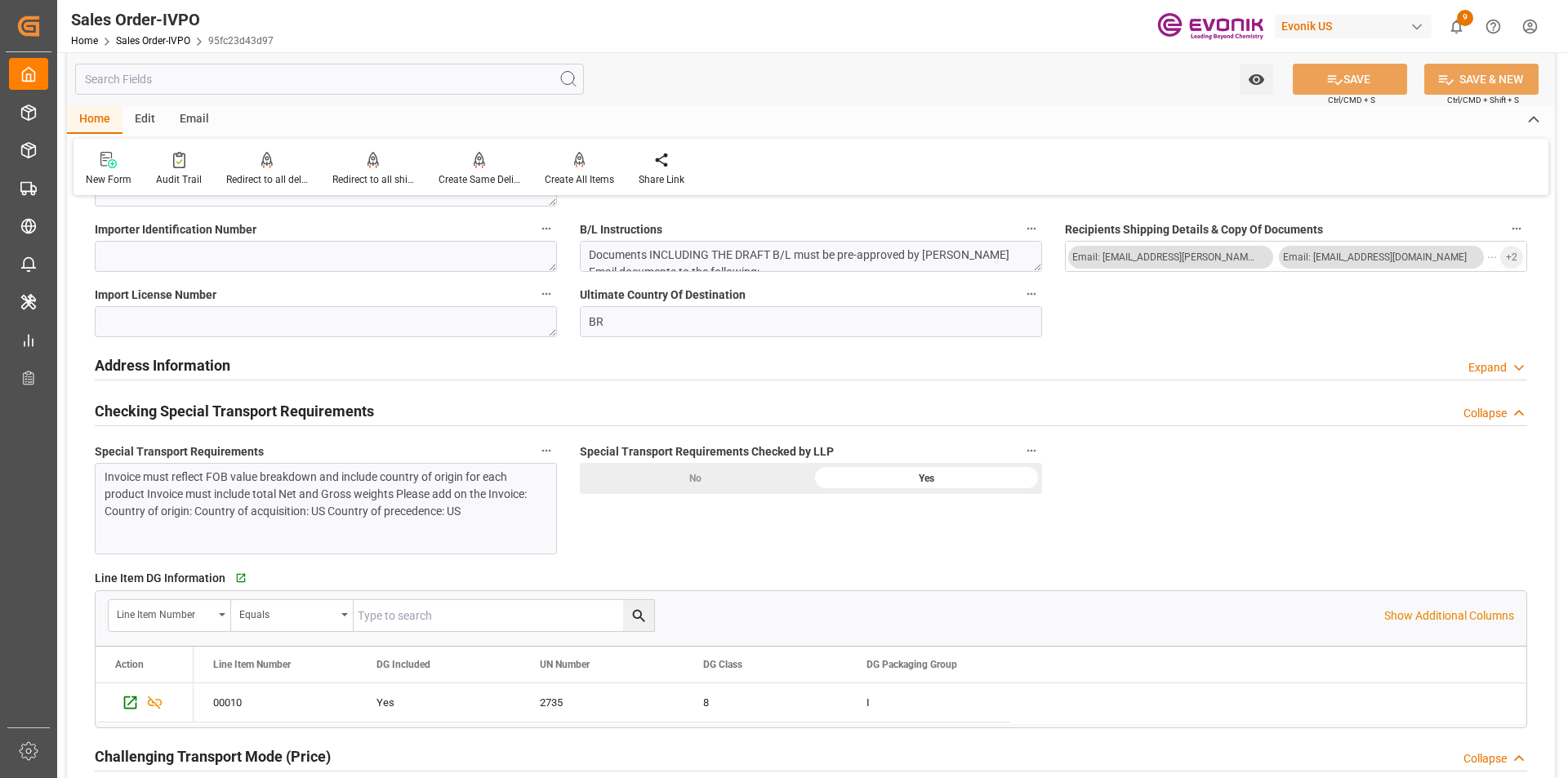
scroll to position [1959, 0]
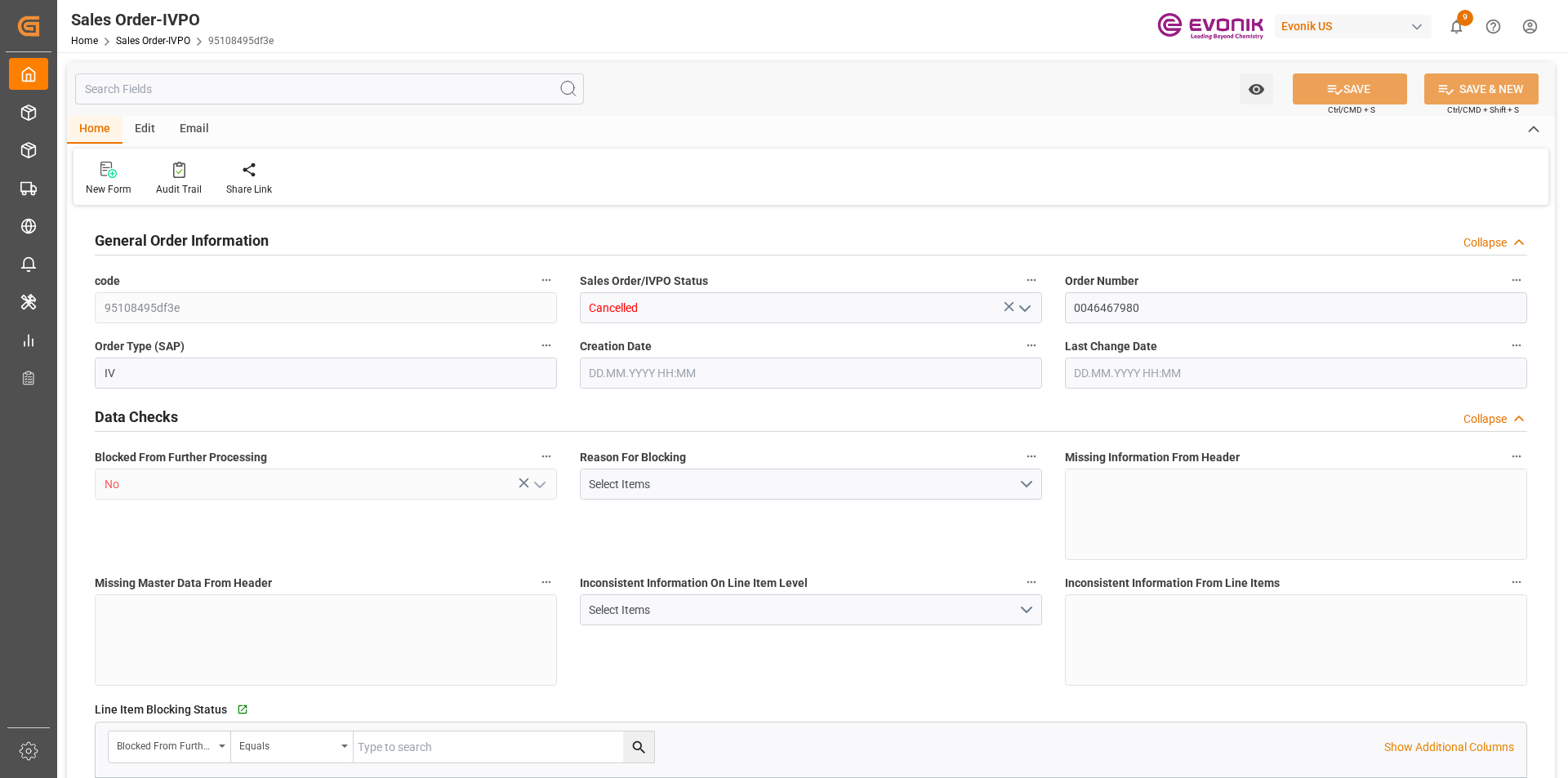
type input "CNSHA"
type input "0"
type input "1"
type input "0"
type input "13.08.2025 16:30"
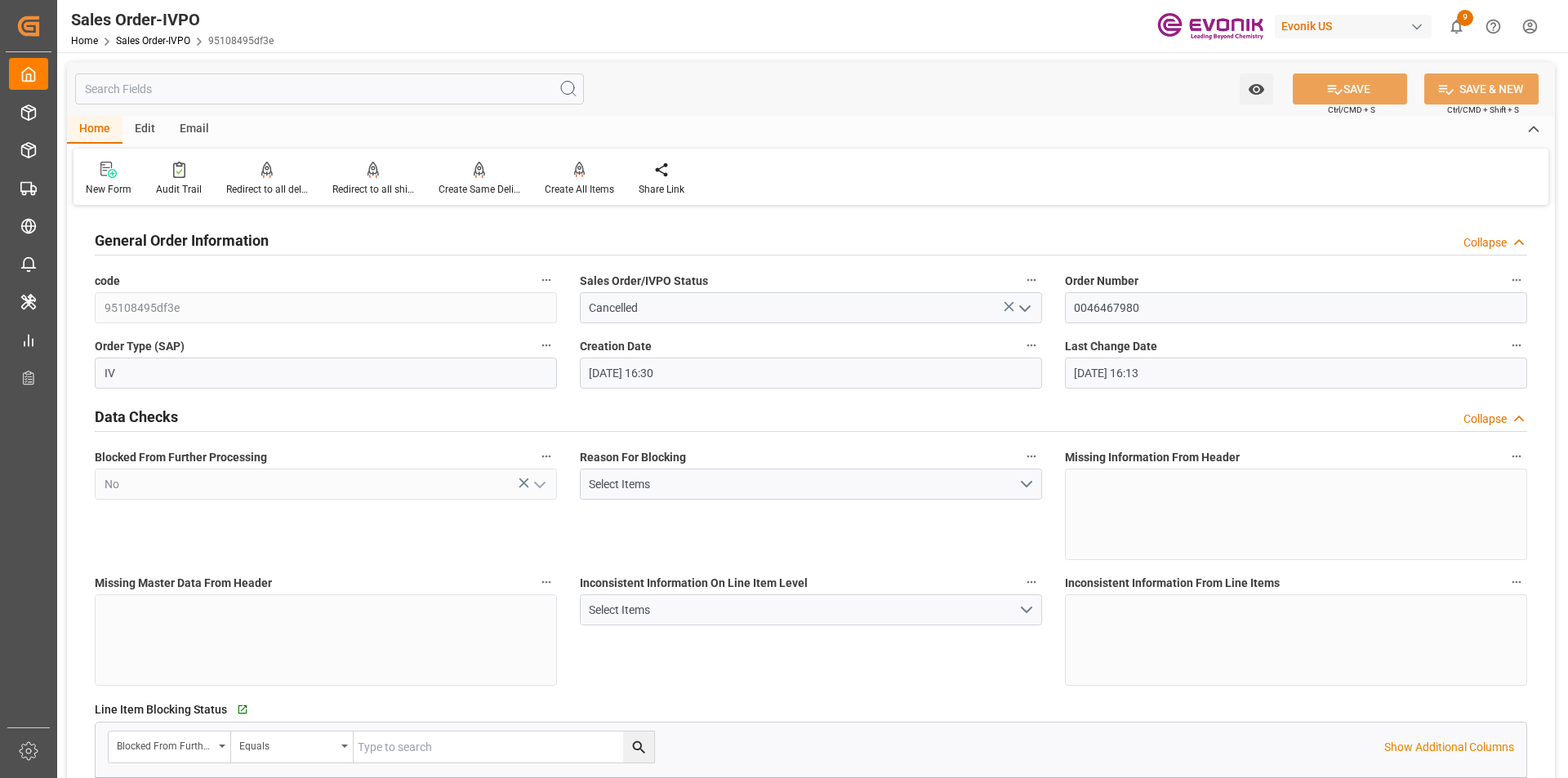
type input "08.09.2025 16:13"
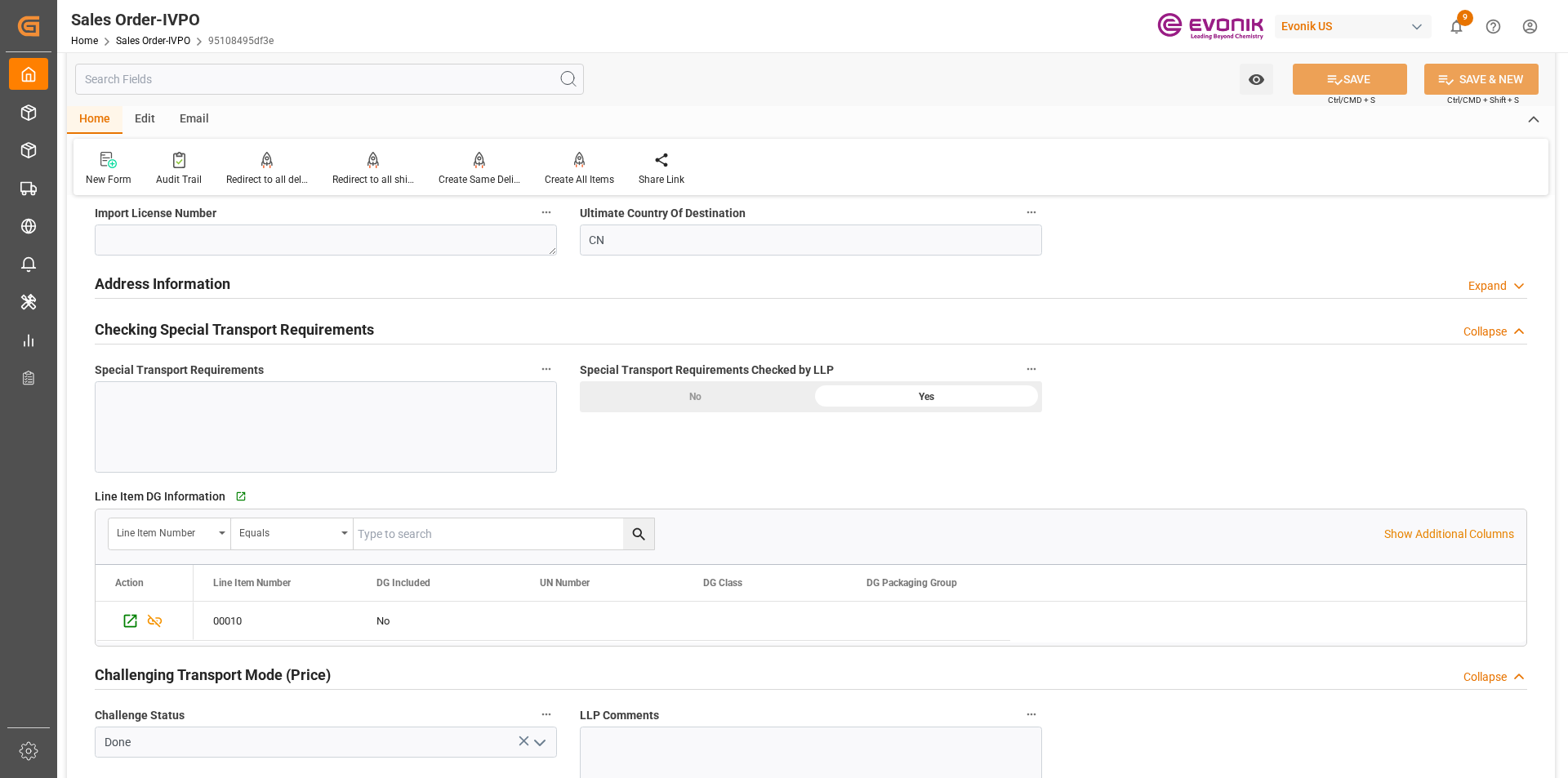
scroll to position [1959, 0]
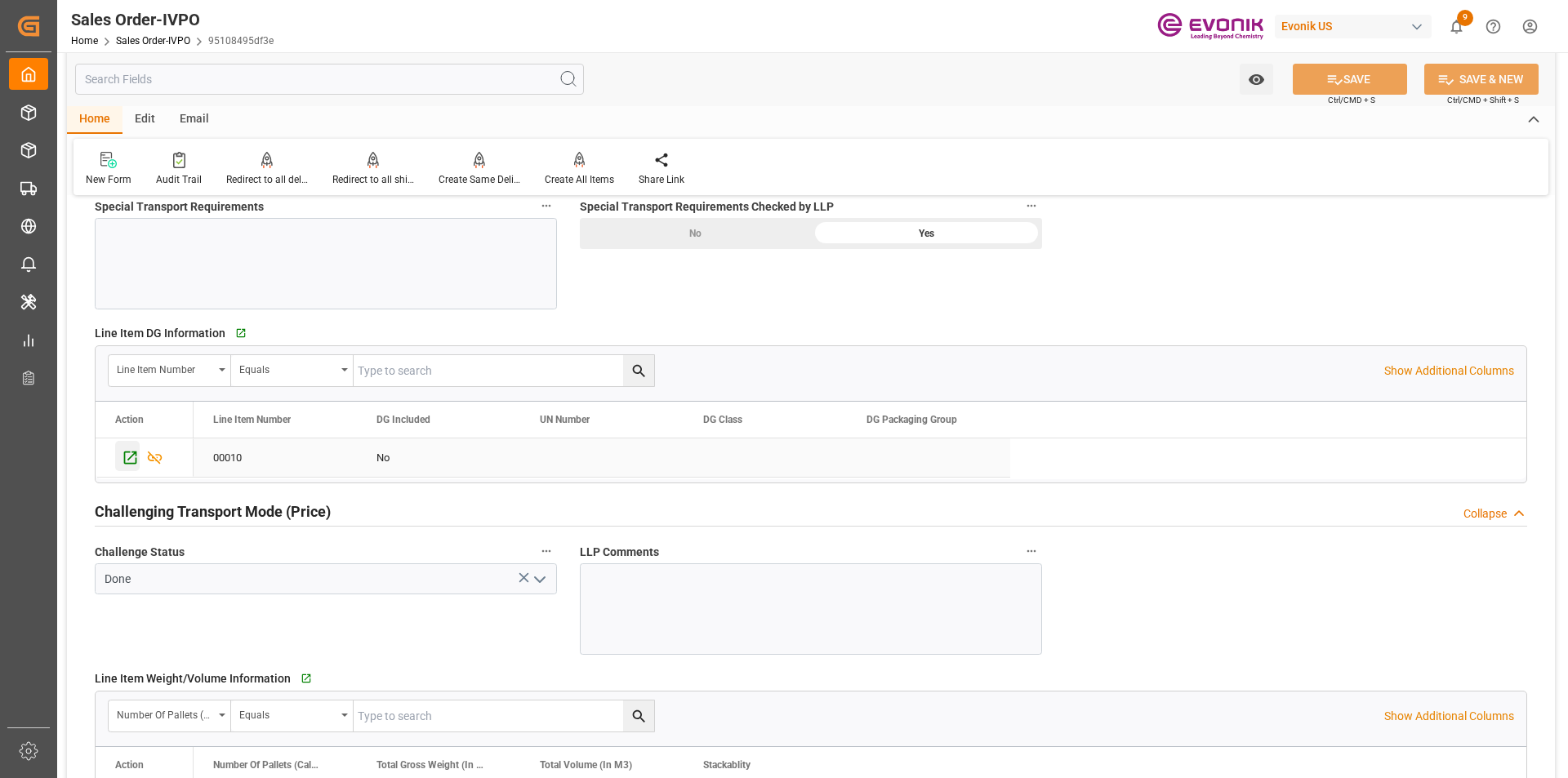
click at [131, 464] on icon "Press SPACE to select this row." at bounding box center [130, 458] width 13 height 13
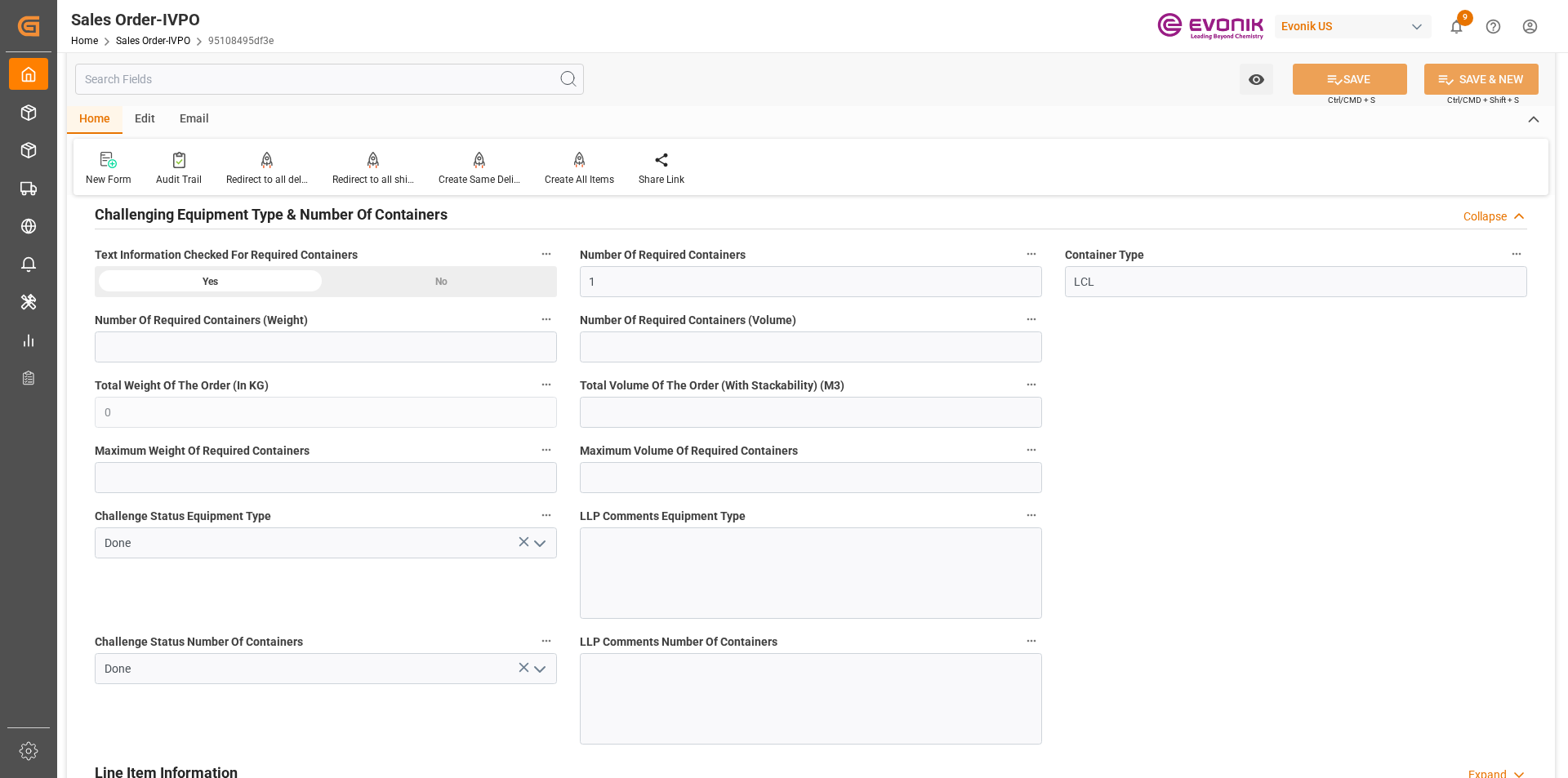
scroll to position [2539, 0]
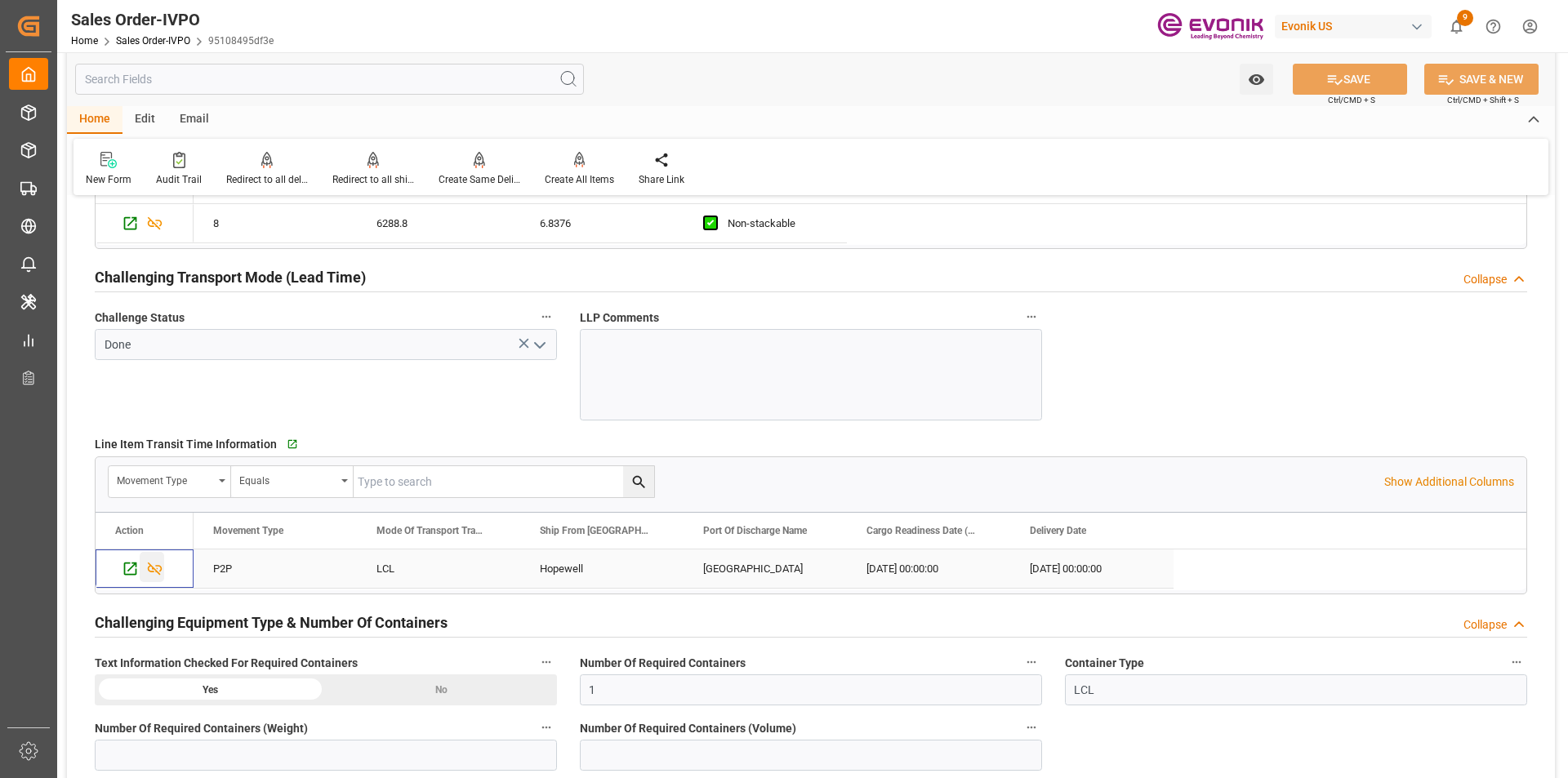
click at [159, 564] on icon "Press SPACE to select this row." at bounding box center [155, 569] width 17 height 17
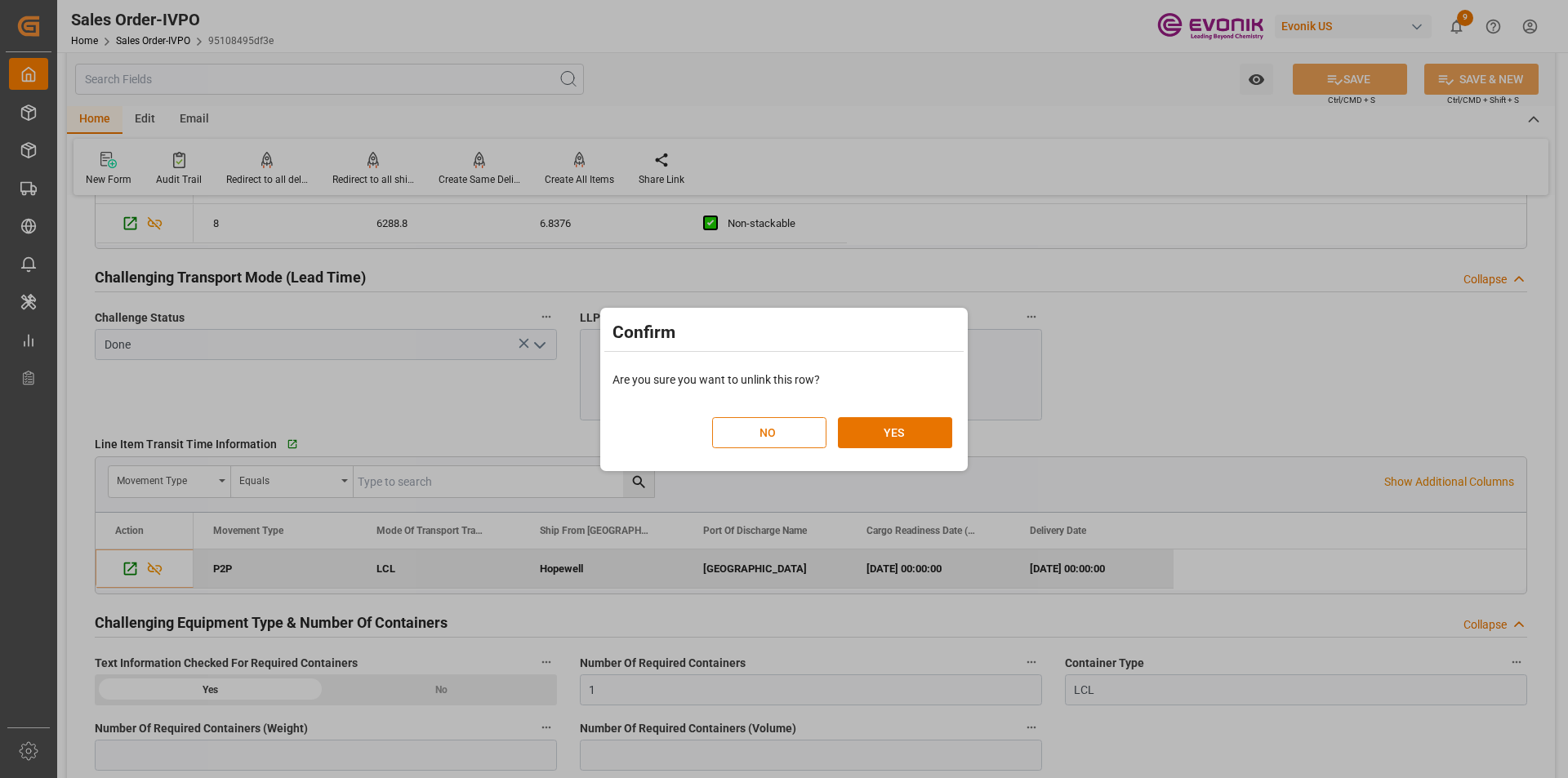
click at [799, 440] on button "NO" at bounding box center [770, 432] width 114 height 31
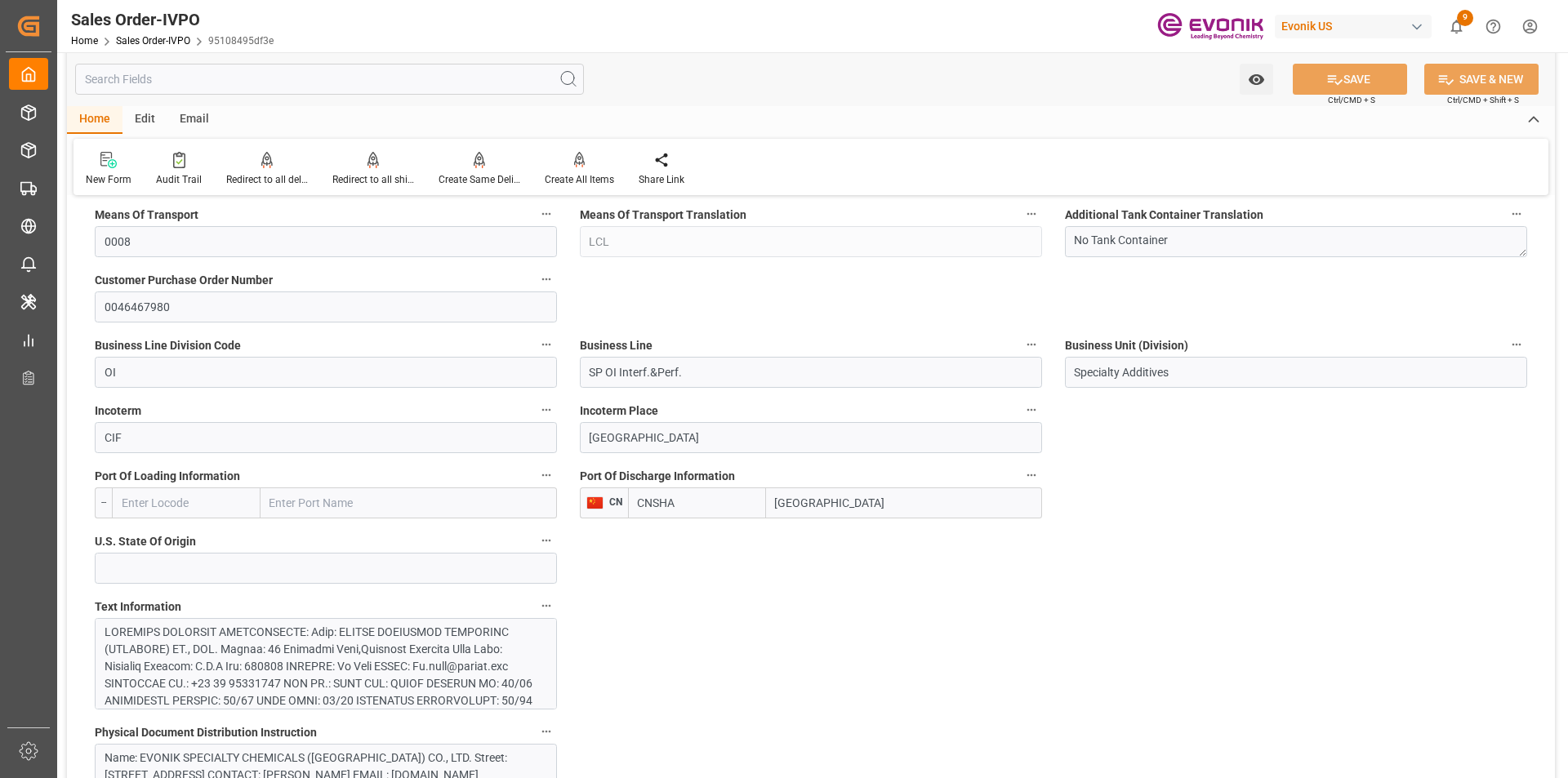
scroll to position [662, 0]
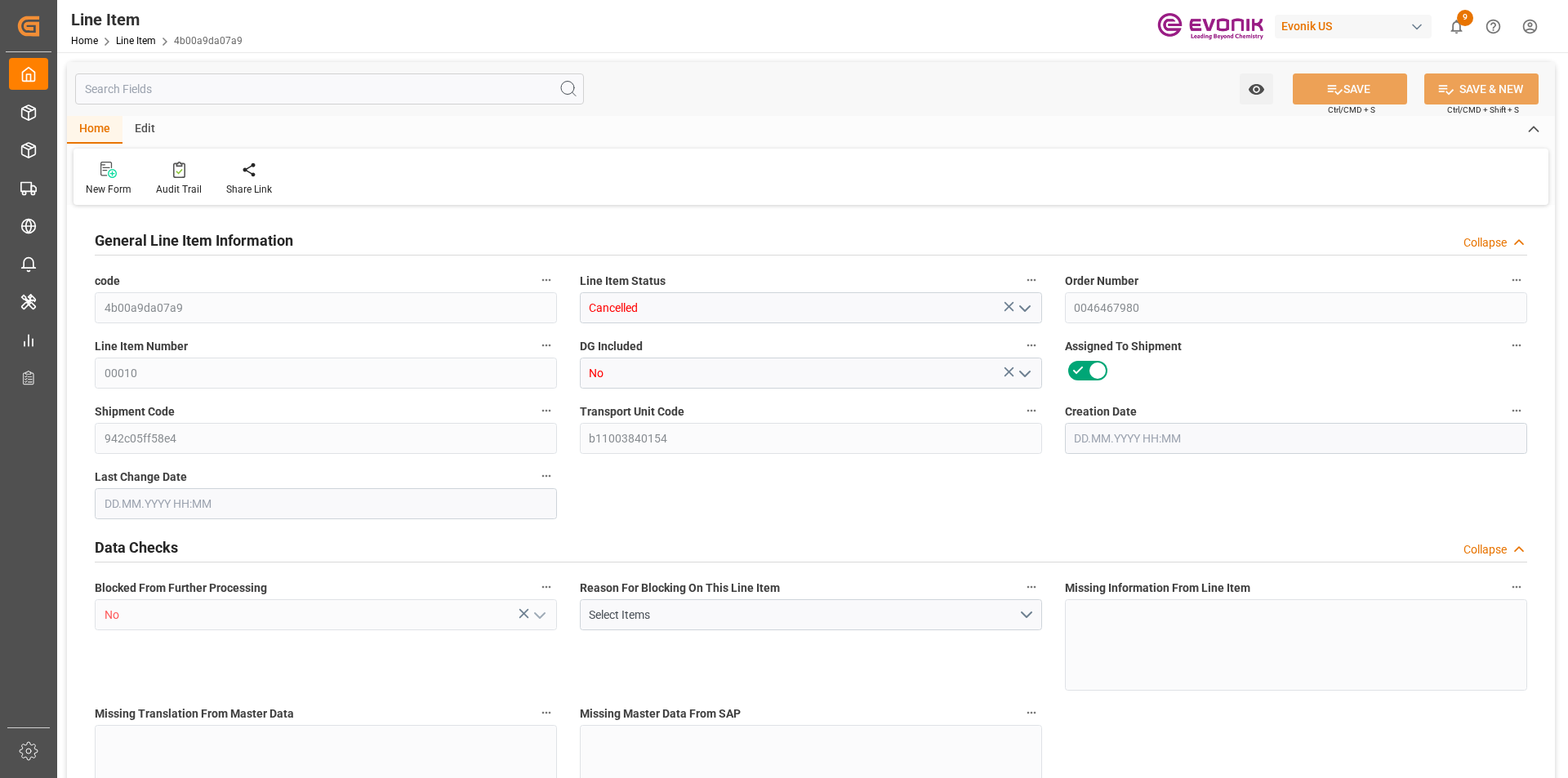
type input "8"
type input "6288.8"
type input "5600"
type input "6.8376"
type input "32"
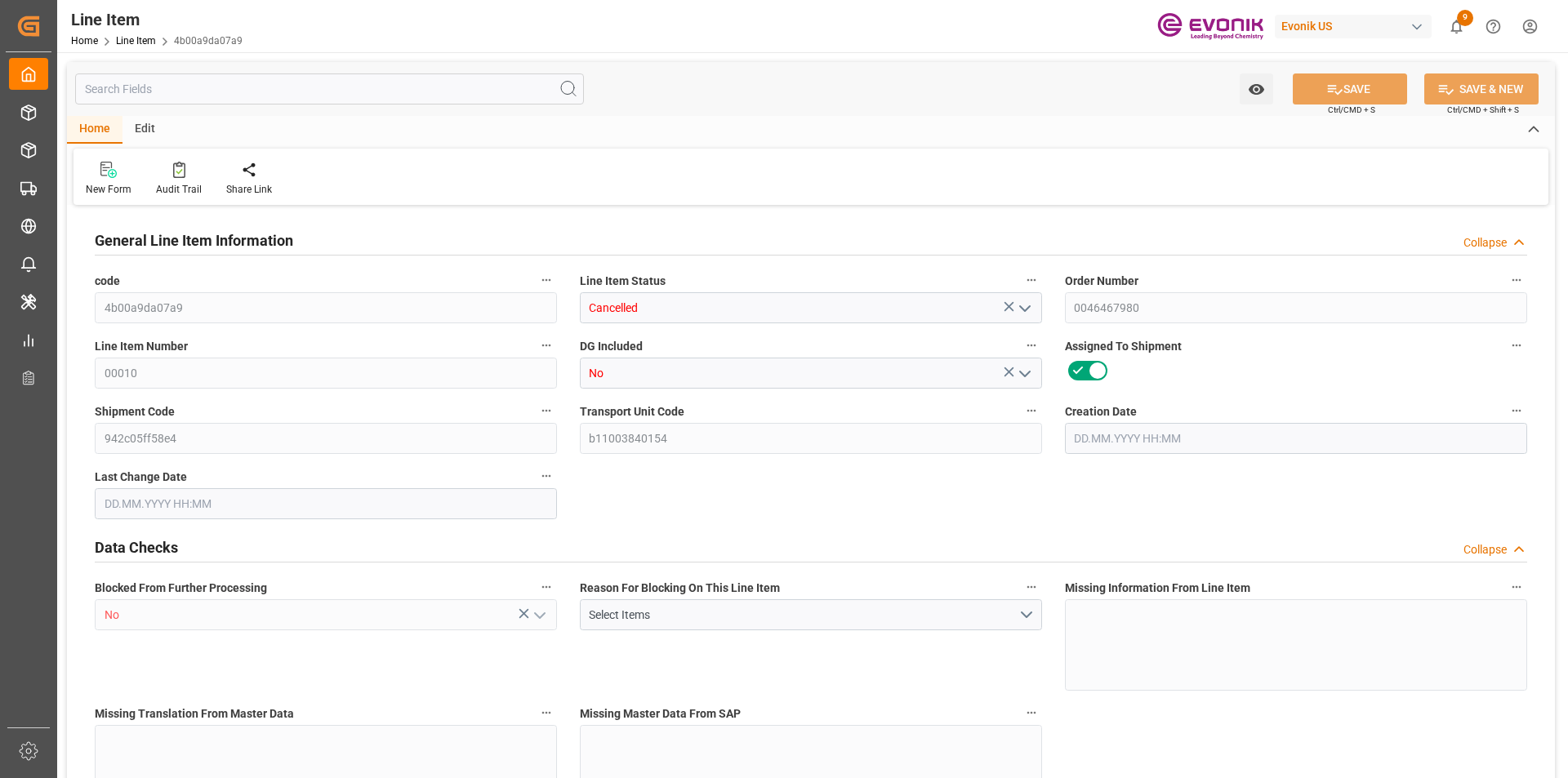
type input "123536"
type input "32"
type input "5600"
type input "6288.8"
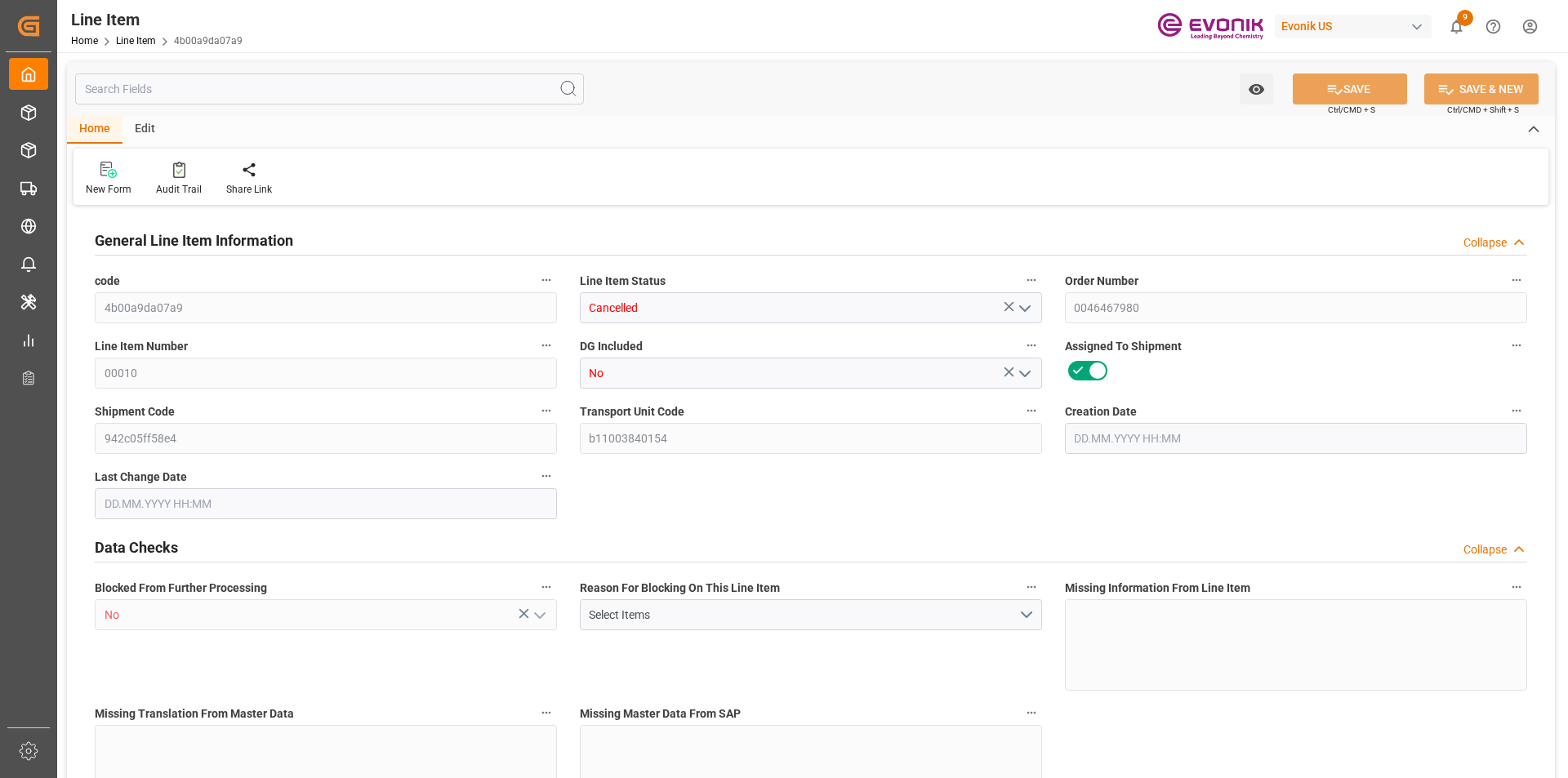
type input "6504.8"
type input "5600"
type input "6.8376"
type input "6837.6"
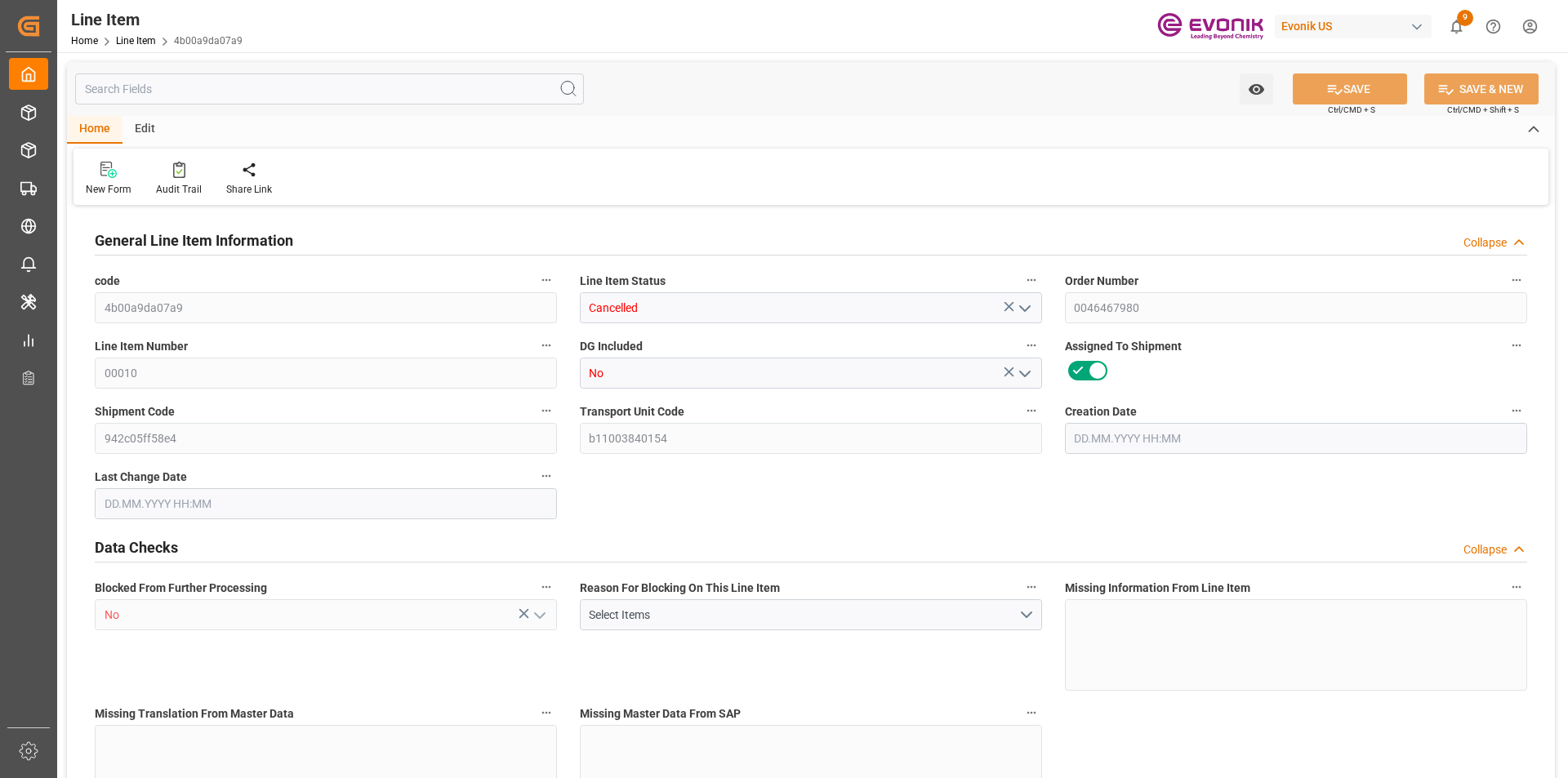
type input "0"
type input "13.08.2025 16:30"
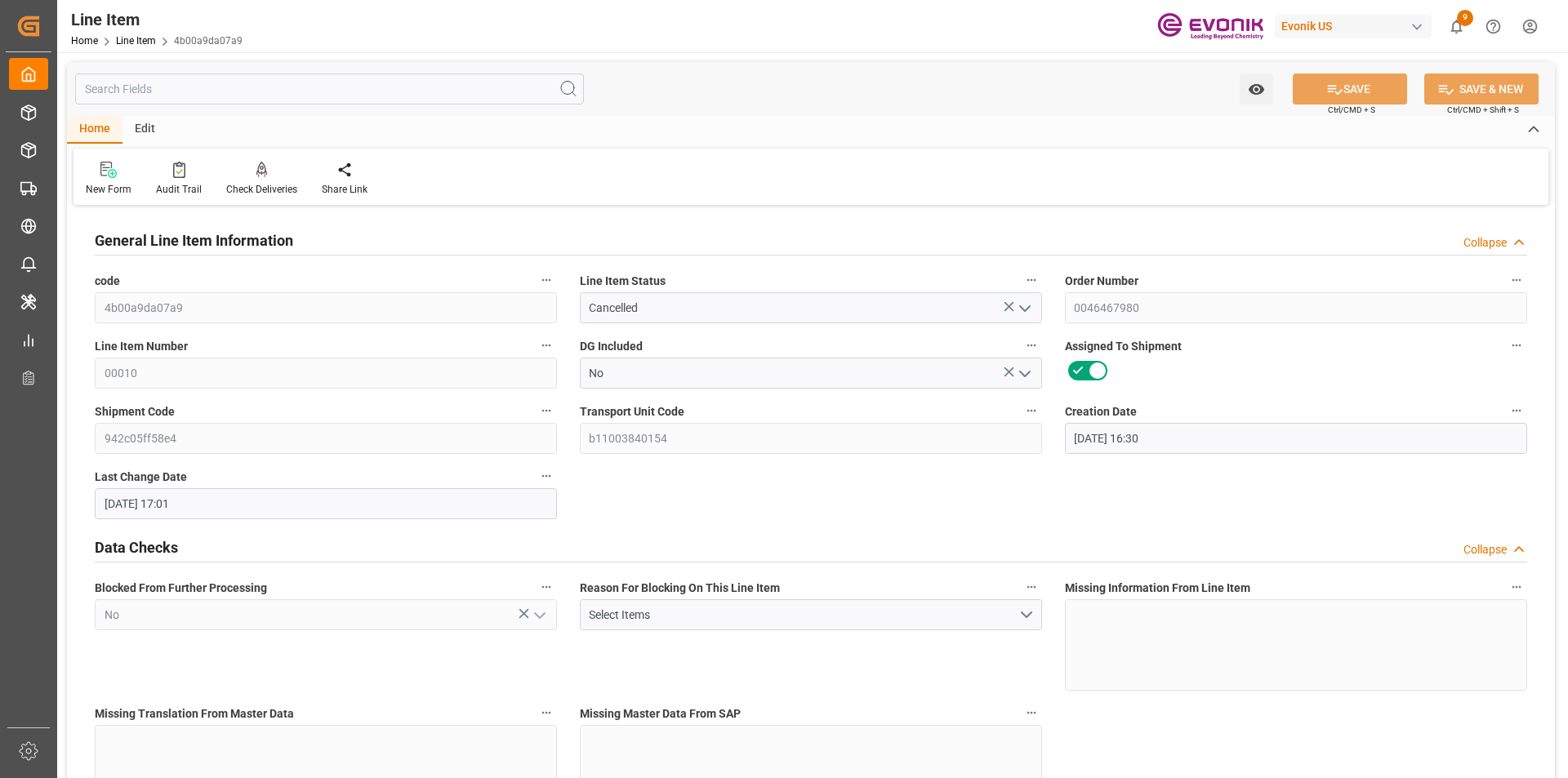
type input "08.09.2025 17:01"
type input "01.11.2025"
type input "18.09.2025"
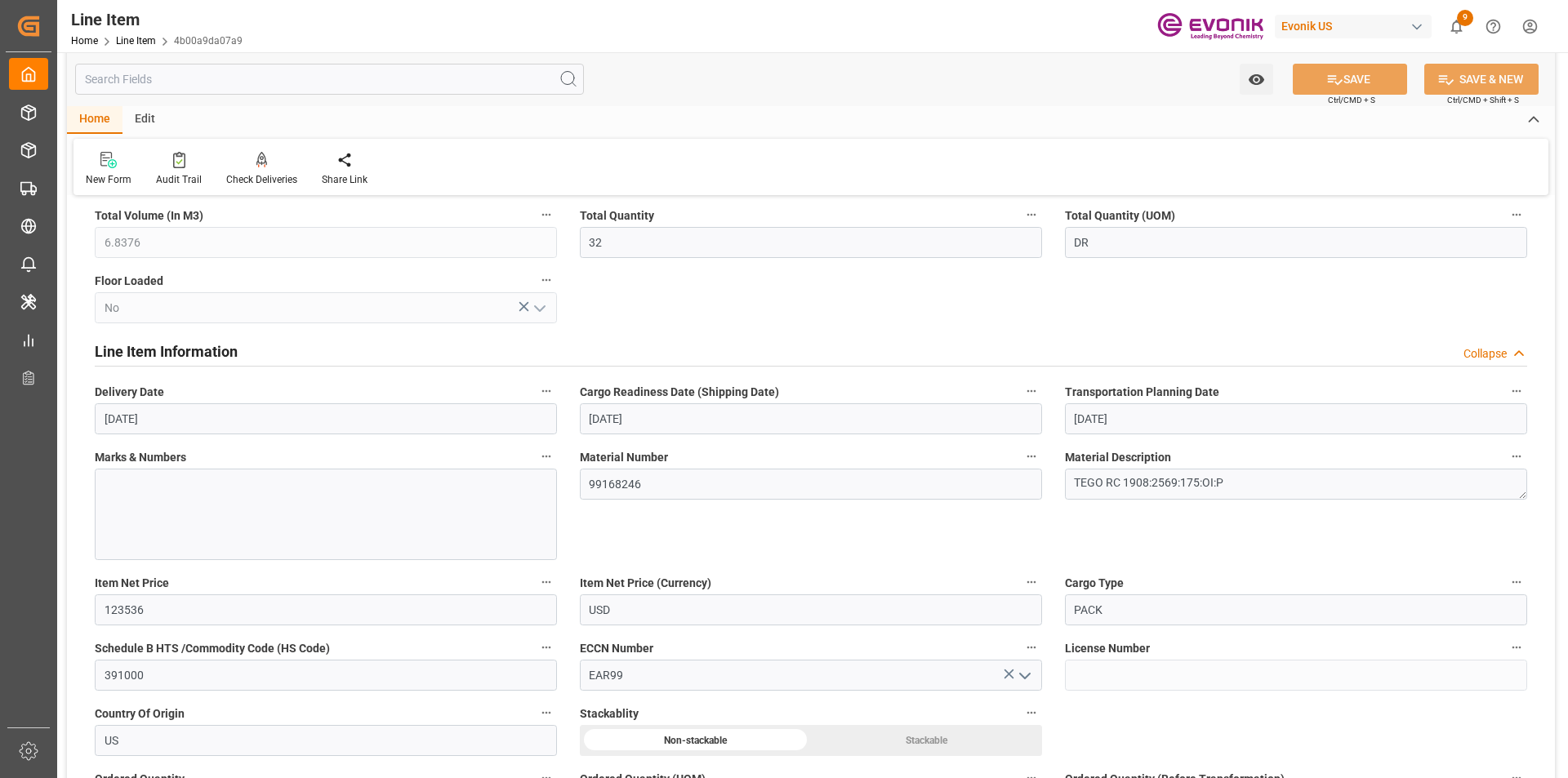
scroll to position [1143, 0]
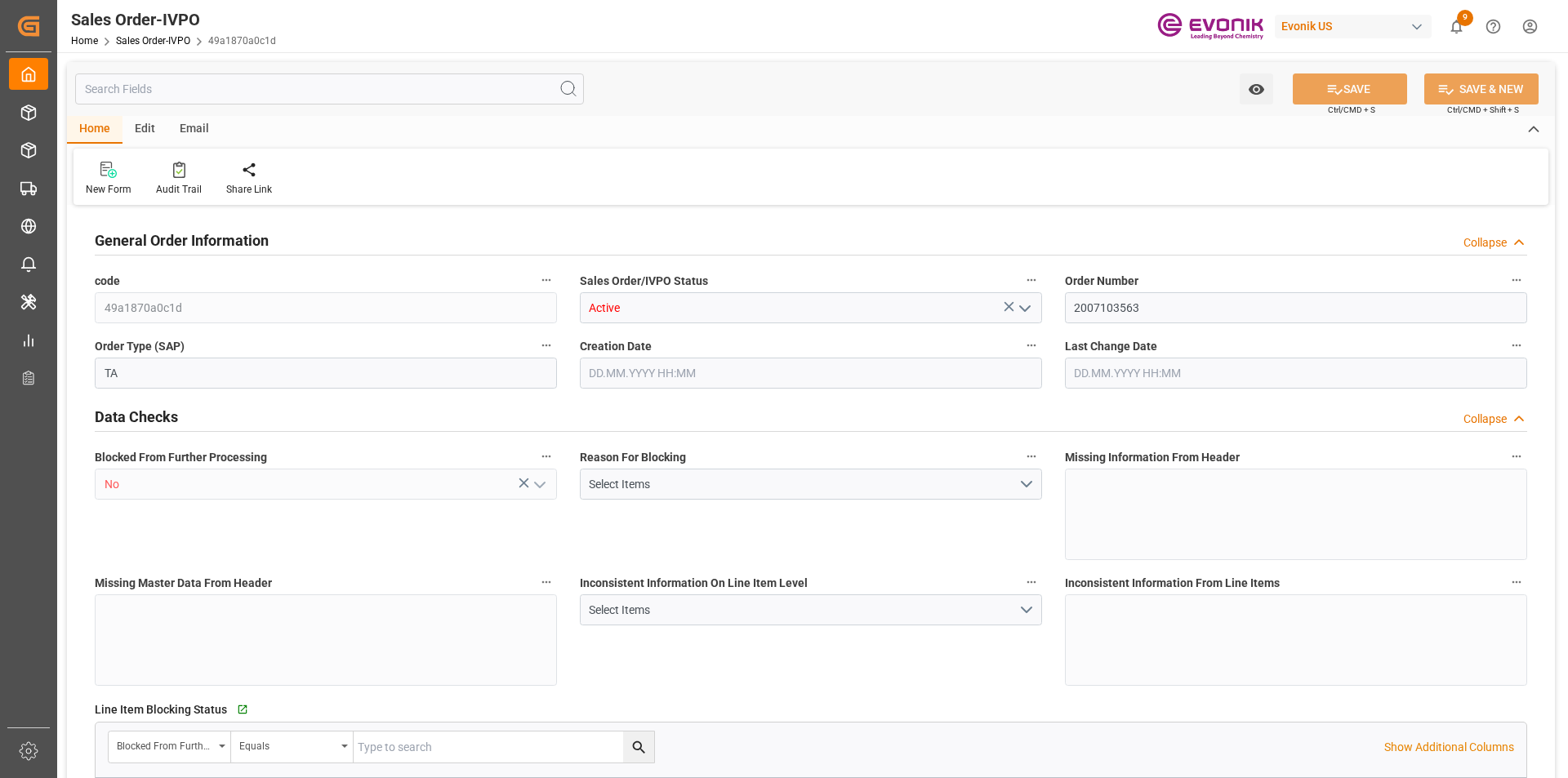
type input "AUMEL"
type input "0"
type input "1"
type input "2724"
type input "[DATE] 20:59"
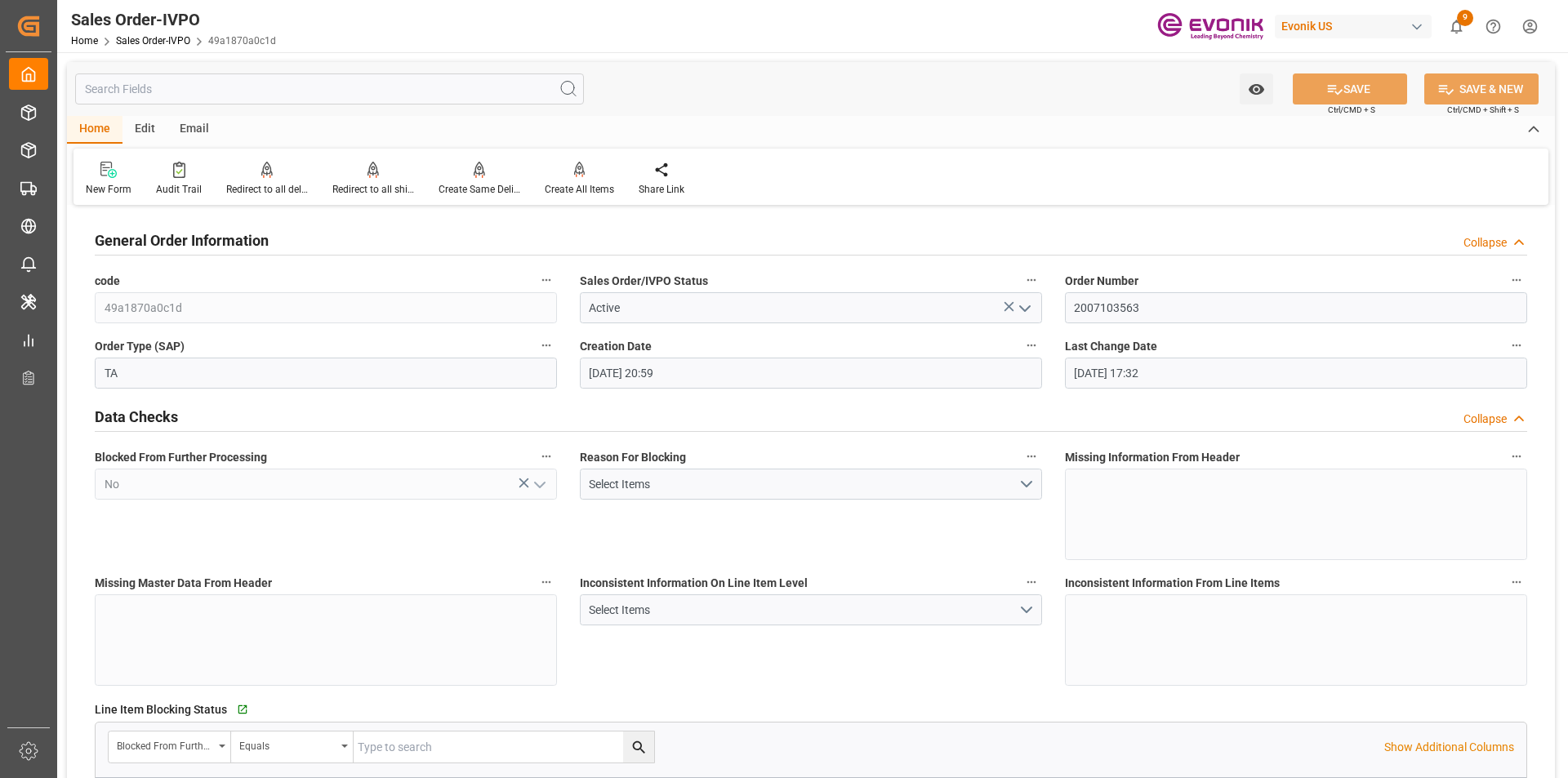
type input "[DATE] 17:32"
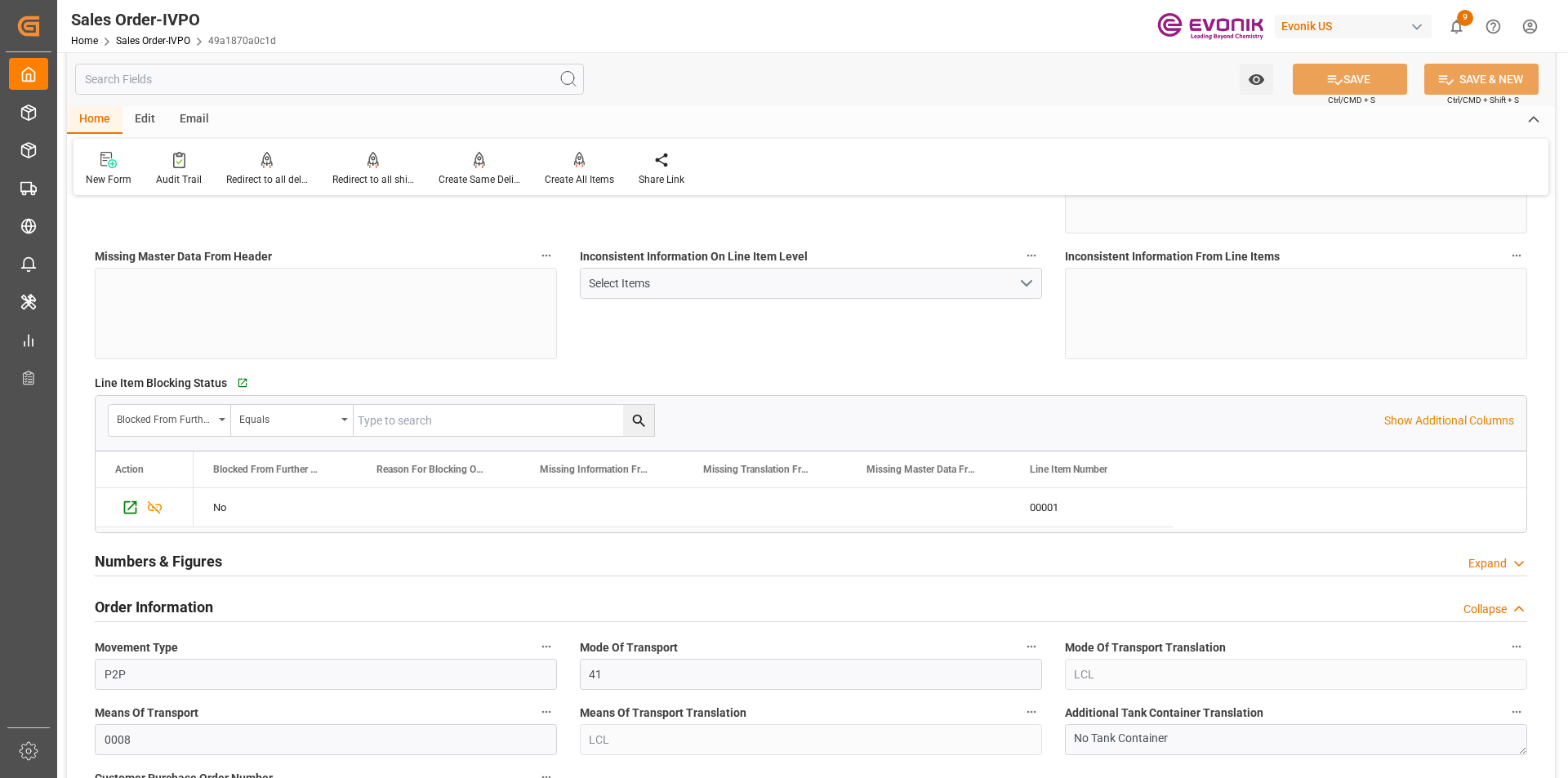
scroll to position [572, 0]
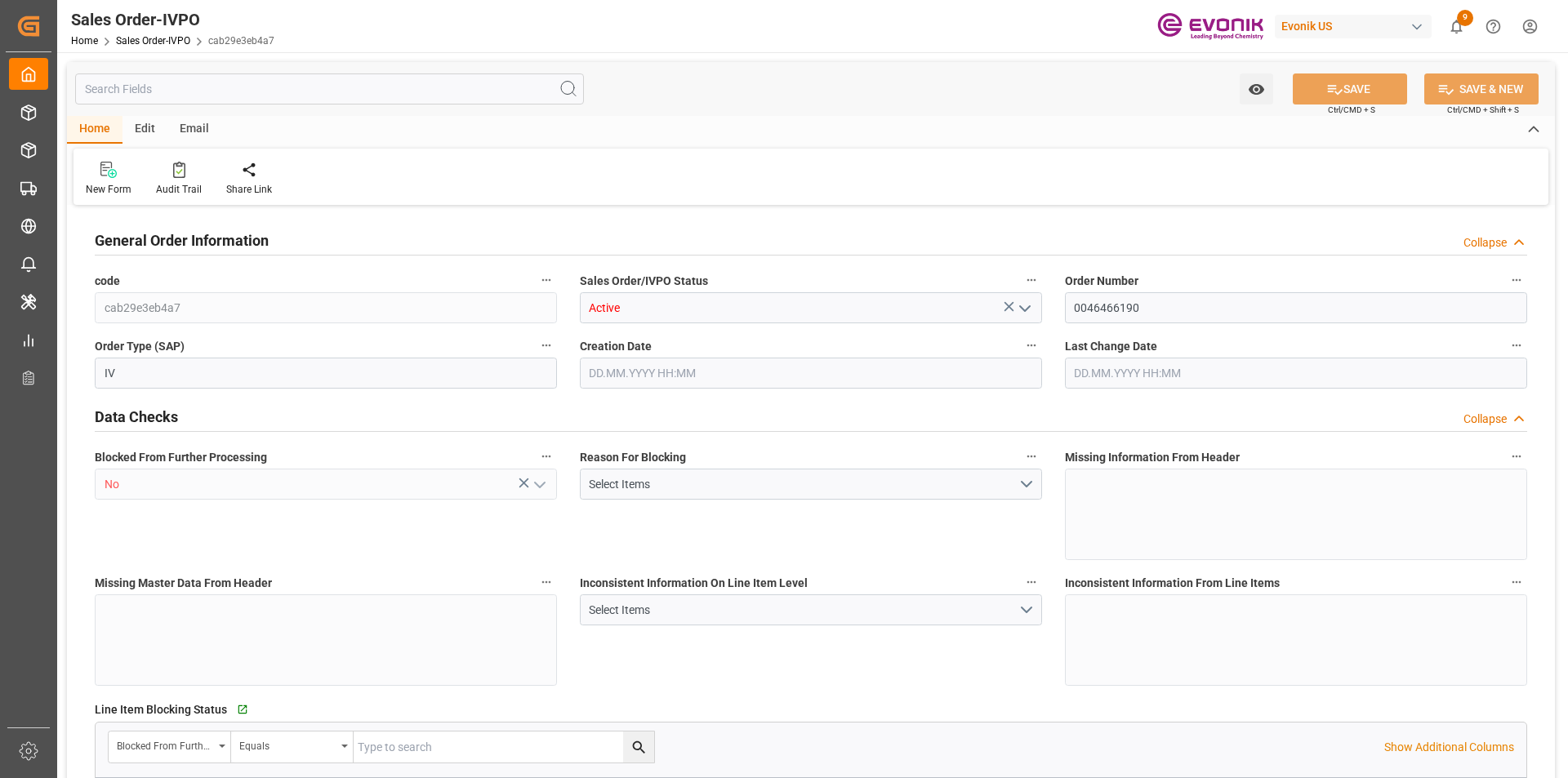
type input "BRSSZ"
type input "0"
type input "1"
type input "1975.428"
type input "[DATE] 19:27"
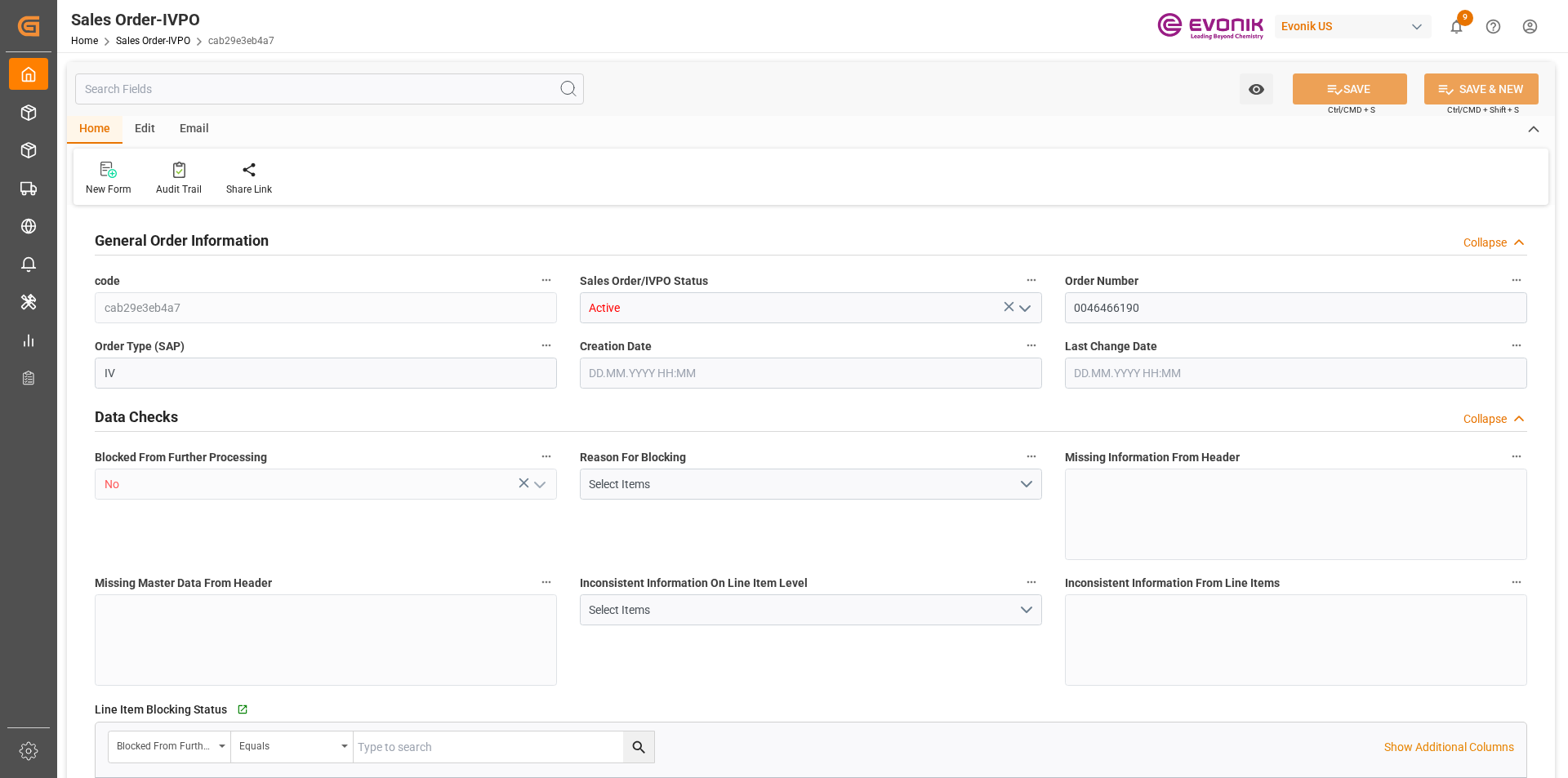
type input "08.08.2025 18:42"
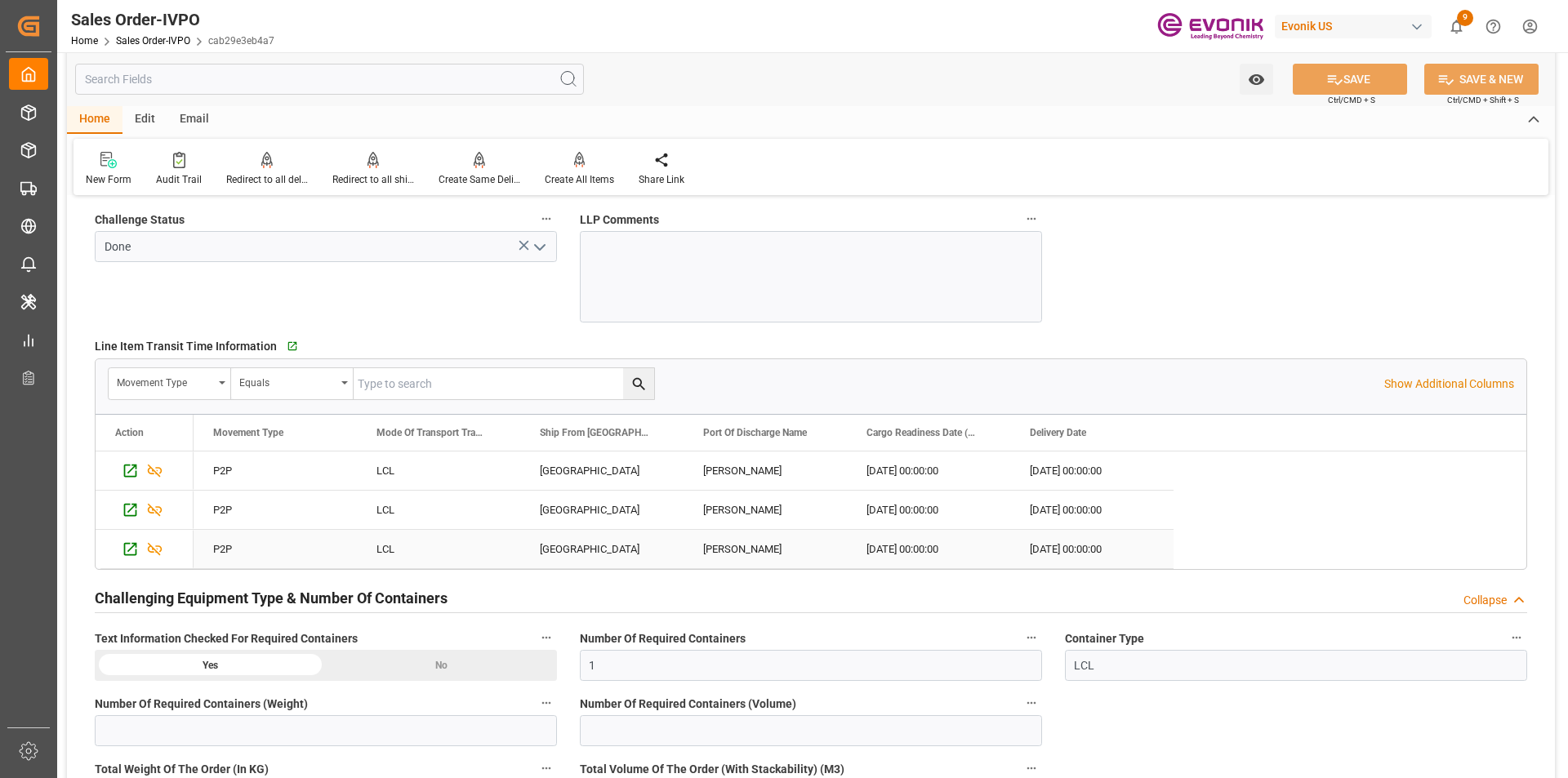
scroll to position [2940, 0]
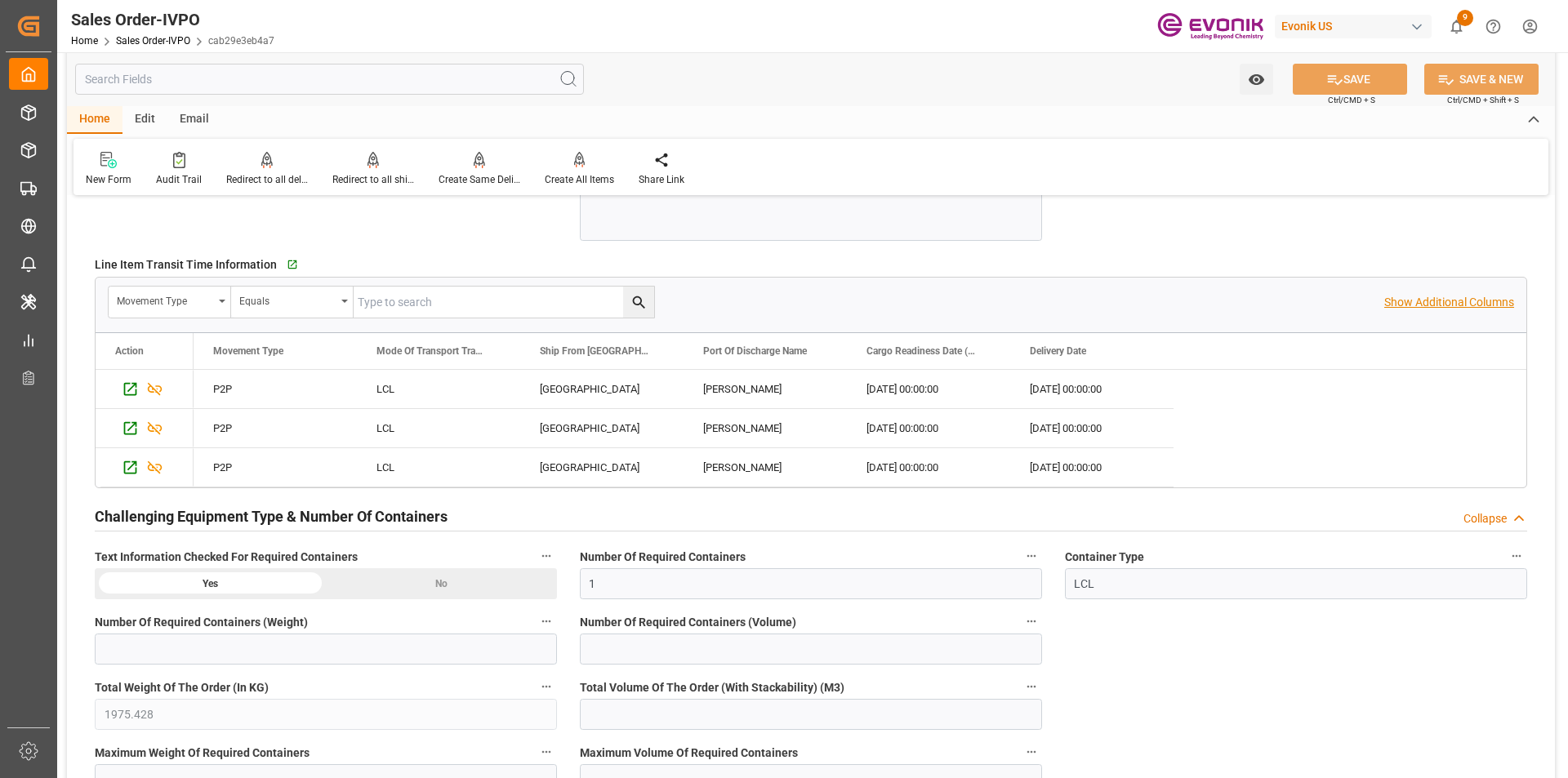
click at [1449, 305] on p "Show Additional Columns" at bounding box center [1449, 303] width 129 height 17
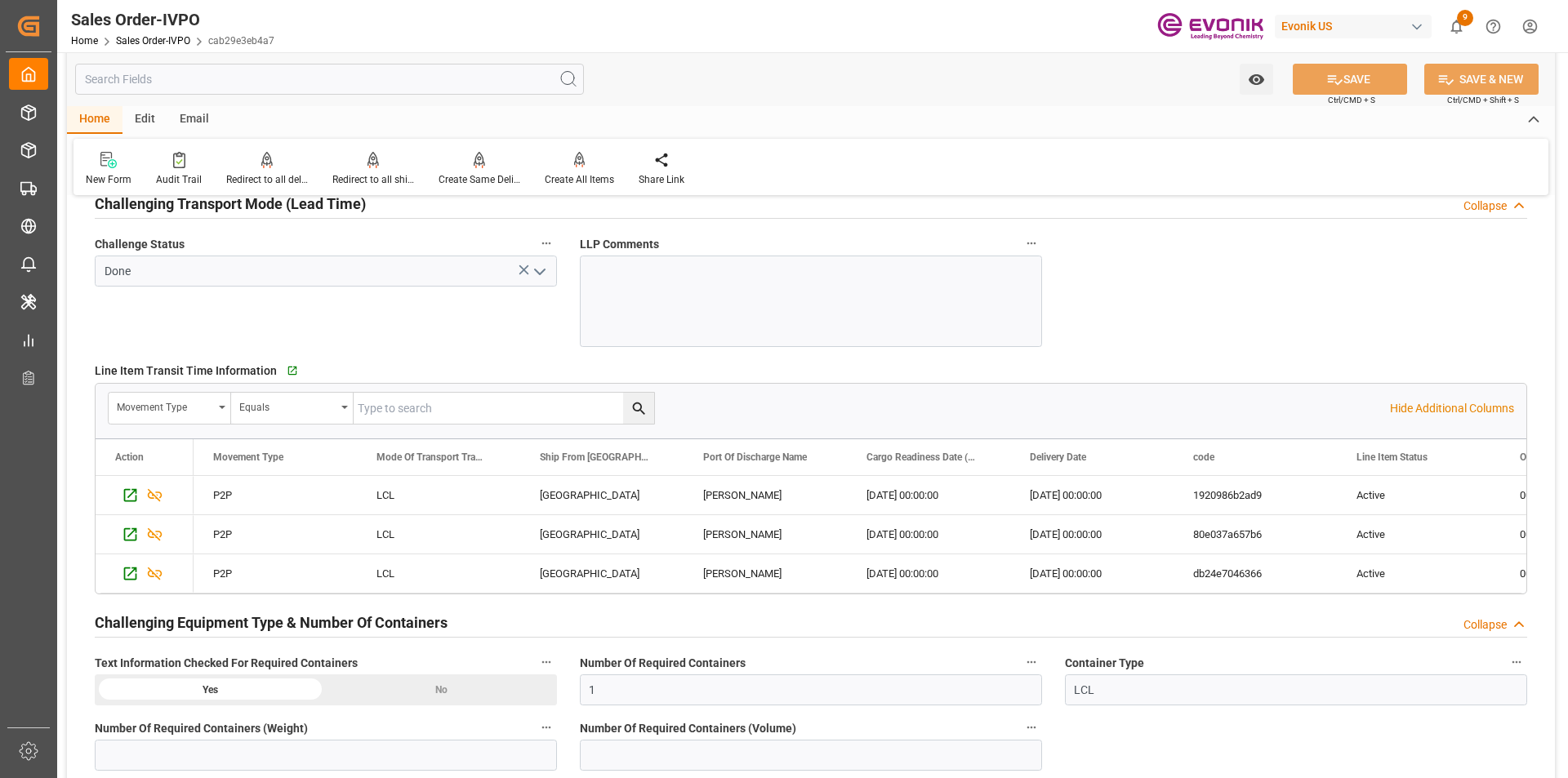
scroll to position [2588, 0]
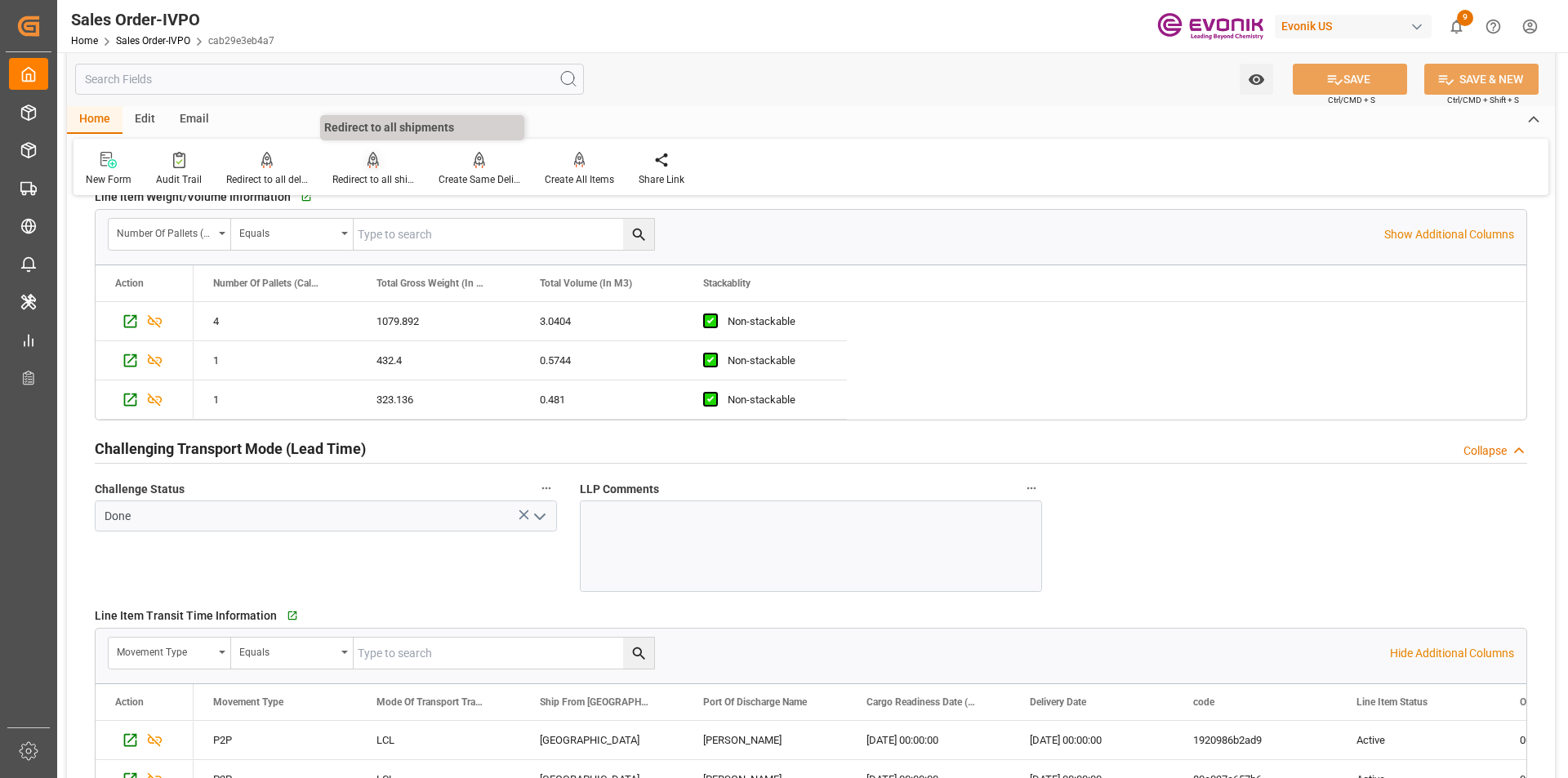
click at [345, 171] on div "Redirect to all shipments" at bounding box center [372, 169] width 106 height 36
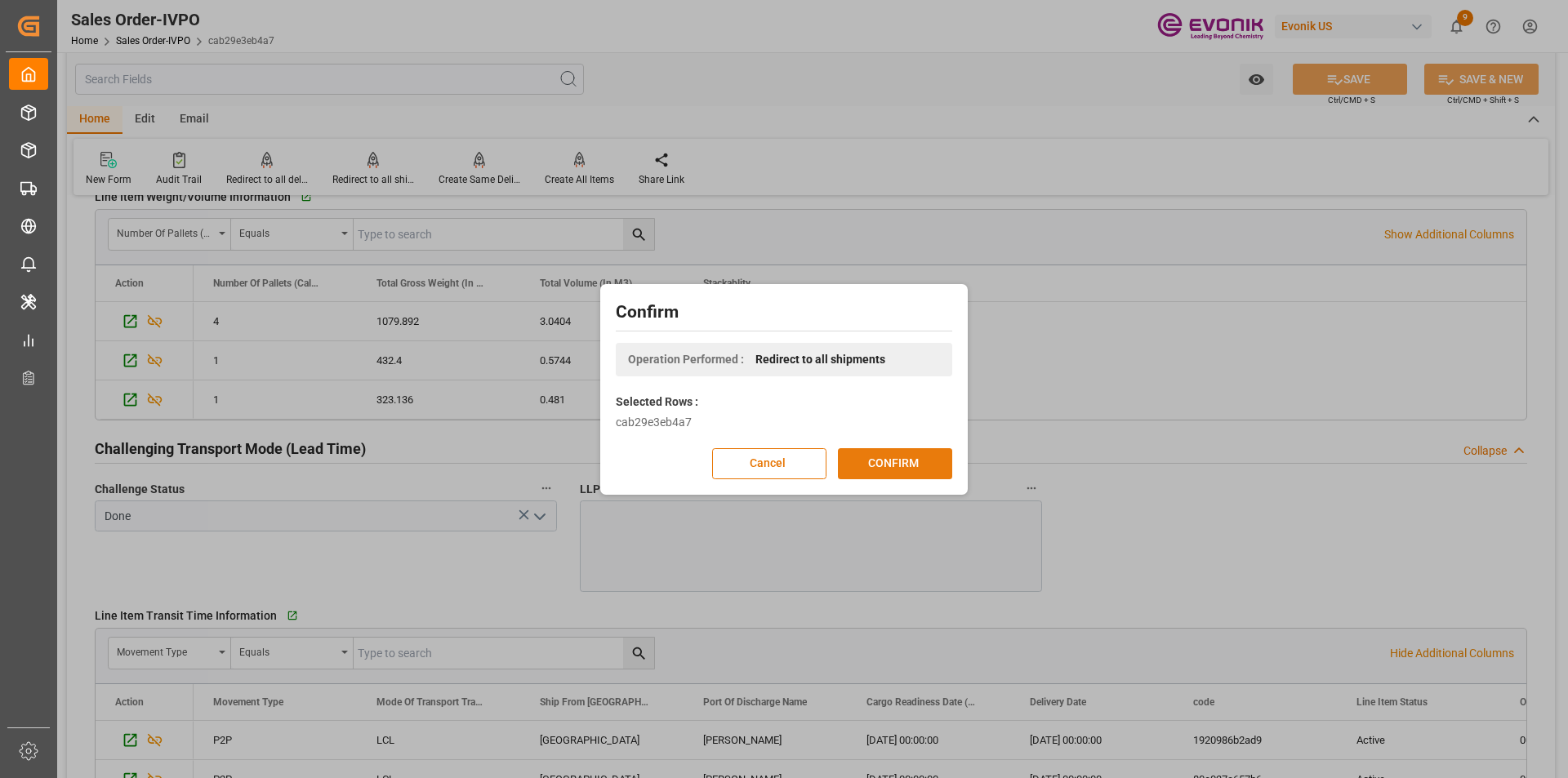
click at [931, 464] on button "CONFIRM" at bounding box center [896, 463] width 114 height 31
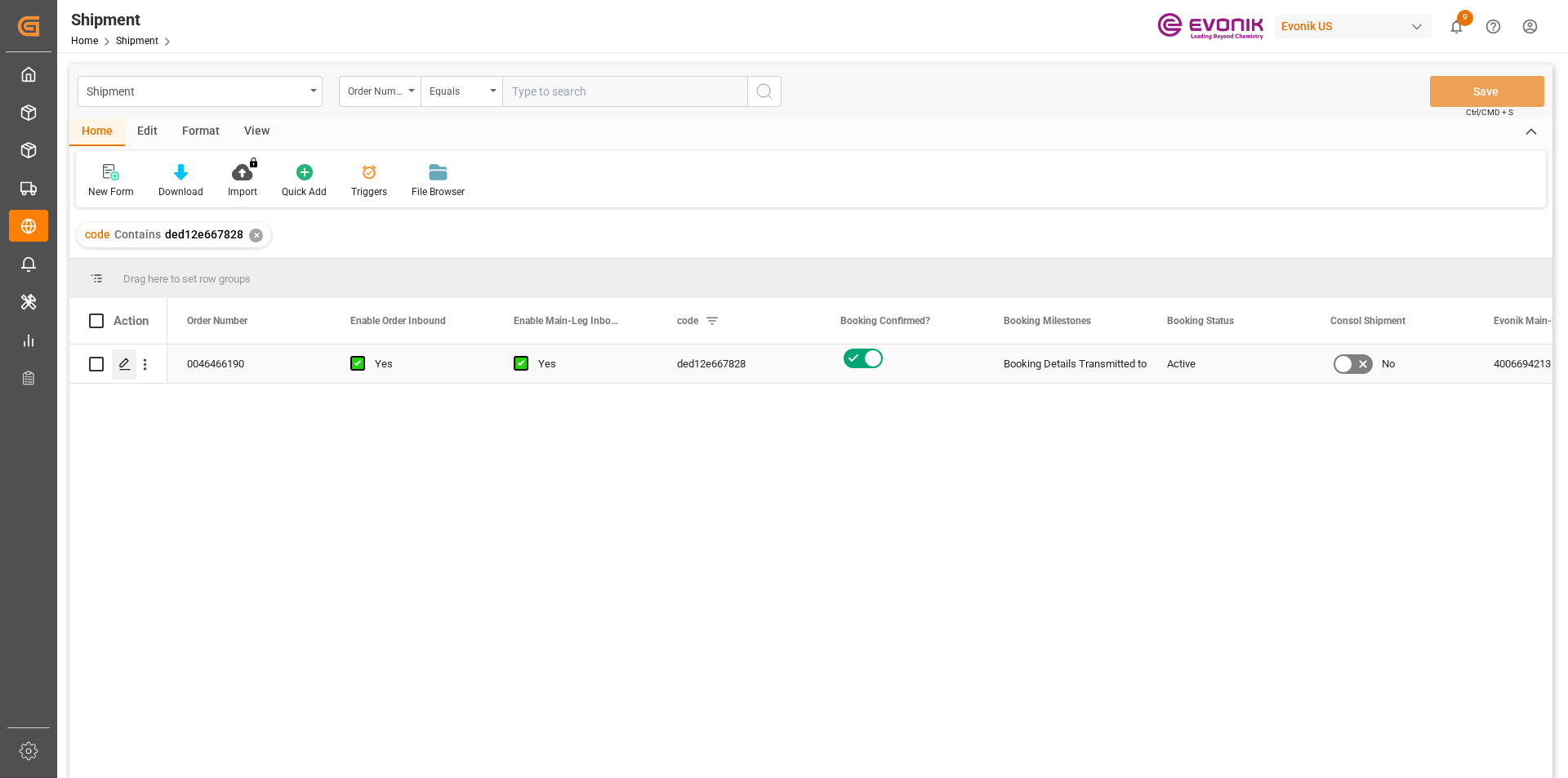
click at [130, 366] on icon "Press SPACE to select this row." at bounding box center [125, 365] width 13 height 13
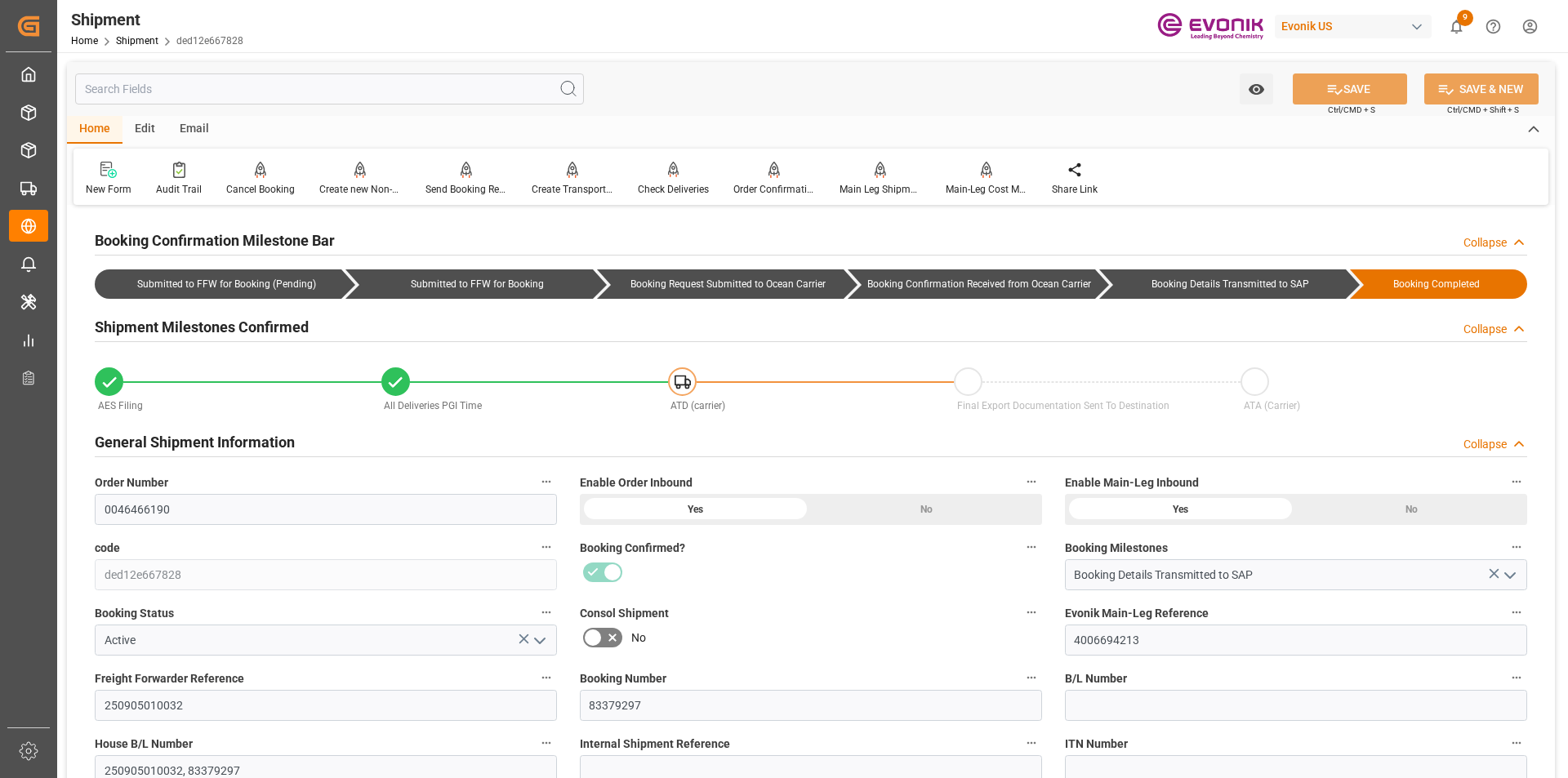
click at [200, 90] on input "text" at bounding box center [329, 88] width 509 height 31
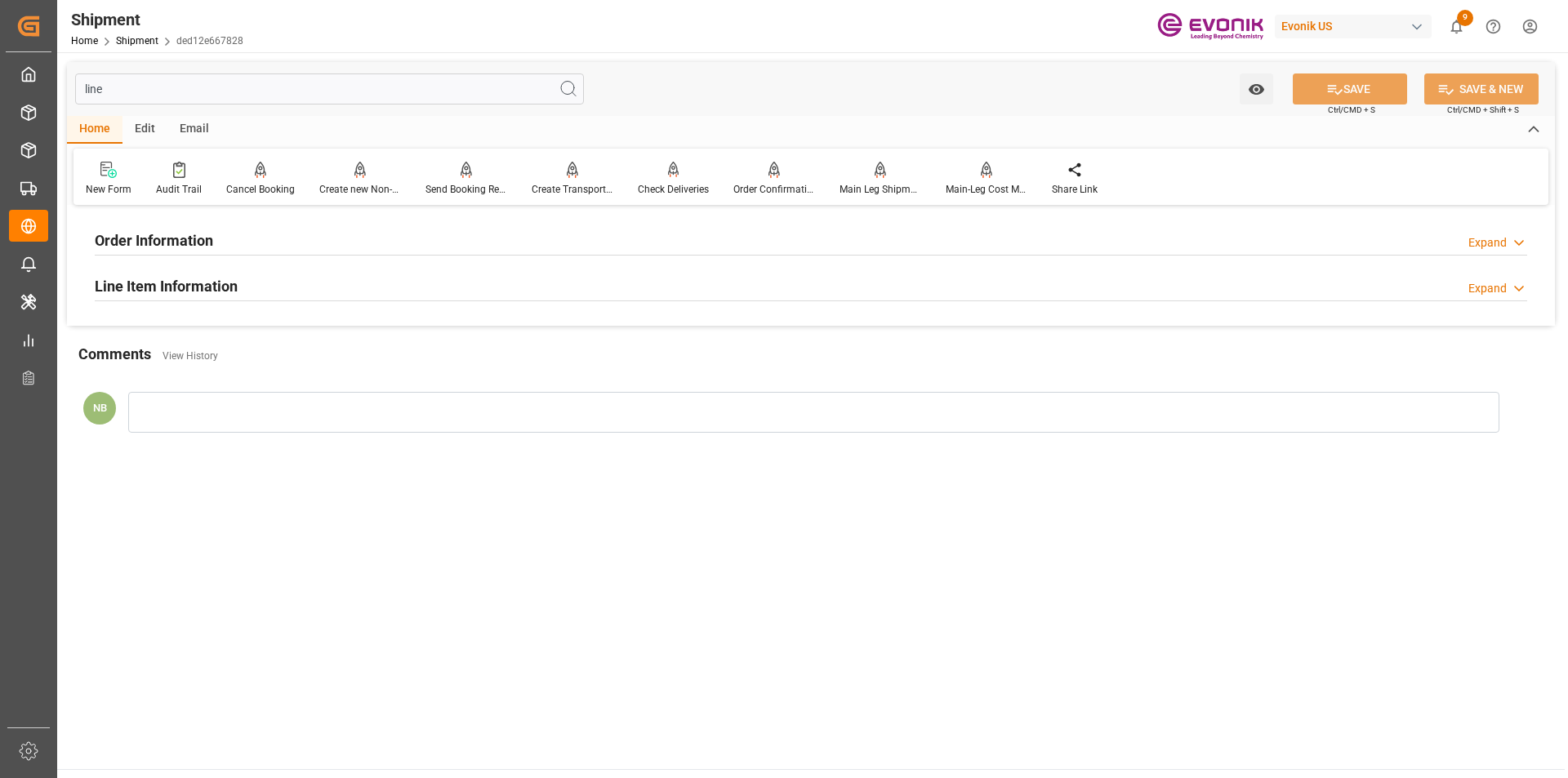
type input "line"
click at [232, 276] on h2 "Line Item Information" at bounding box center [166, 287] width 143 height 22
